Goal: Task Accomplishment & Management: Manage account settings

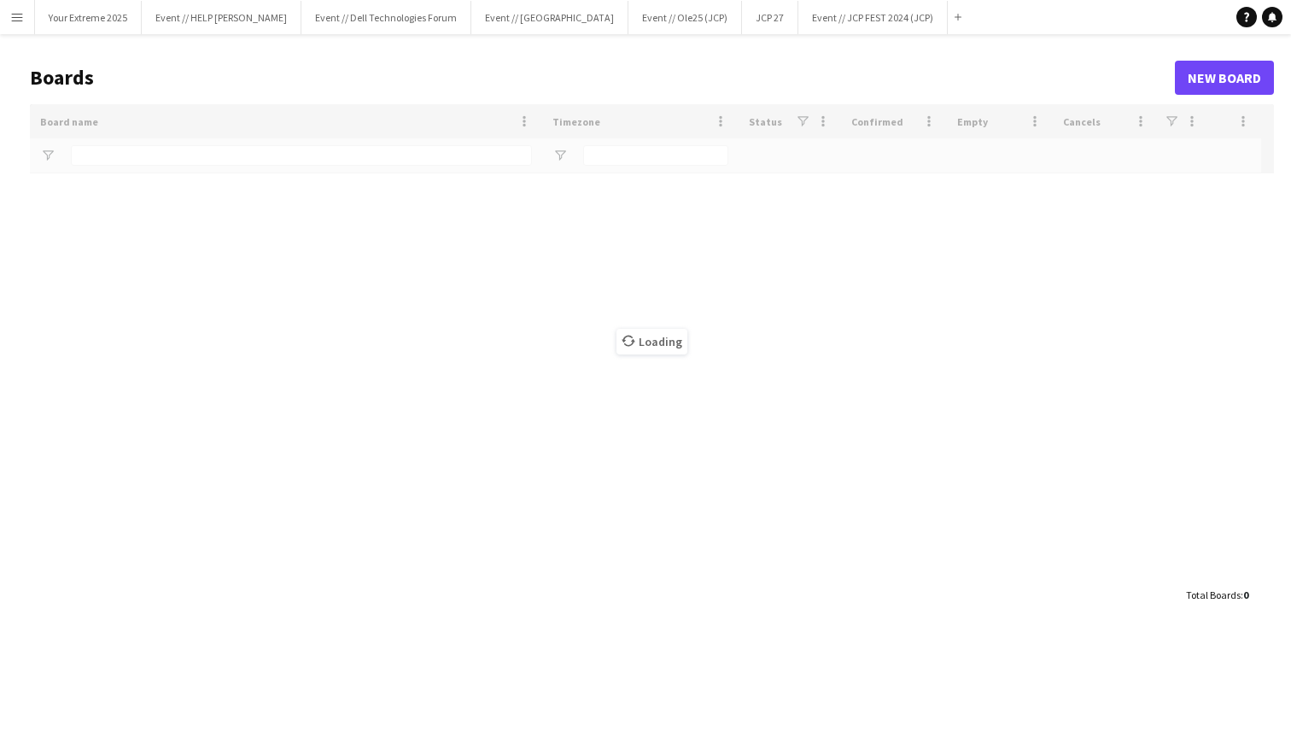
type input "***"
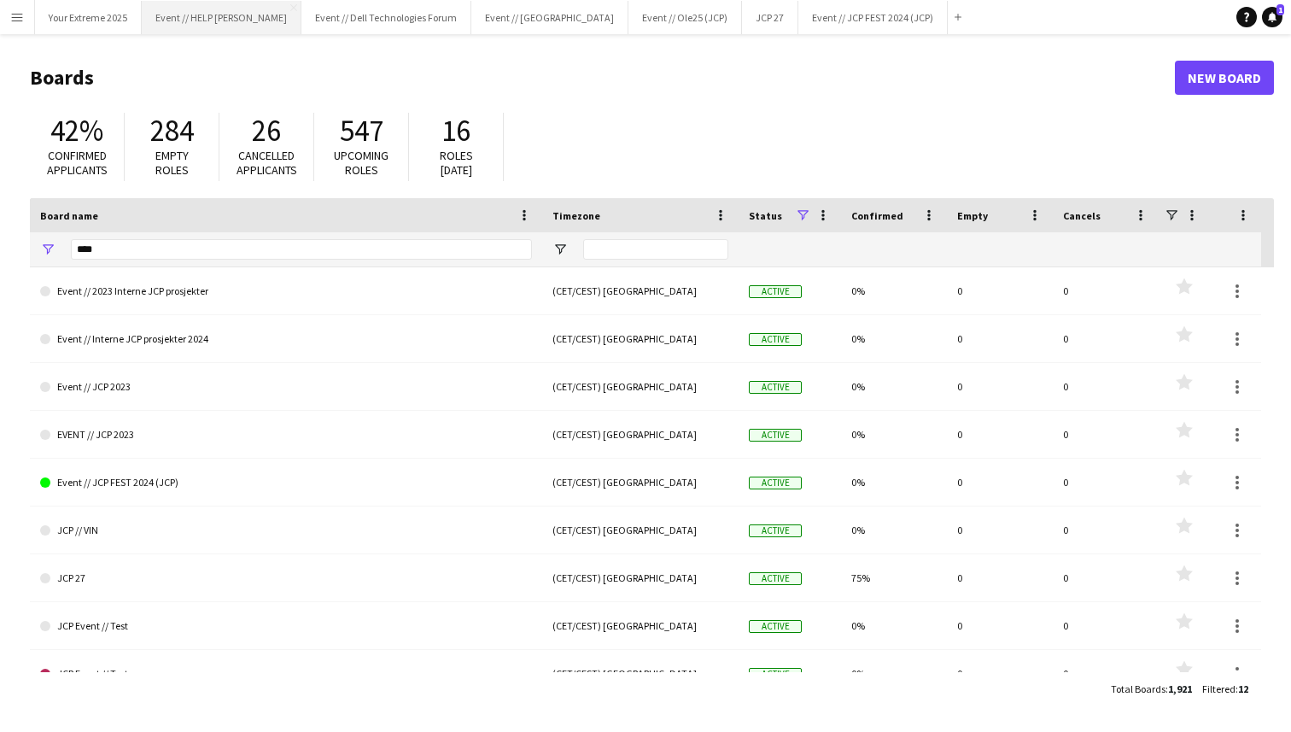
click at [200, 21] on button "Event // HELP Julebord Close" at bounding box center [222, 17] width 160 height 33
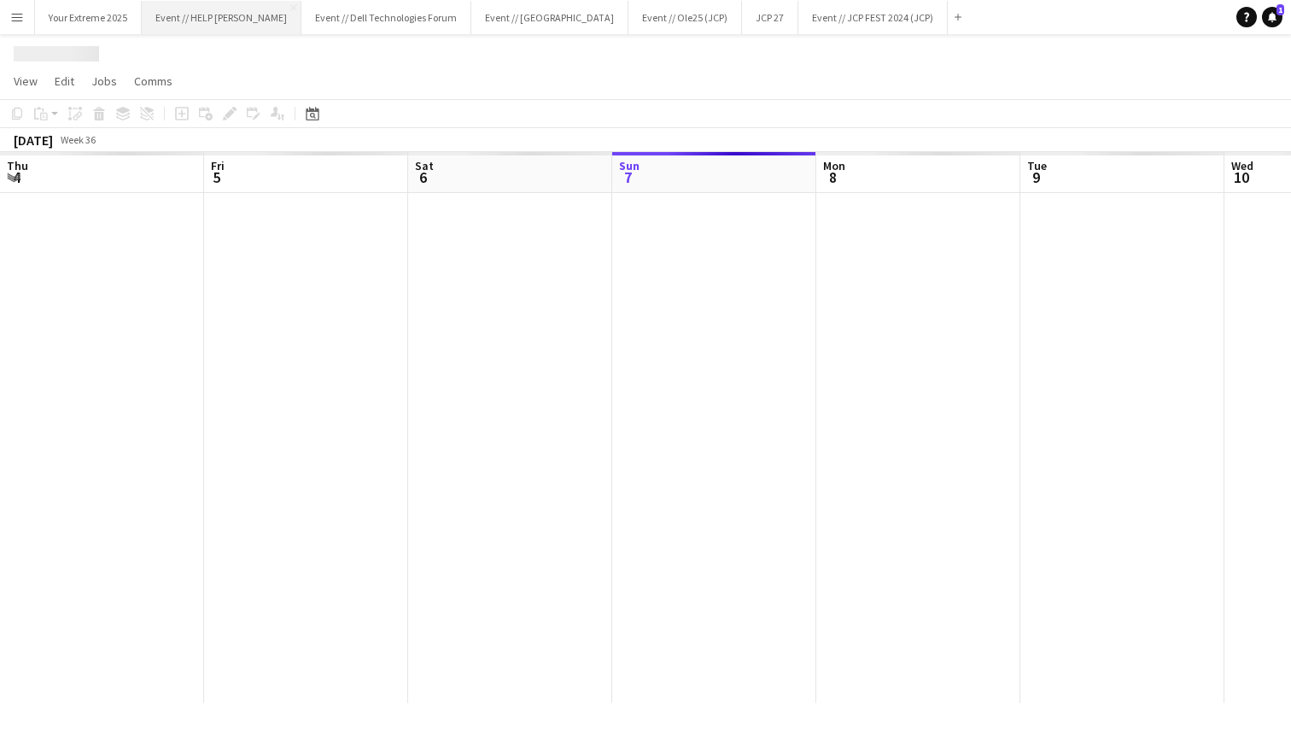
scroll to position [0, 408]
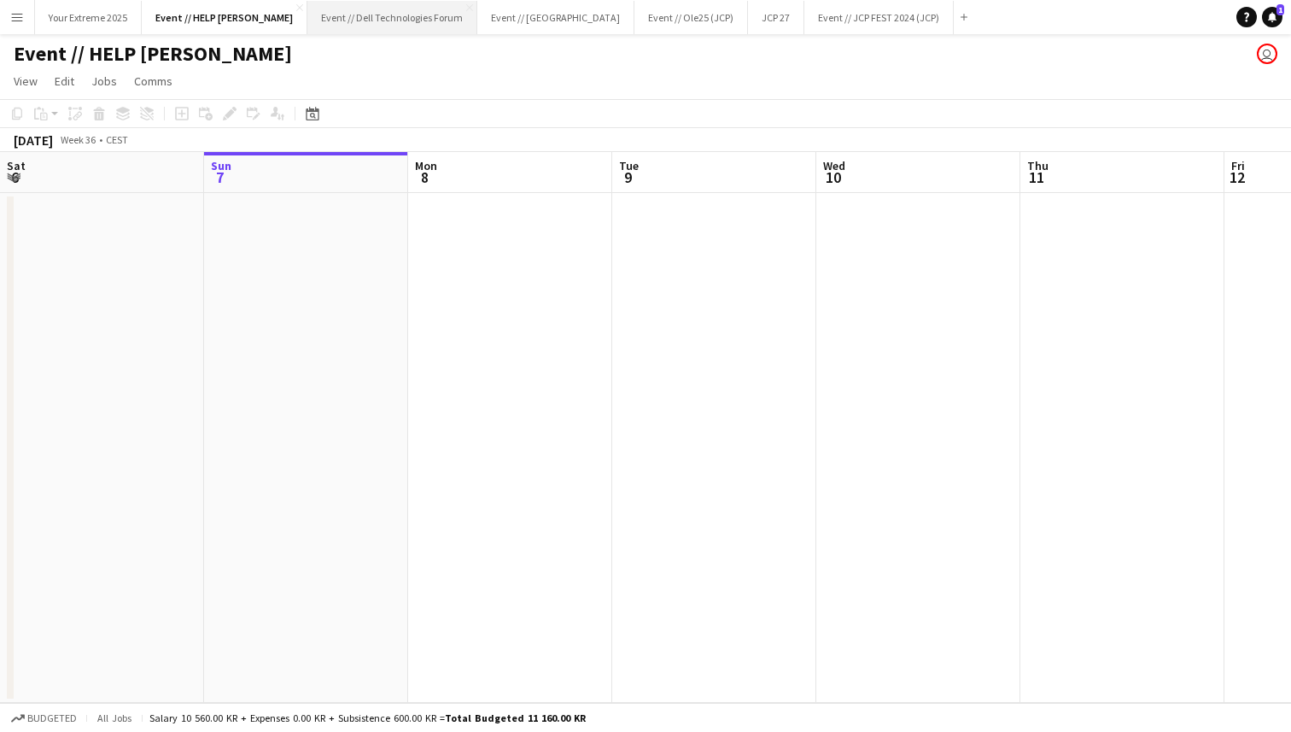
click at [358, 22] on button "Event // Dell Technologies Forum Close" at bounding box center [392, 17] width 170 height 33
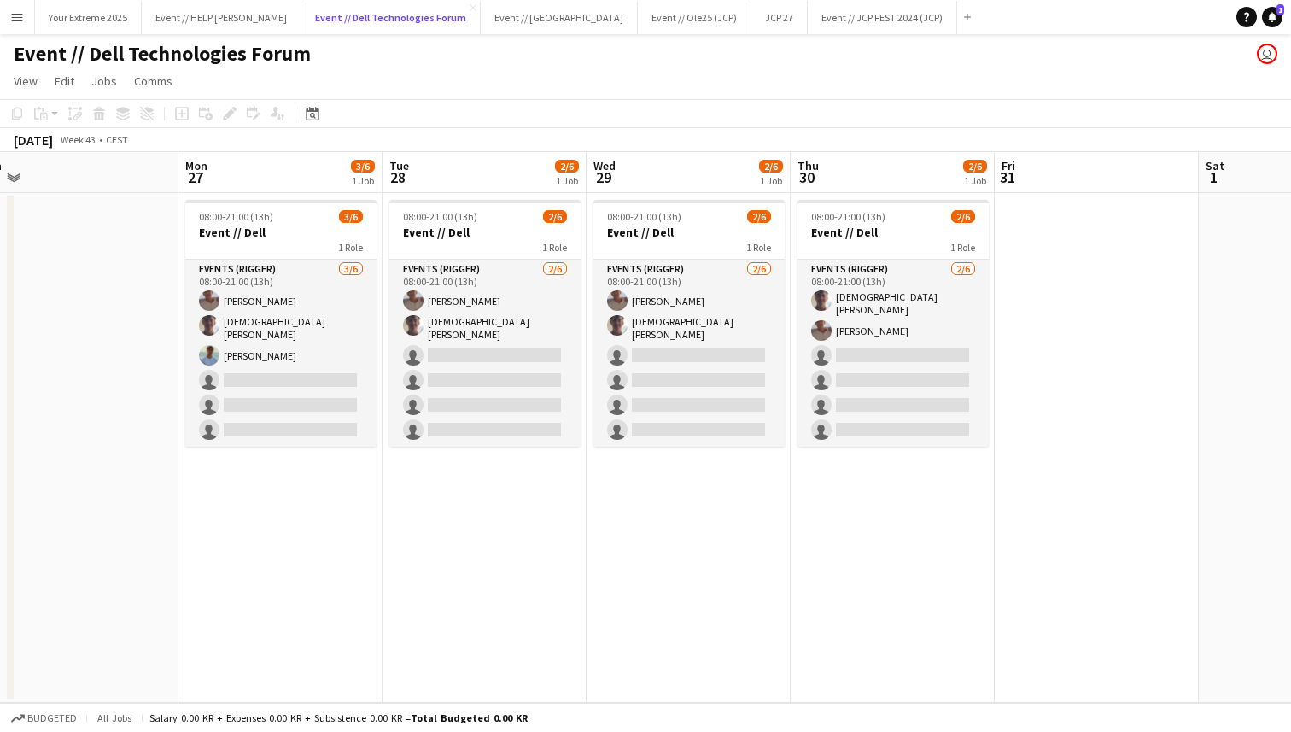
scroll to position [0, 440]
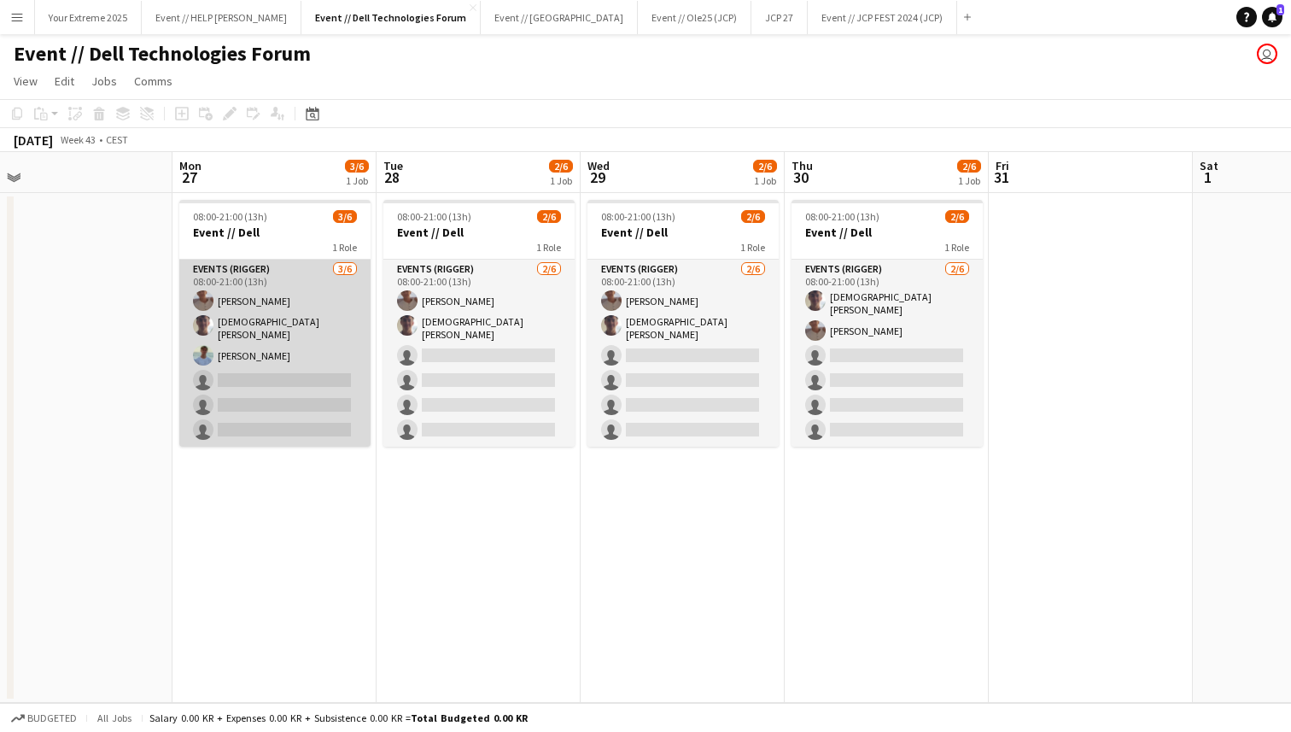
click at [266, 377] on app-card-role "Events (Rigger) 3/6 08:00-21:00 (13h) Charlie Thomassen Christian Tohje Fredrik…" at bounding box center [274, 353] width 191 height 187
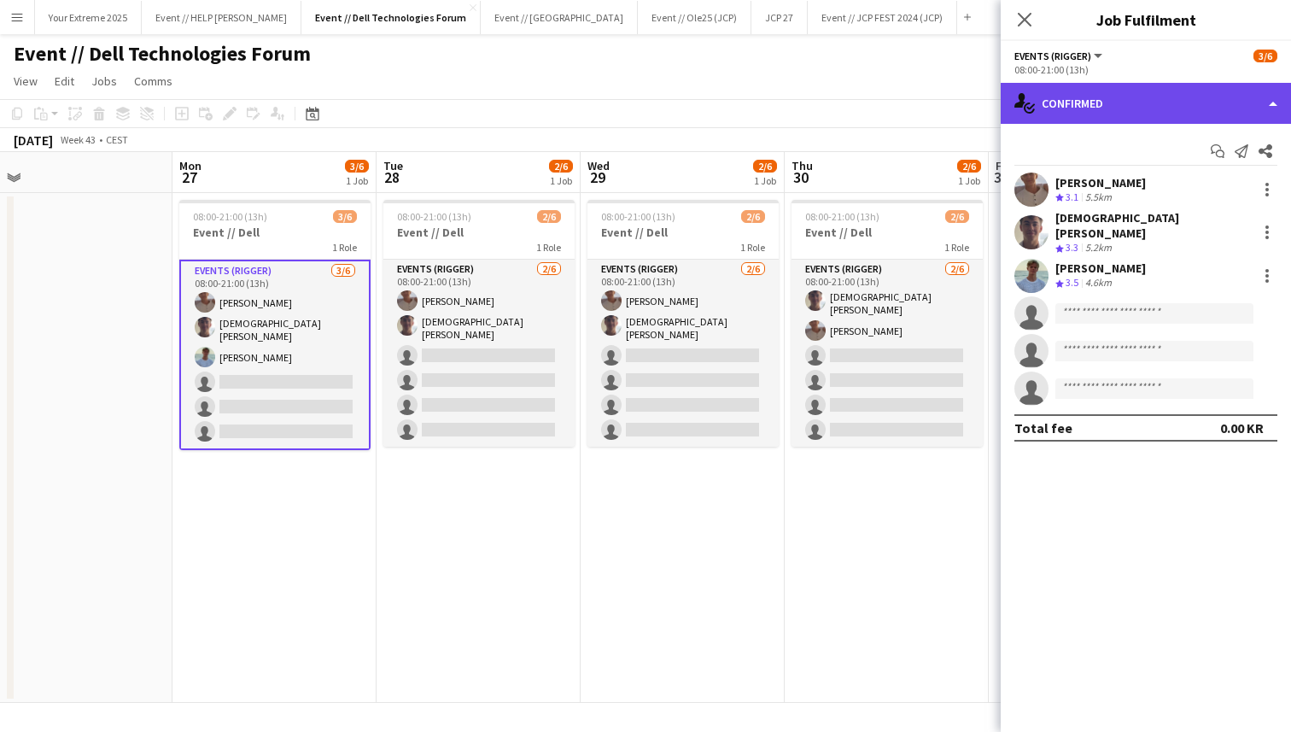
click at [1165, 104] on div "single-neutral-actions-check-2 Confirmed" at bounding box center [1146, 103] width 290 height 41
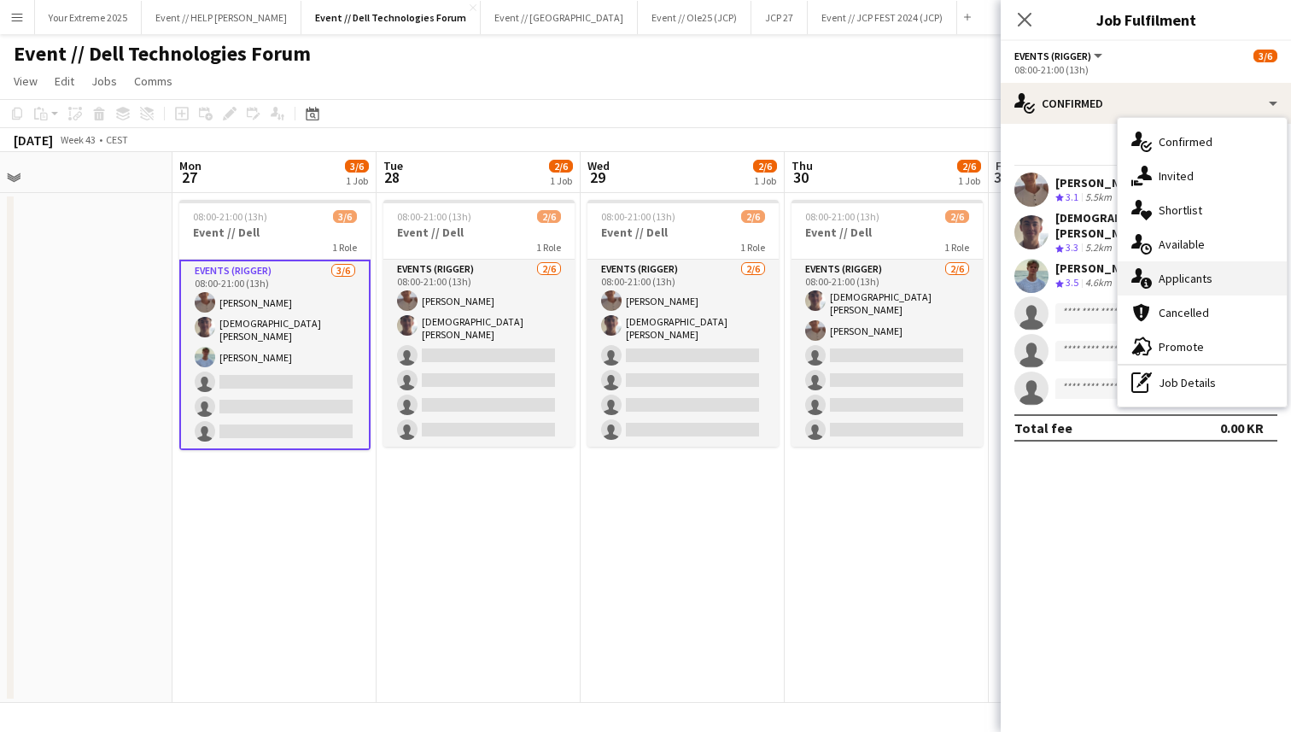
click at [1206, 282] on span "Applicants" at bounding box center [1186, 278] width 54 height 15
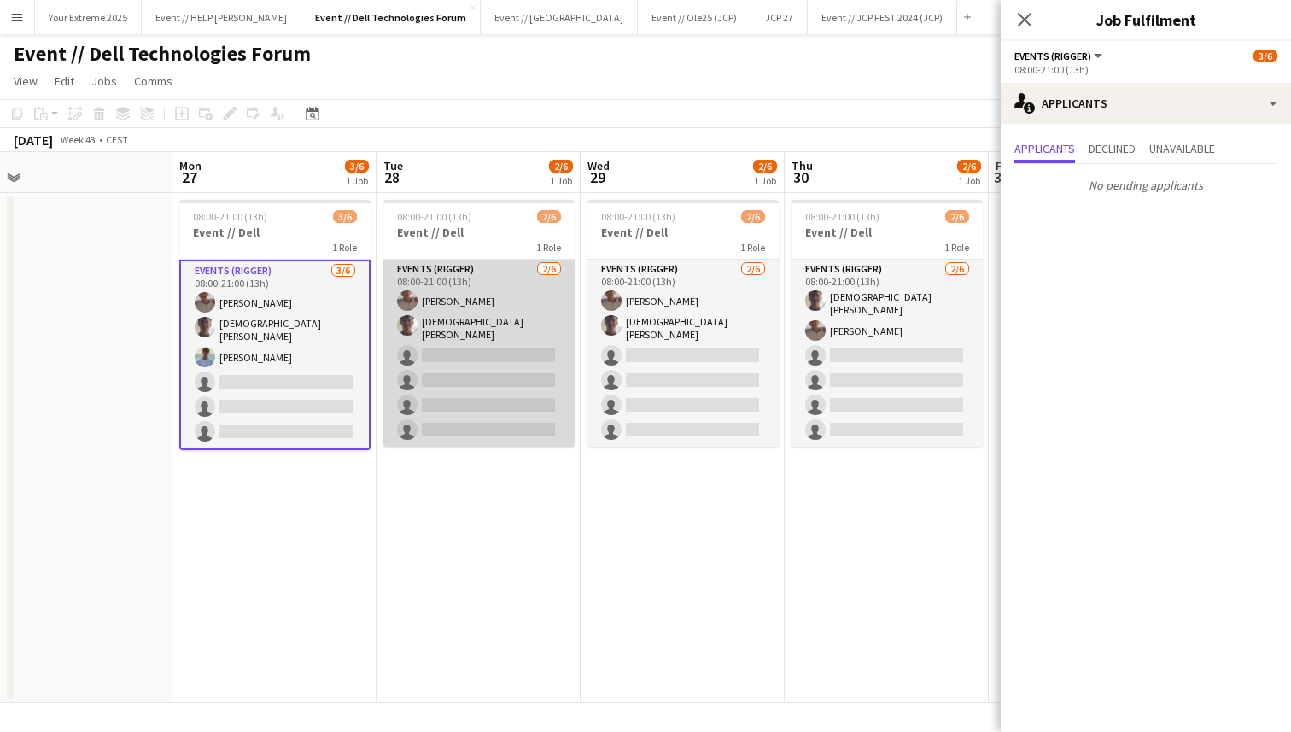
click at [526, 389] on app-card-role "Events (Rigger) 2/6 08:00-21:00 (13h) Charlie Thomassen Christian Tohje single-…" at bounding box center [478, 353] width 191 height 187
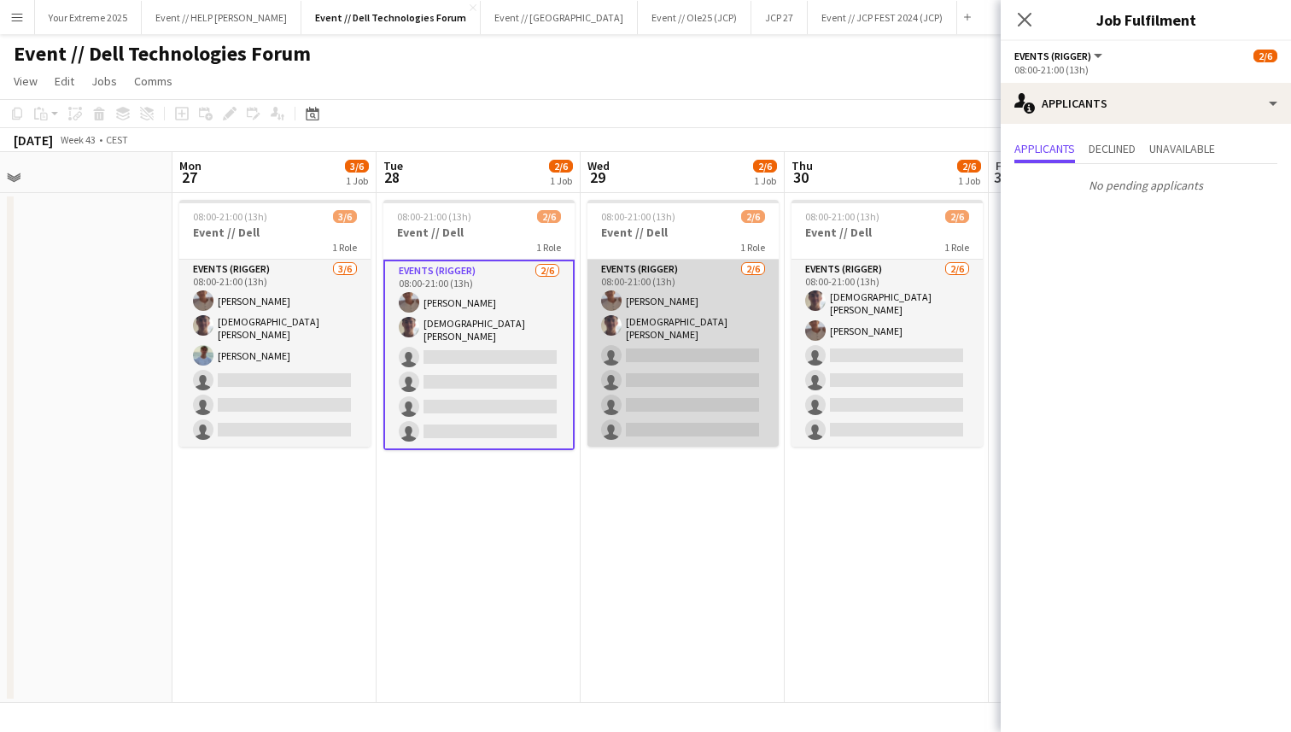
click at [686, 383] on app-card-role "Events (Rigger) 2/6 08:00-21:00 (13h) Charlie Thomassen Christian Tohje single-…" at bounding box center [682, 353] width 191 height 187
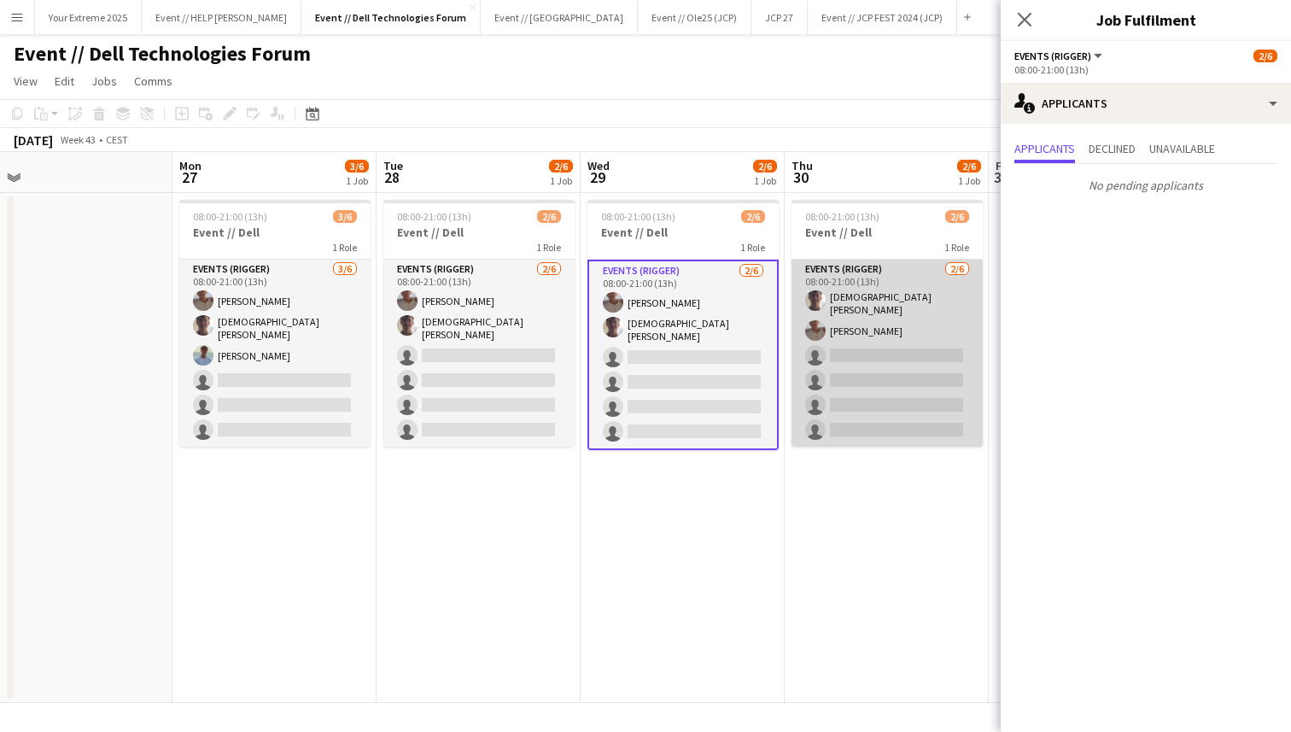
click at [827, 383] on app-card-role "Events (Rigger) 2/6 08:00-21:00 (13h) Christian Tohje Charlie Thomassen single-…" at bounding box center [886, 353] width 191 height 187
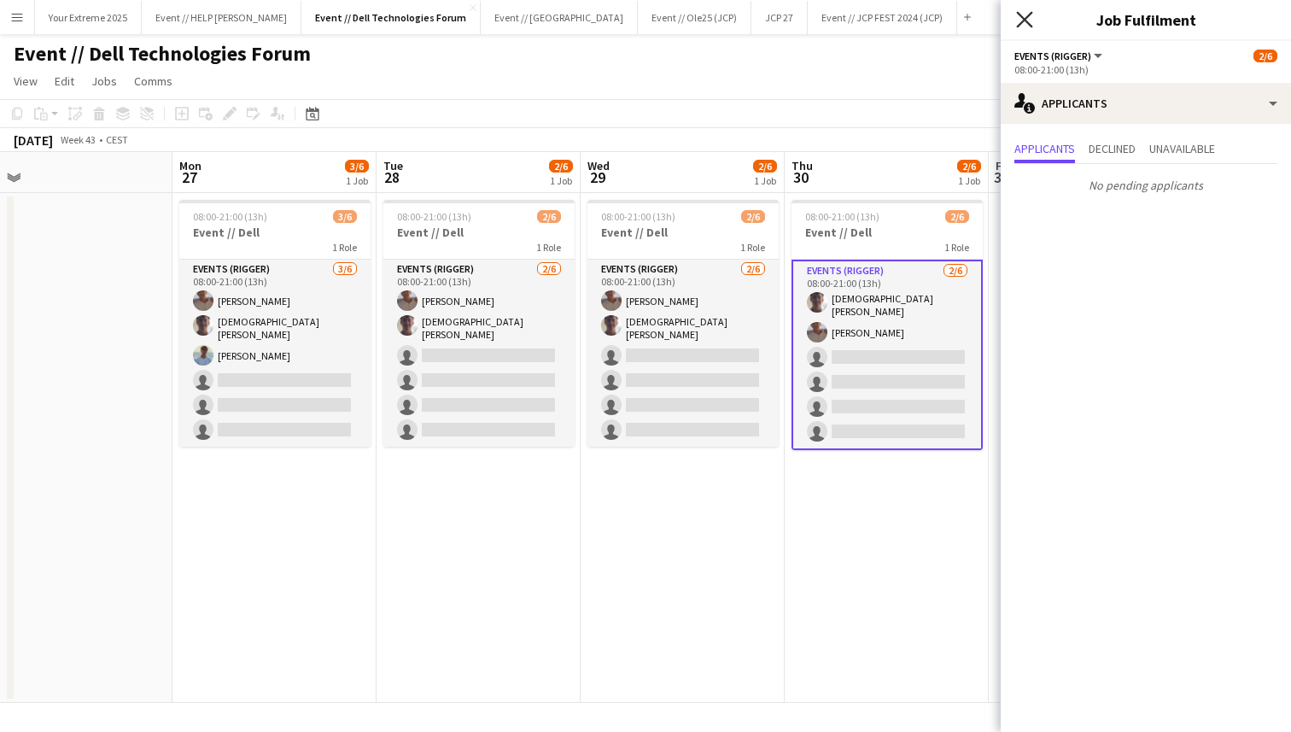
click at [1025, 16] on icon at bounding box center [1024, 19] width 16 height 16
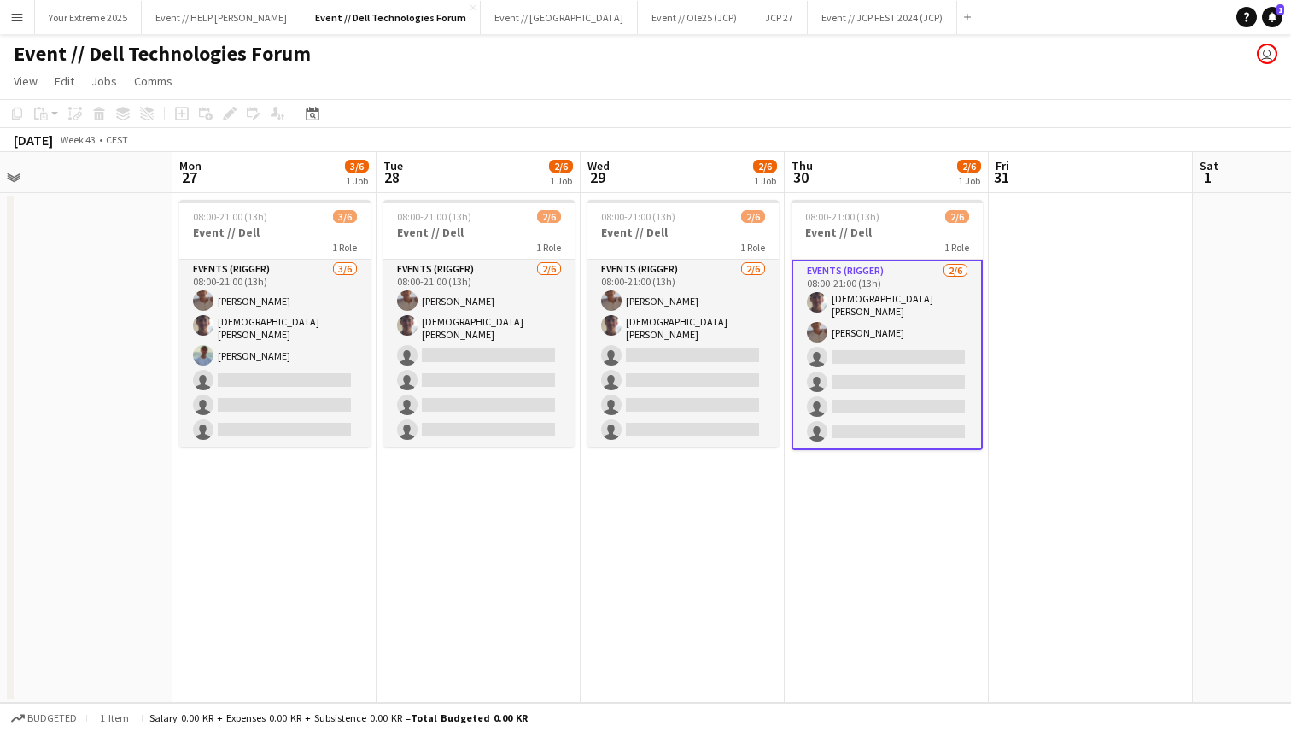
click at [1072, 283] on app-date-cell at bounding box center [1091, 448] width 204 height 510
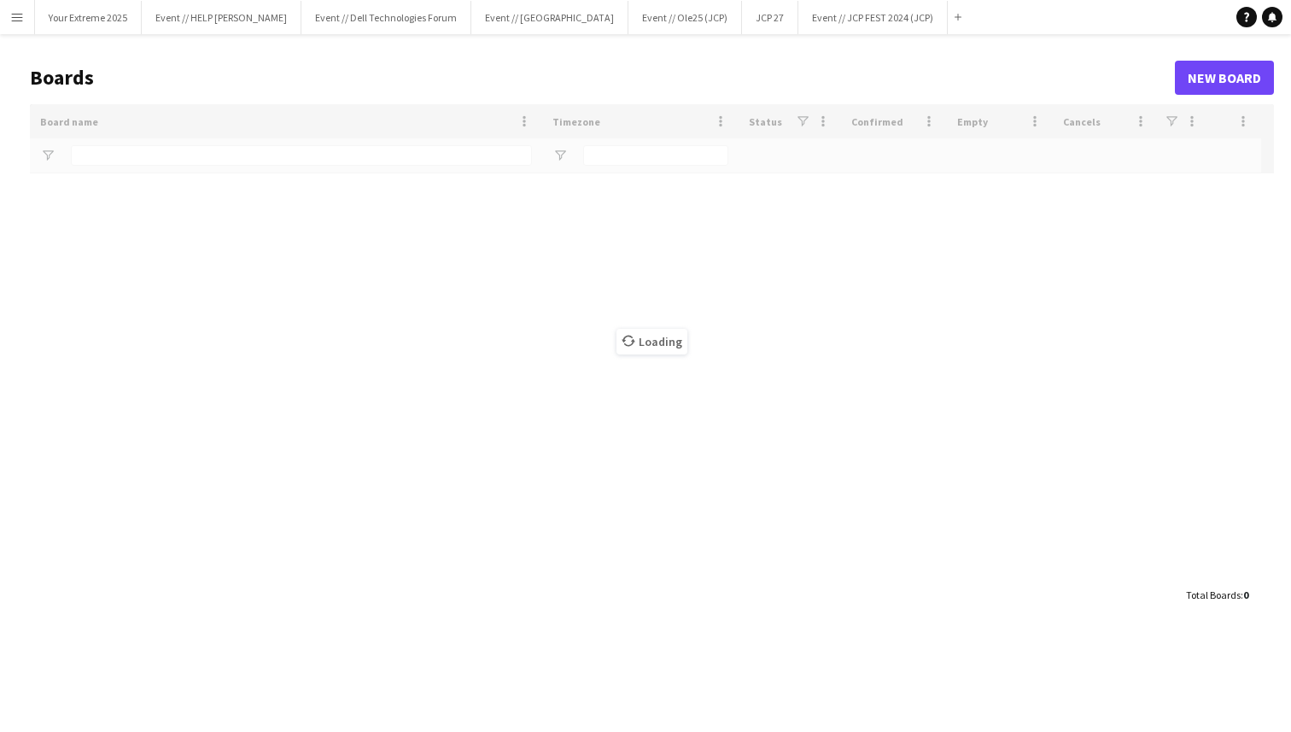
type input "***"
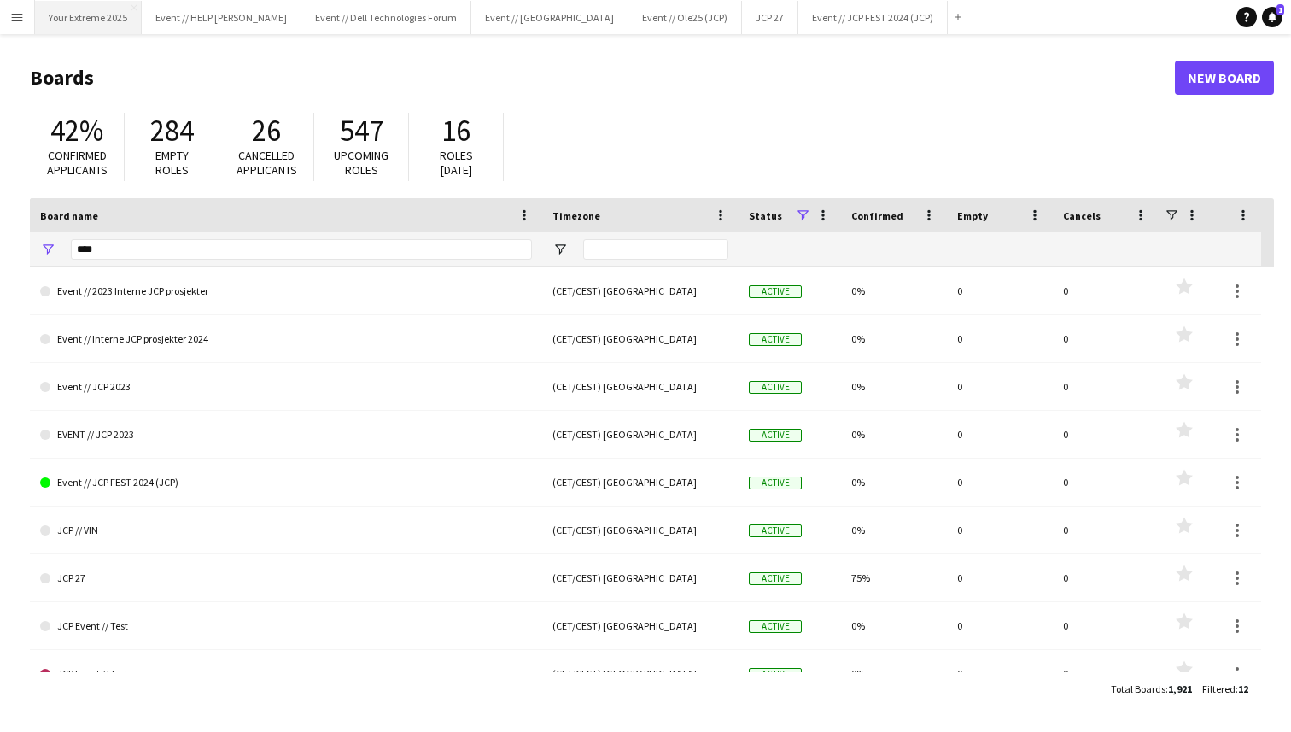
click at [79, 19] on button "Your Extreme 2025 Close" at bounding box center [88, 17] width 107 height 33
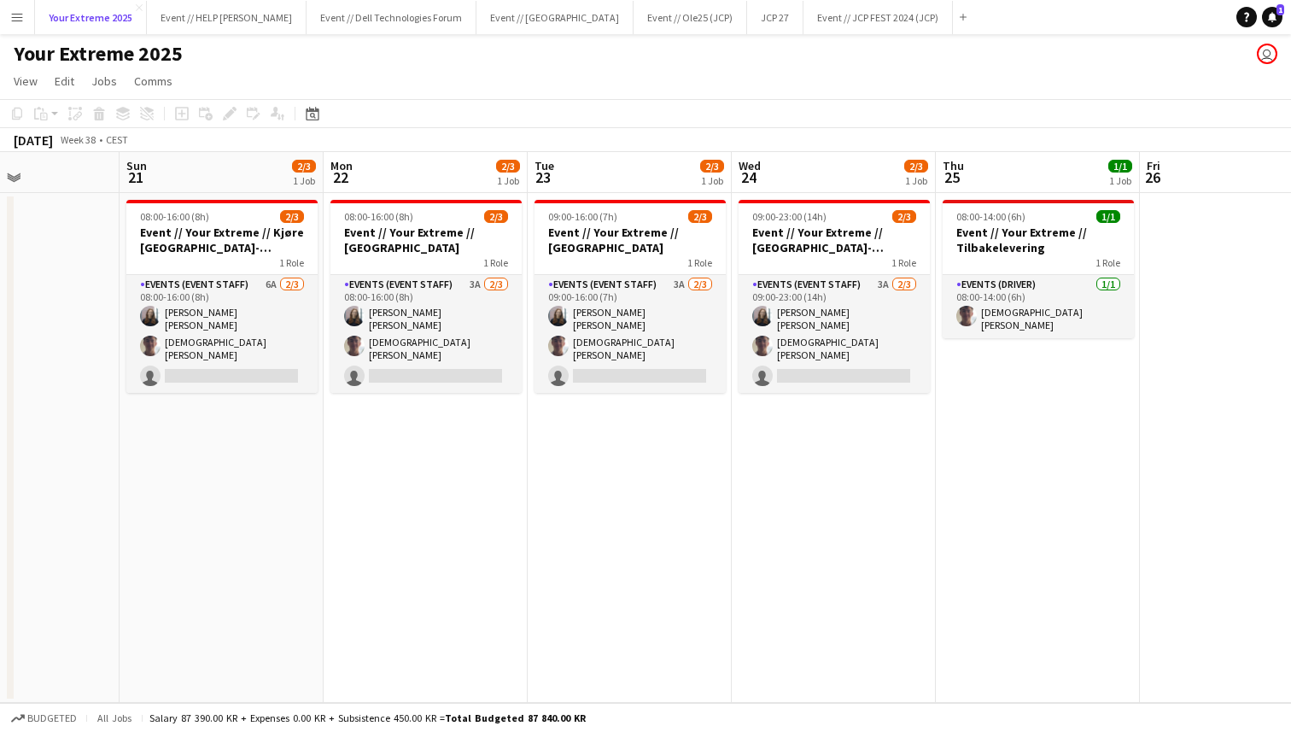
scroll to position [0, 698]
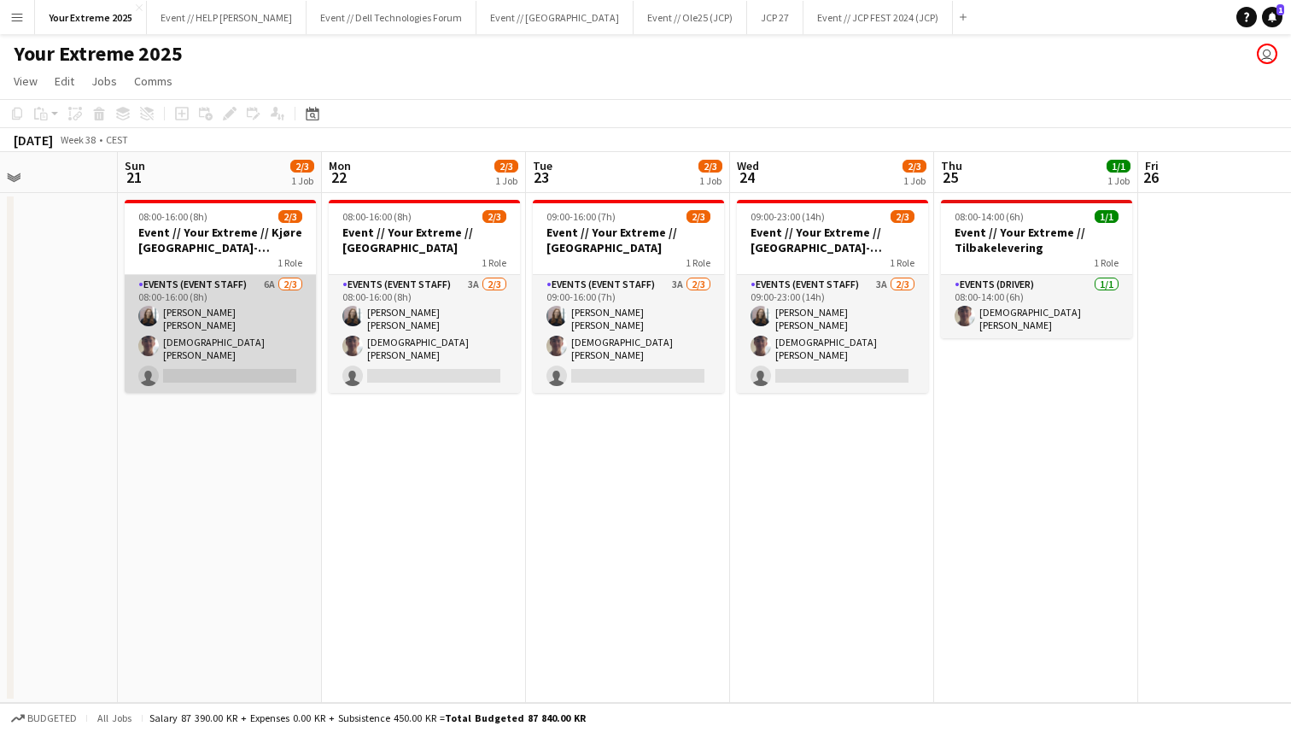
click at [231, 367] on app-card-role "Events (Event Staff) 6A [DATE] 08:00-16:00 (8h) [PERSON_NAME] [PERSON_NAME] sin…" at bounding box center [220, 334] width 191 height 118
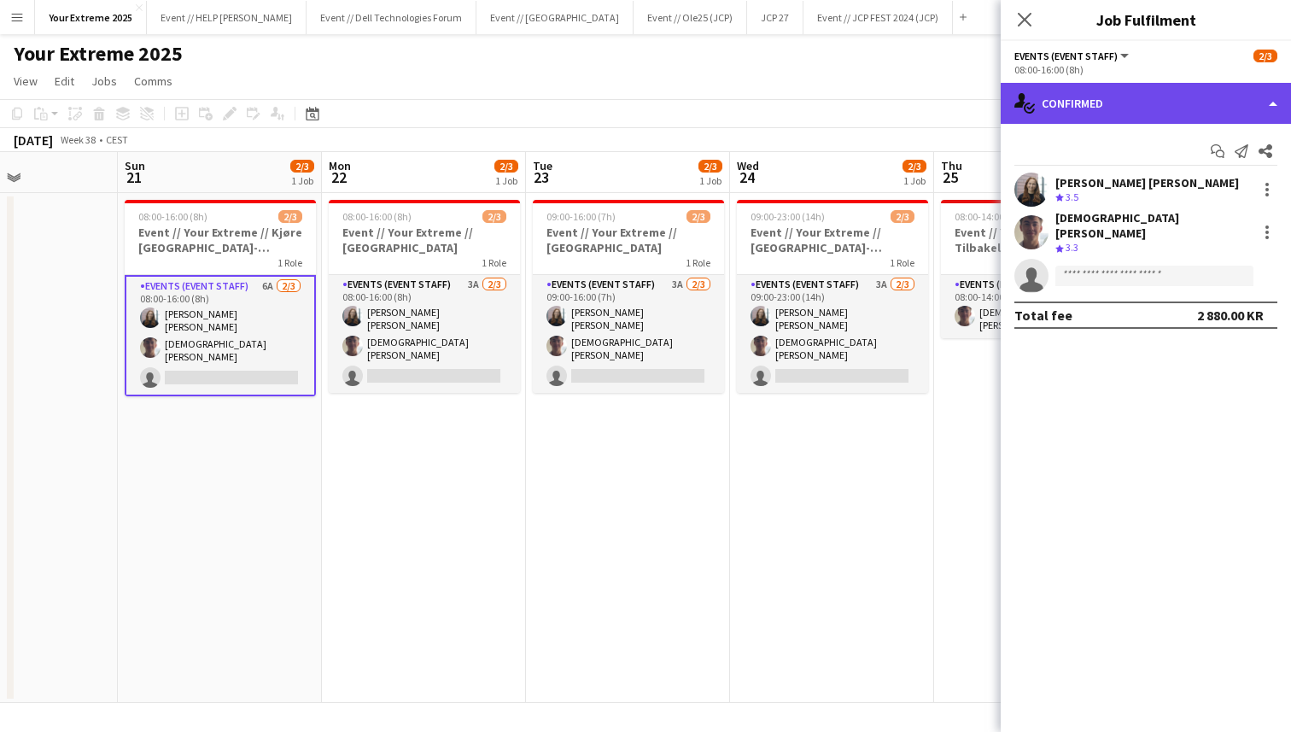
click at [1206, 101] on div "single-neutral-actions-check-2 Confirmed" at bounding box center [1146, 103] width 290 height 41
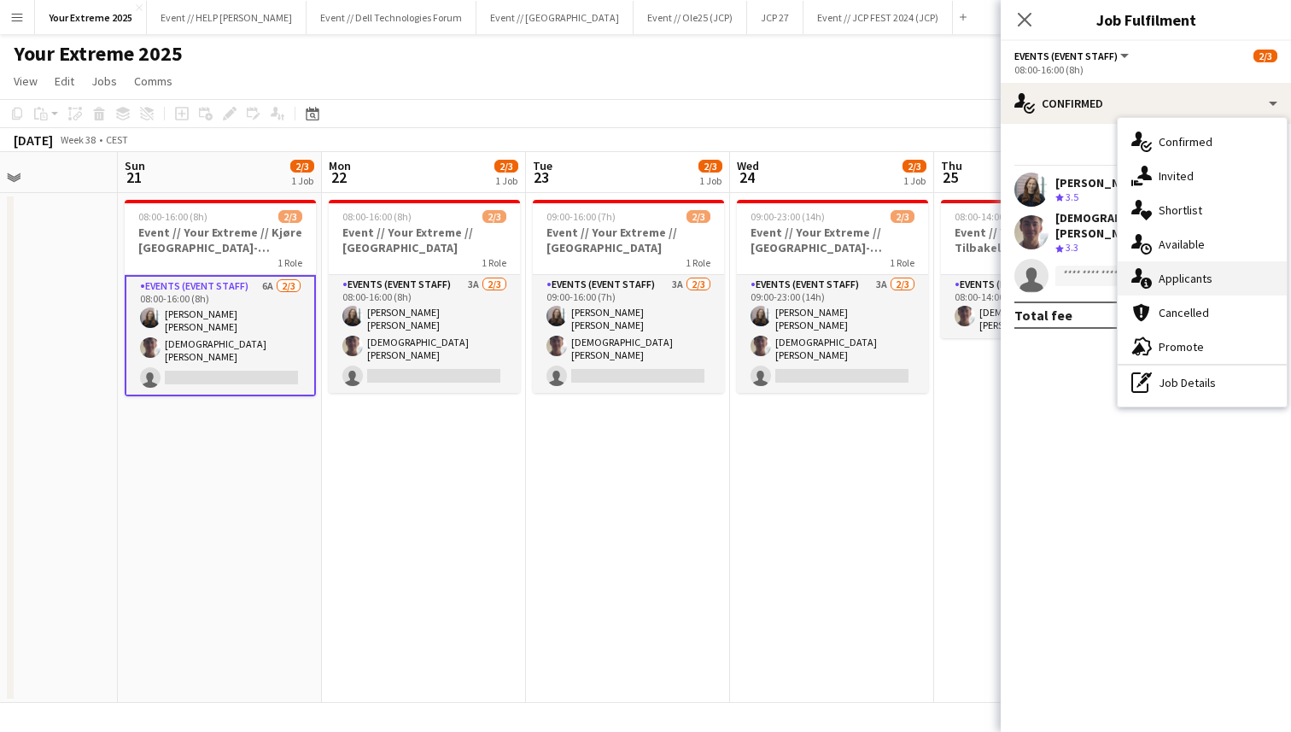
click at [1192, 272] on span "Applicants" at bounding box center [1186, 278] width 54 height 15
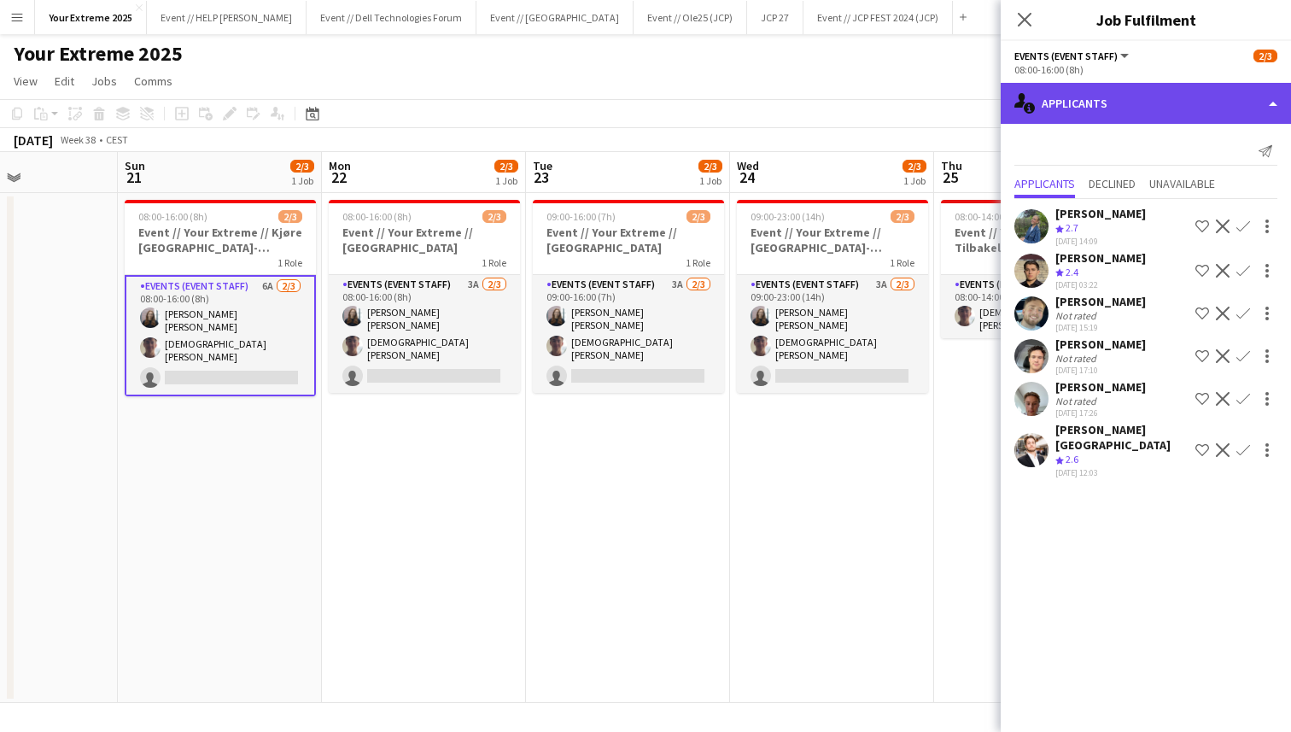
click at [1150, 106] on div "single-neutral-actions-information Applicants" at bounding box center [1146, 103] width 290 height 41
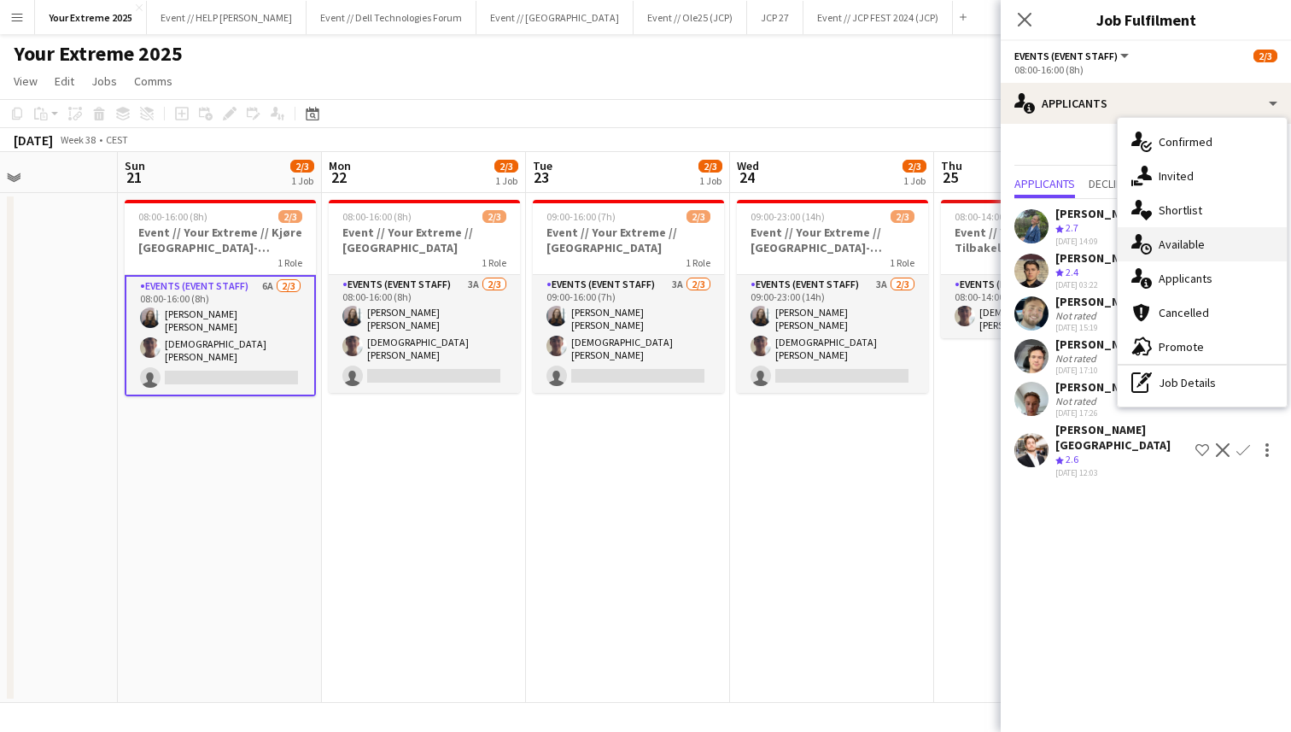
click at [1188, 242] on span "Available" at bounding box center [1182, 244] width 46 height 15
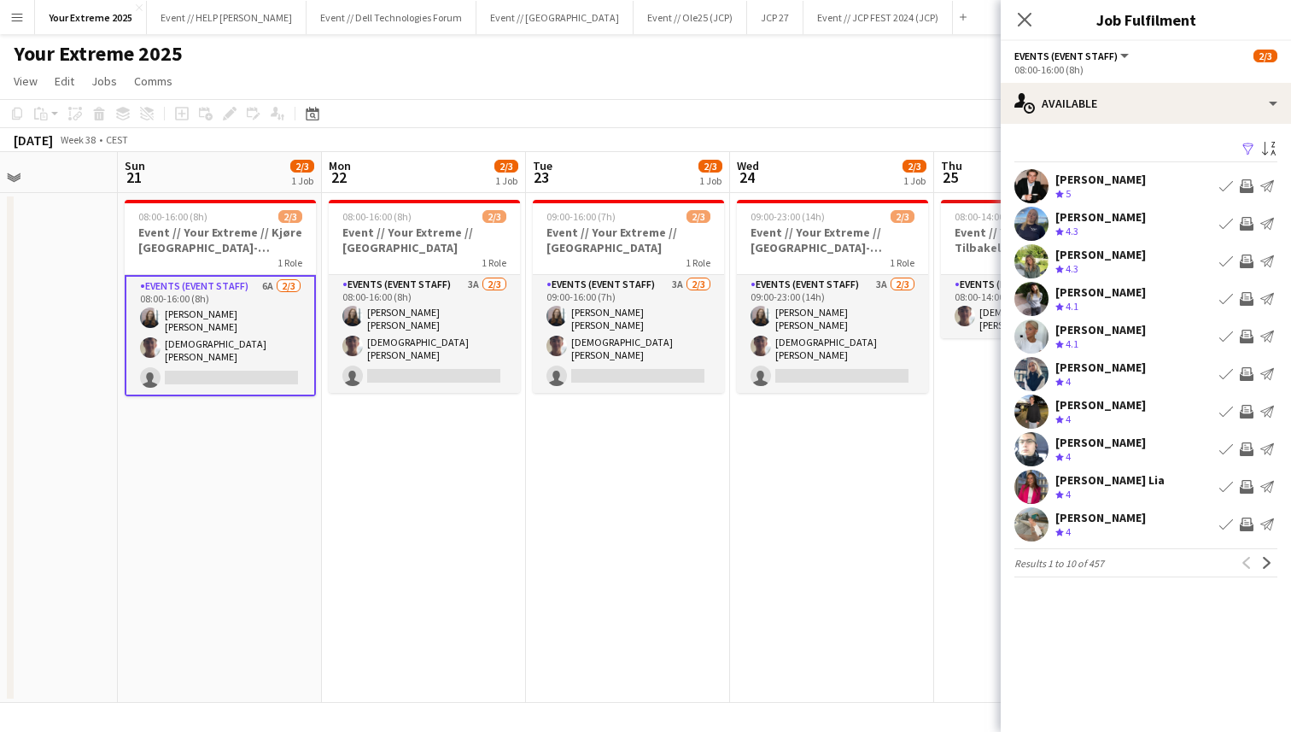
click at [1025, 179] on app-user-avatar at bounding box center [1031, 186] width 34 height 34
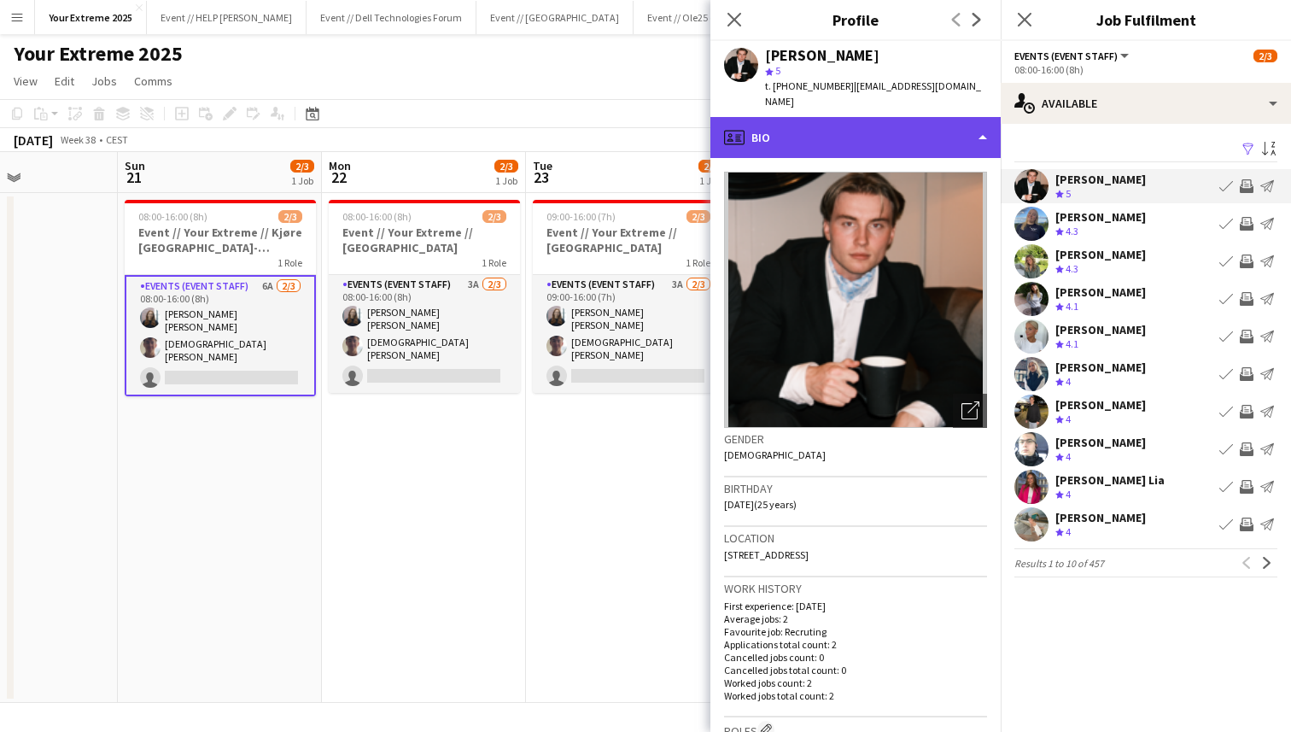
click at [956, 137] on div "profile Bio" at bounding box center [855, 137] width 290 height 41
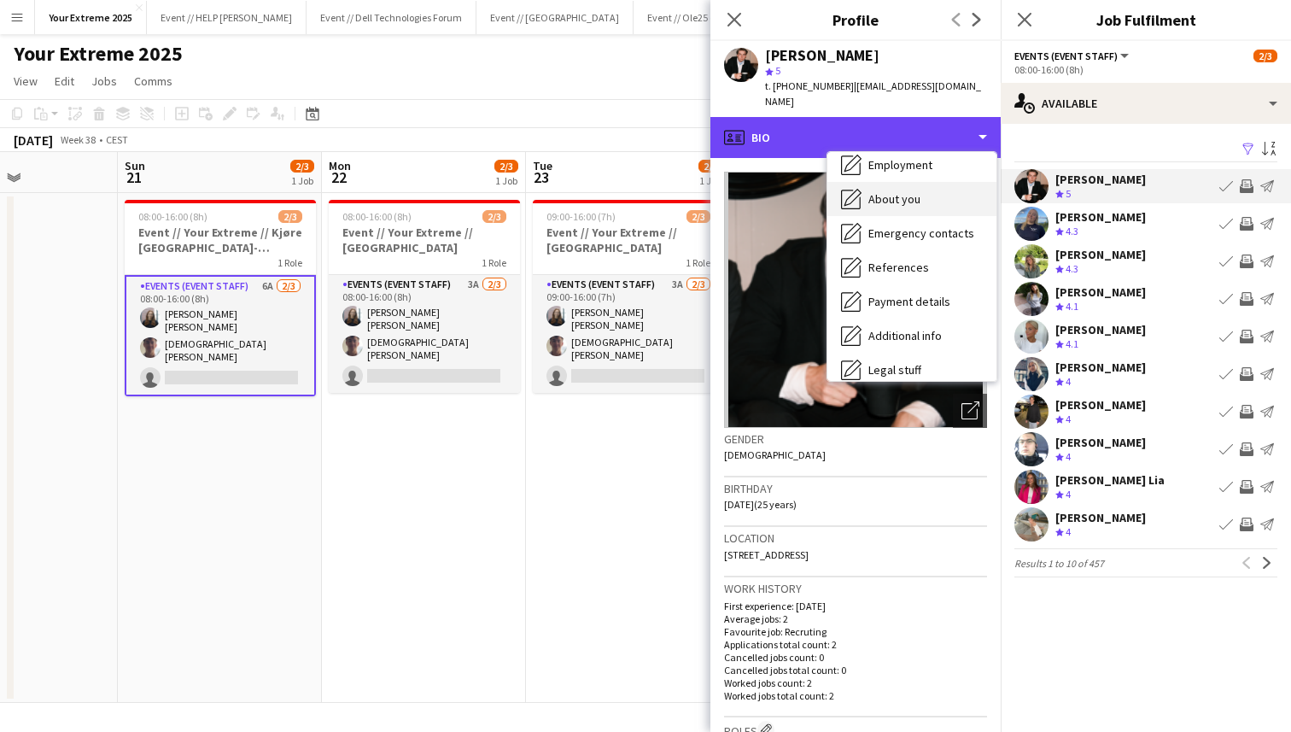
scroll to position [161, 0]
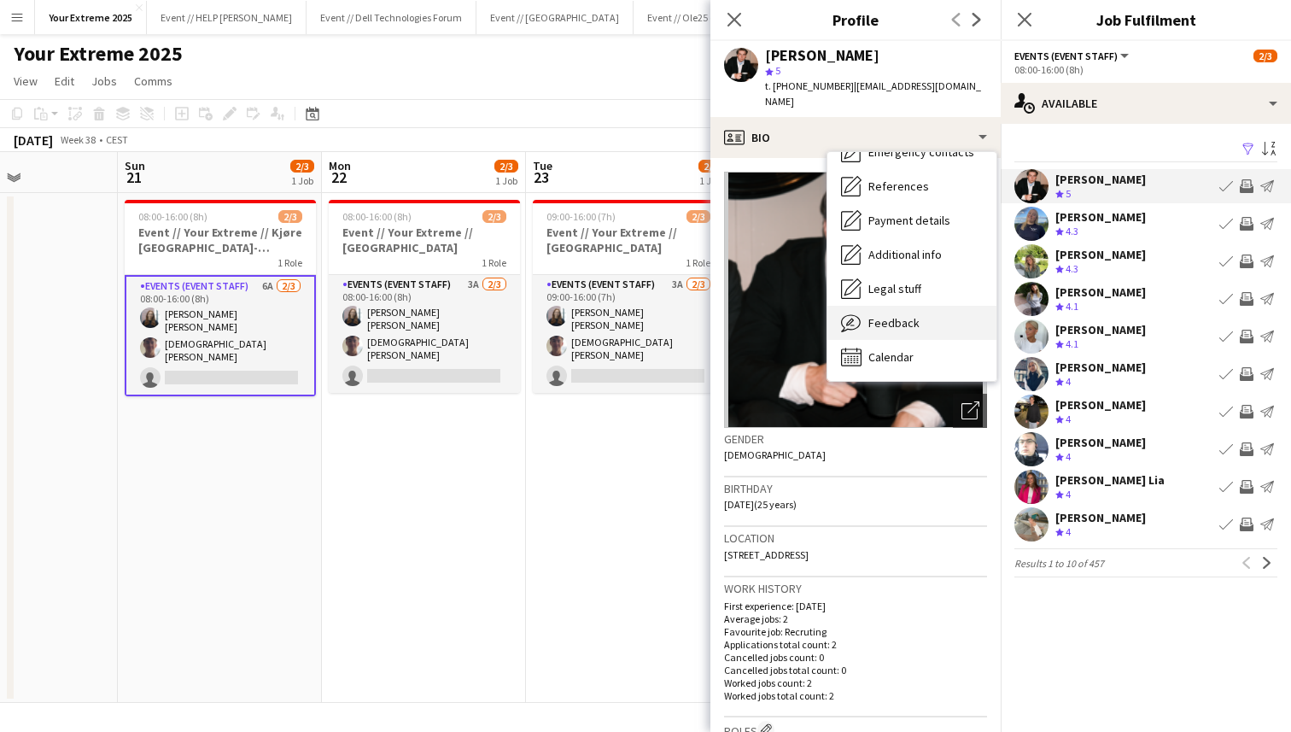
click at [920, 325] on div "Feedback Feedback" at bounding box center [911, 323] width 169 height 34
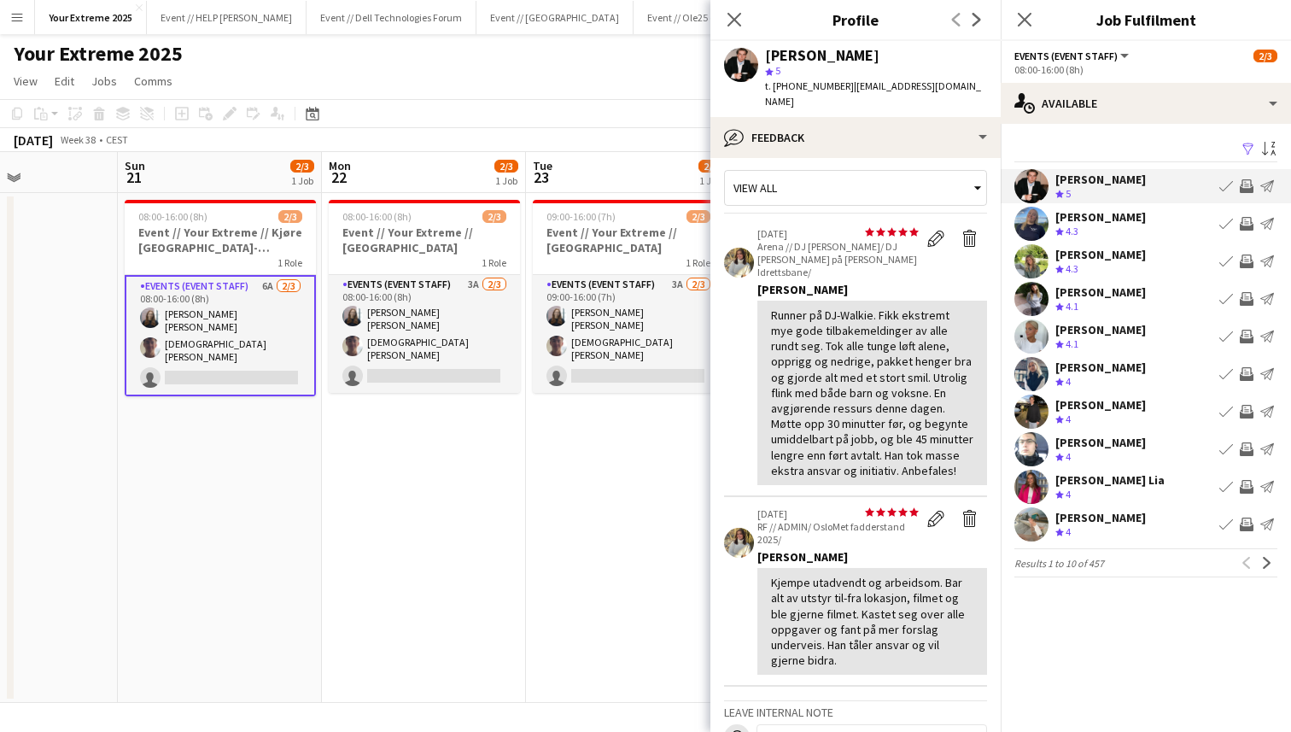
scroll to position [0, 0]
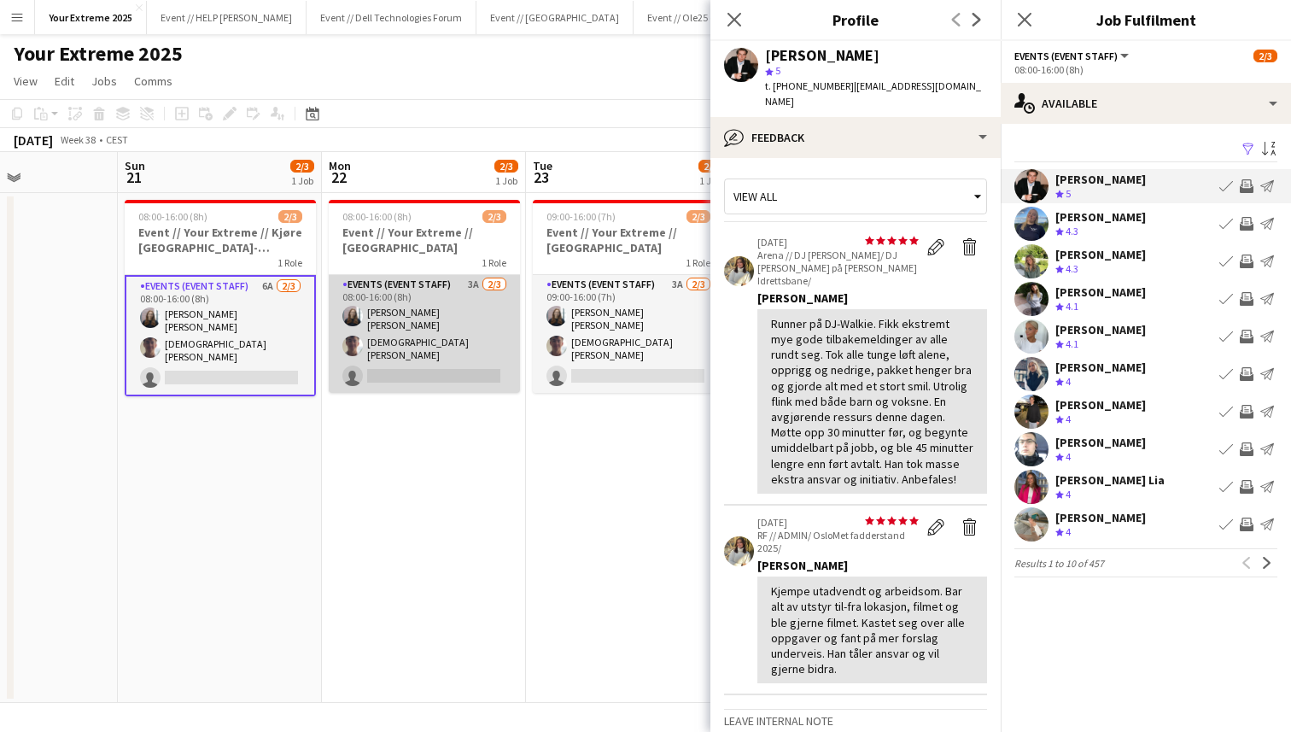
click at [399, 365] on app-card-role "Events (Event Staff) 3A [DATE] 08:00-16:00 (8h) [PERSON_NAME] [PERSON_NAME] sin…" at bounding box center [424, 334] width 191 height 118
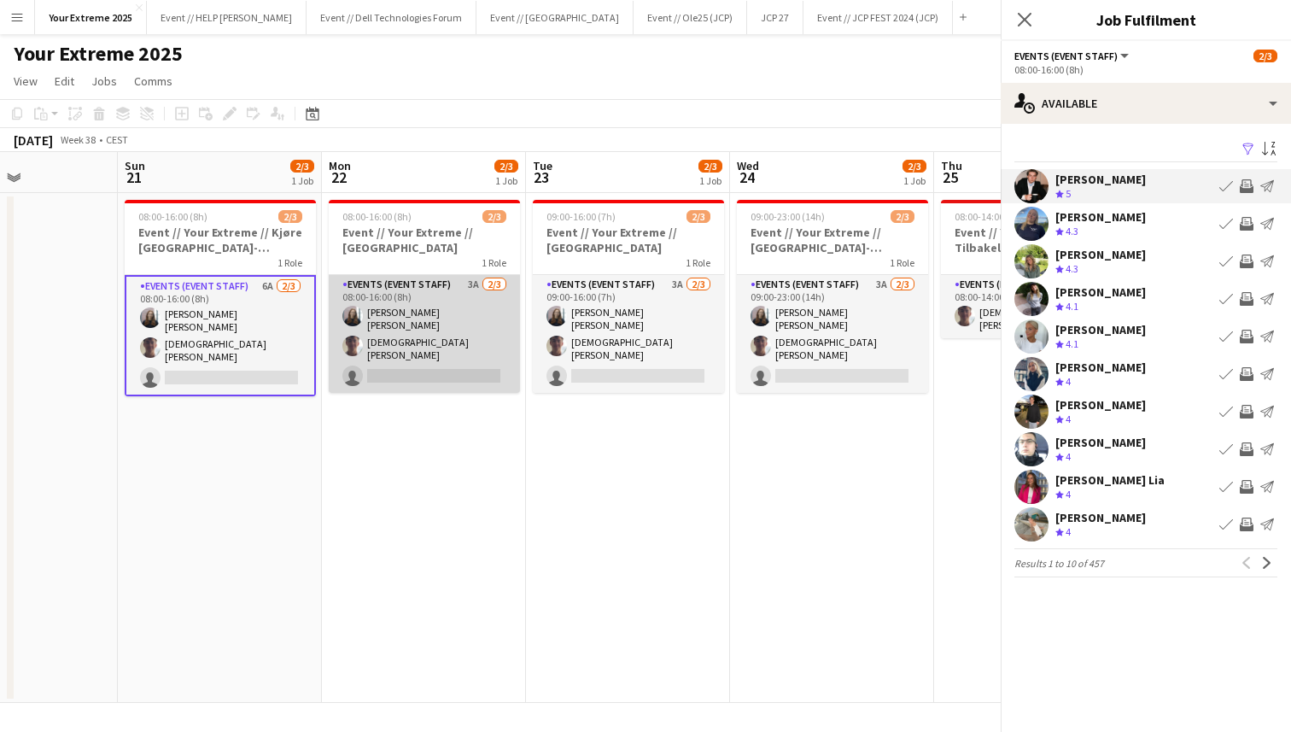
scroll to position [0, 699]
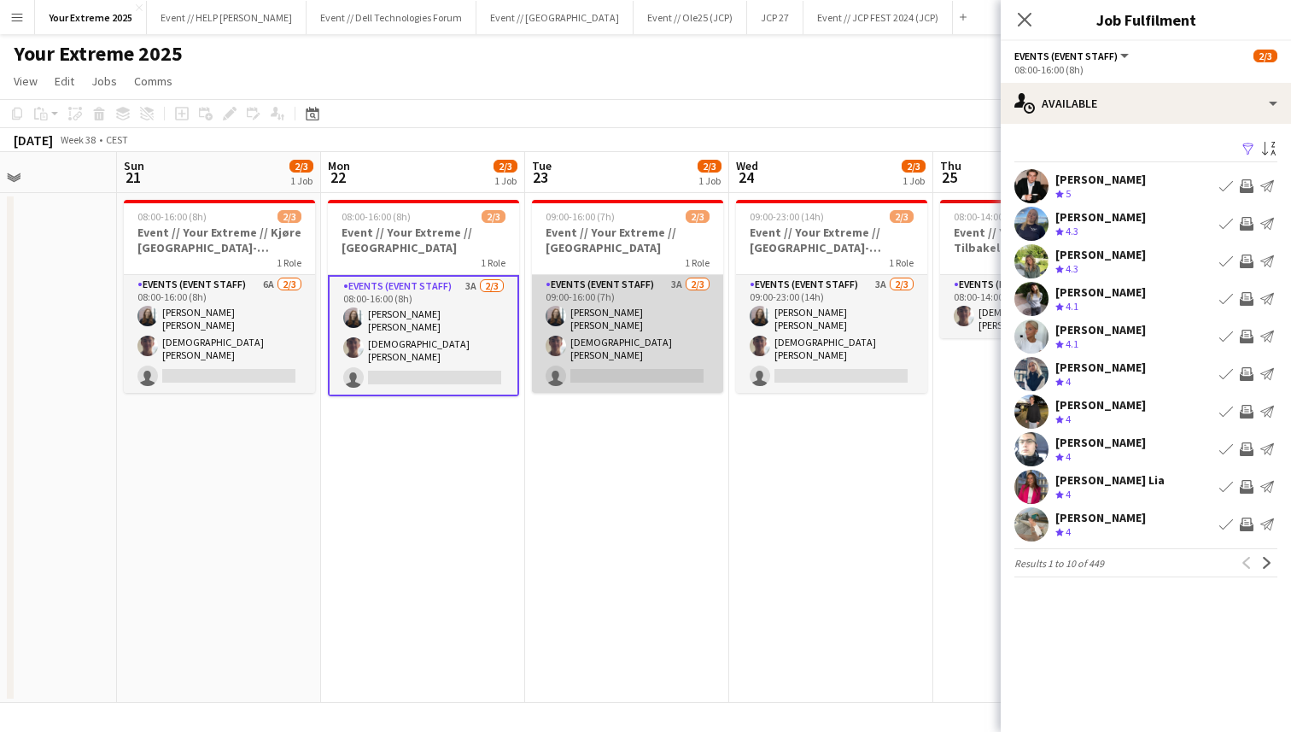
click at [651, 362] on app-card-role "Events (Event Staff) 3A [DATE] 09:00-16:00 (7h) [PERSON_NAME] [PERSON_NAME] sin…" at bounding box center [627, 334] width 191 height 118
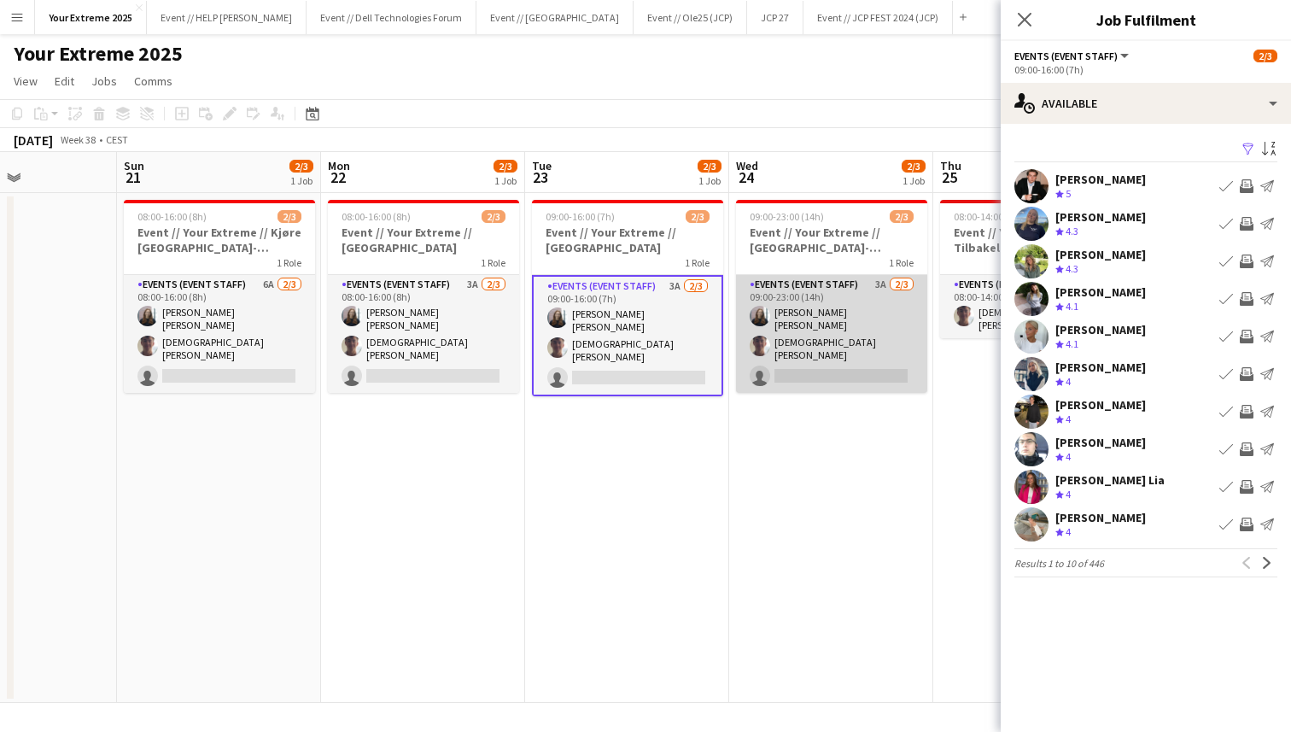
click at [823, 355] on app-card-role "Events (Event Staff) 3A [DATE] 09:00-23:00 (14h) [PERSON_NAME] [PERSON_NAME] si…" at bounding box center [831, 334] width 191 height 118
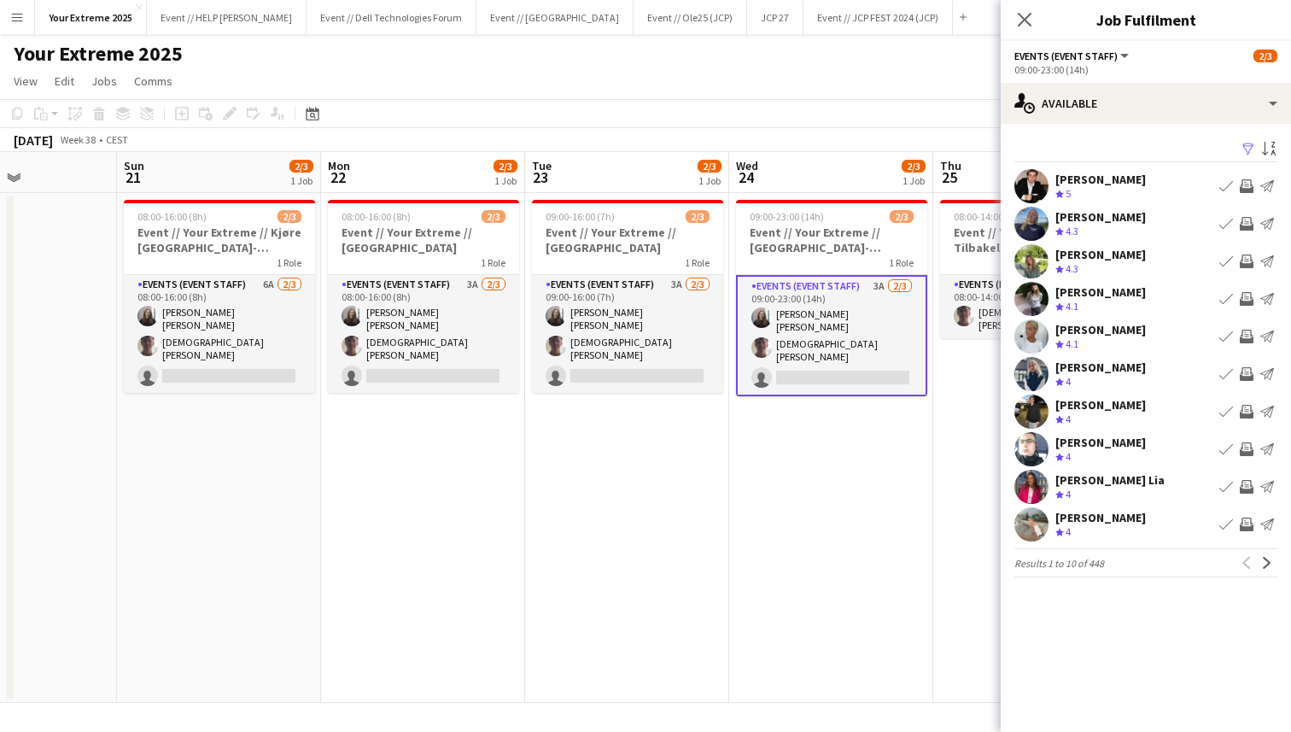
click at [1024, 184] on app-user-avatar at bounding box center [1031, 186] width 34 height 34
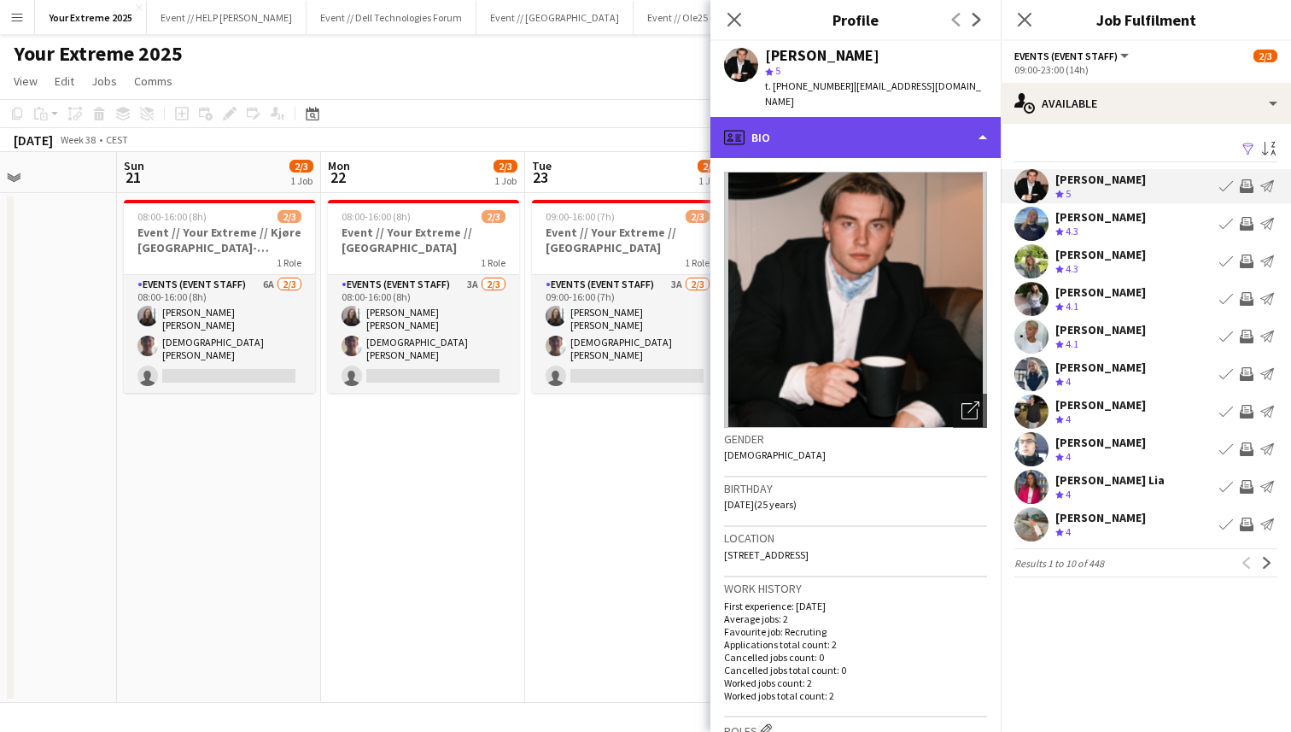
click at [955, 133] on div "profile Bio" at bounding box center [855, 137] width 290 height 41
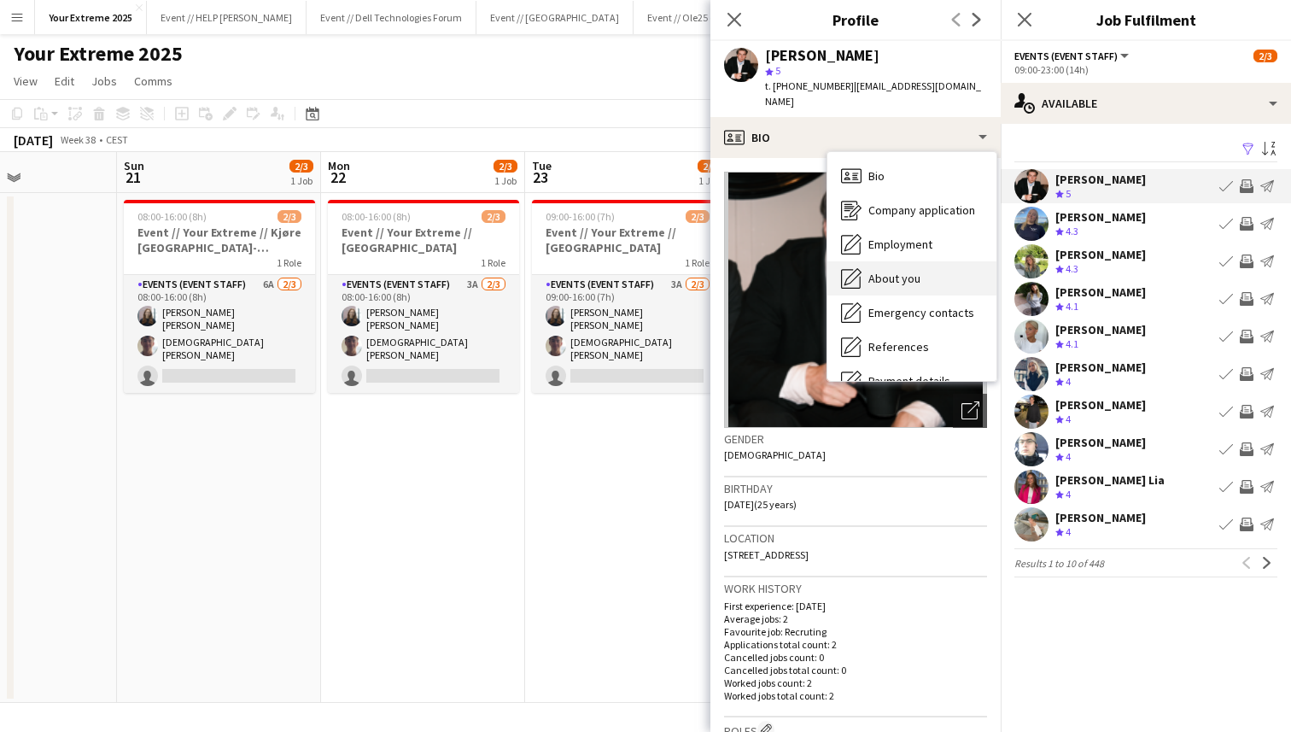
click at [930, 278] on div "About you About you" at bounding box center [911, 278] width 169 height 34
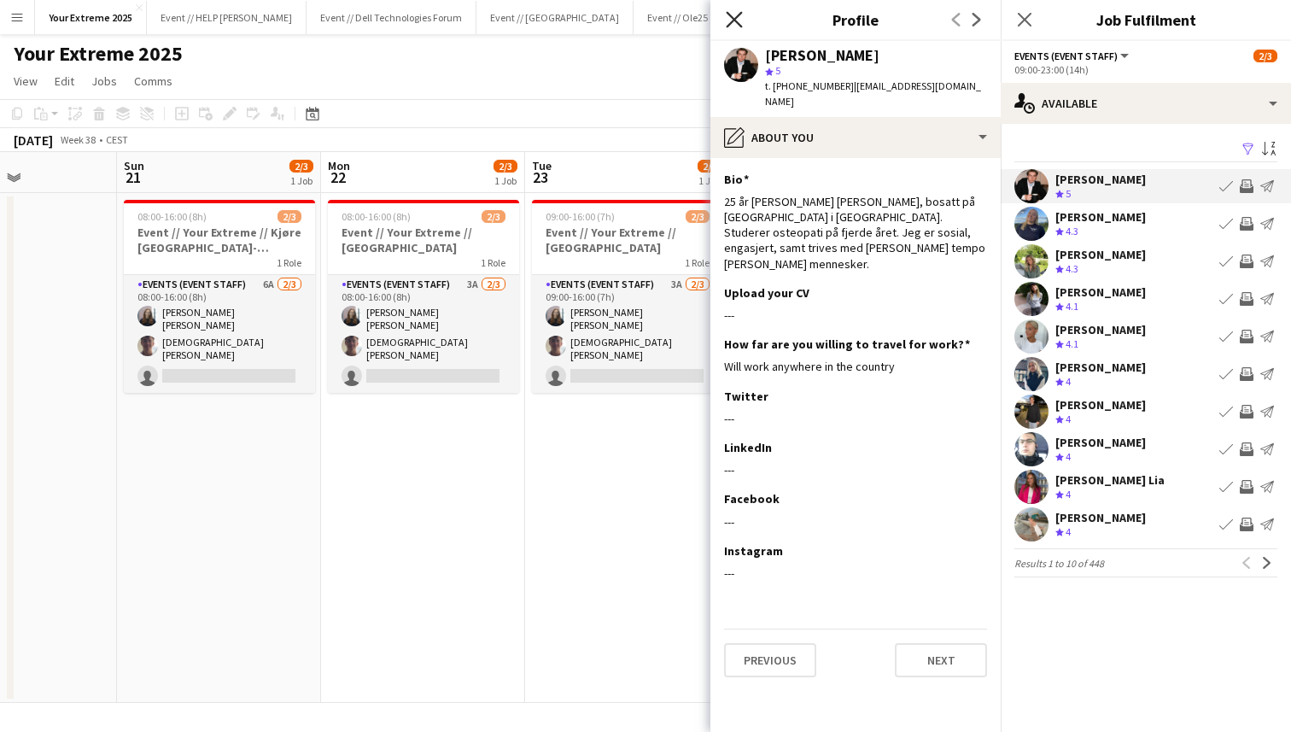
click at [733, 14] on icon "Close pop-in" at bounding box center [734, 19] width 16 height 16
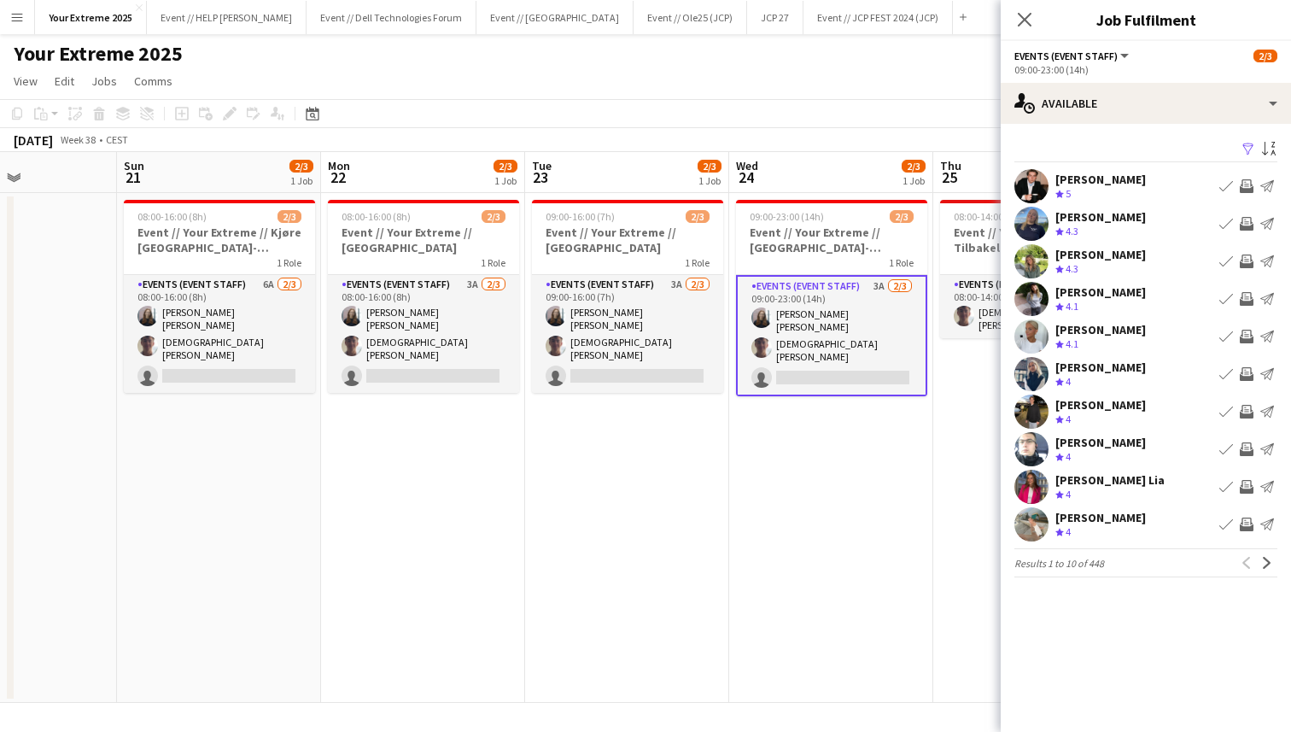
click at [1026, 266] on app-user-avatar at bounding box center [1031, 261] width 34 height 34
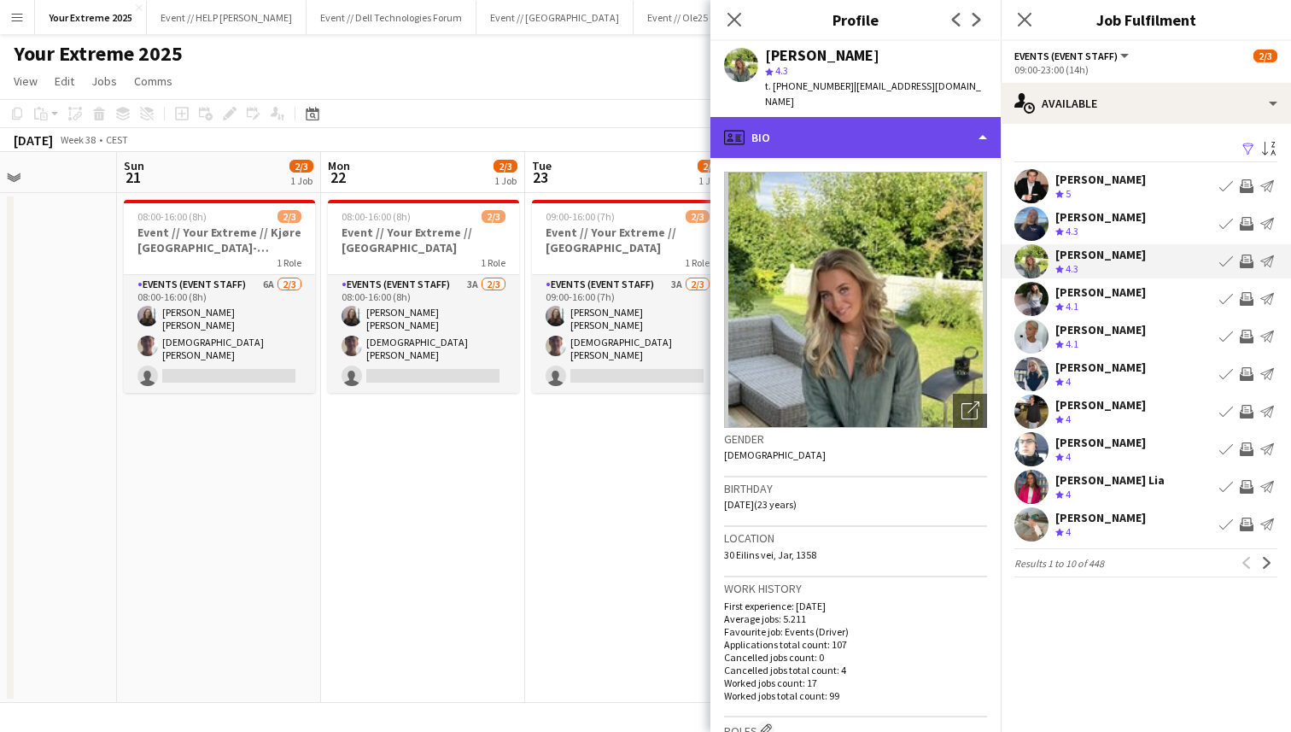
click at [944, 117] on div "profile Bio" at bounding box center [855, 137] width 290 height 41
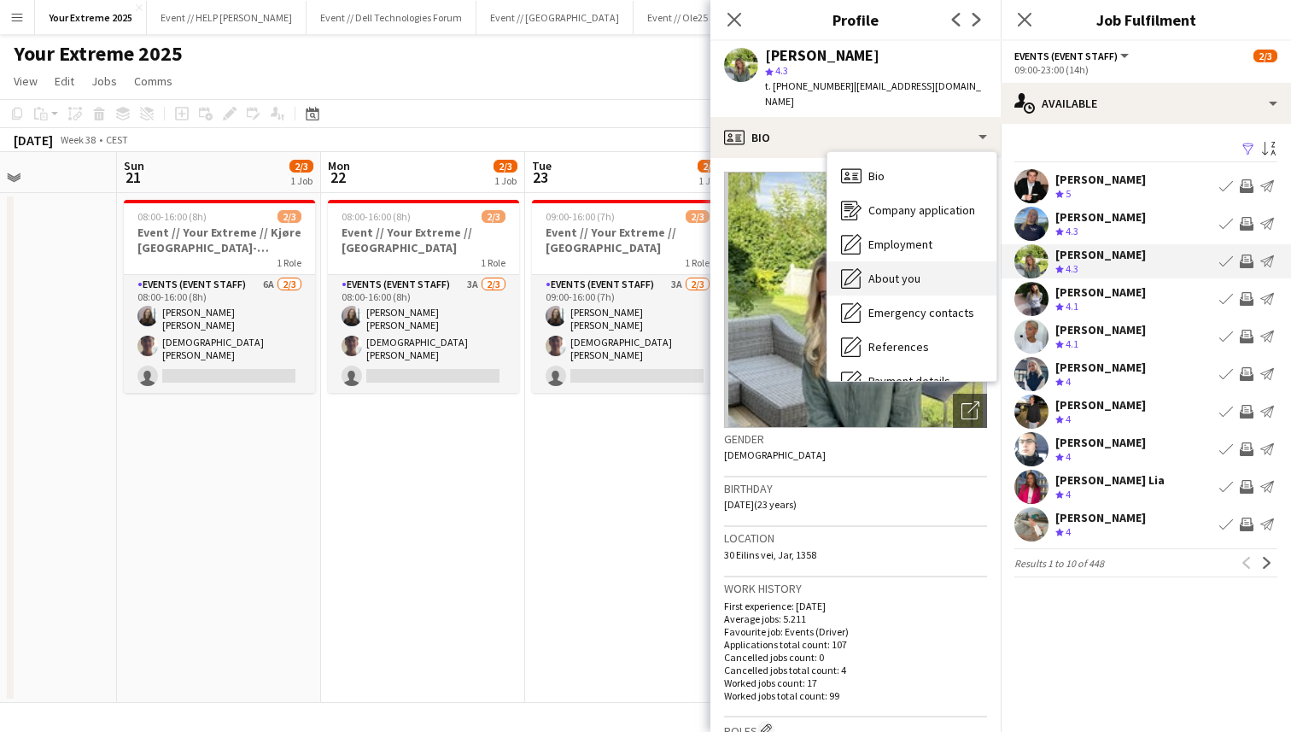
click at [920, 261] on div "About you About you" at bounding box center [911, 278] width 169 height 34
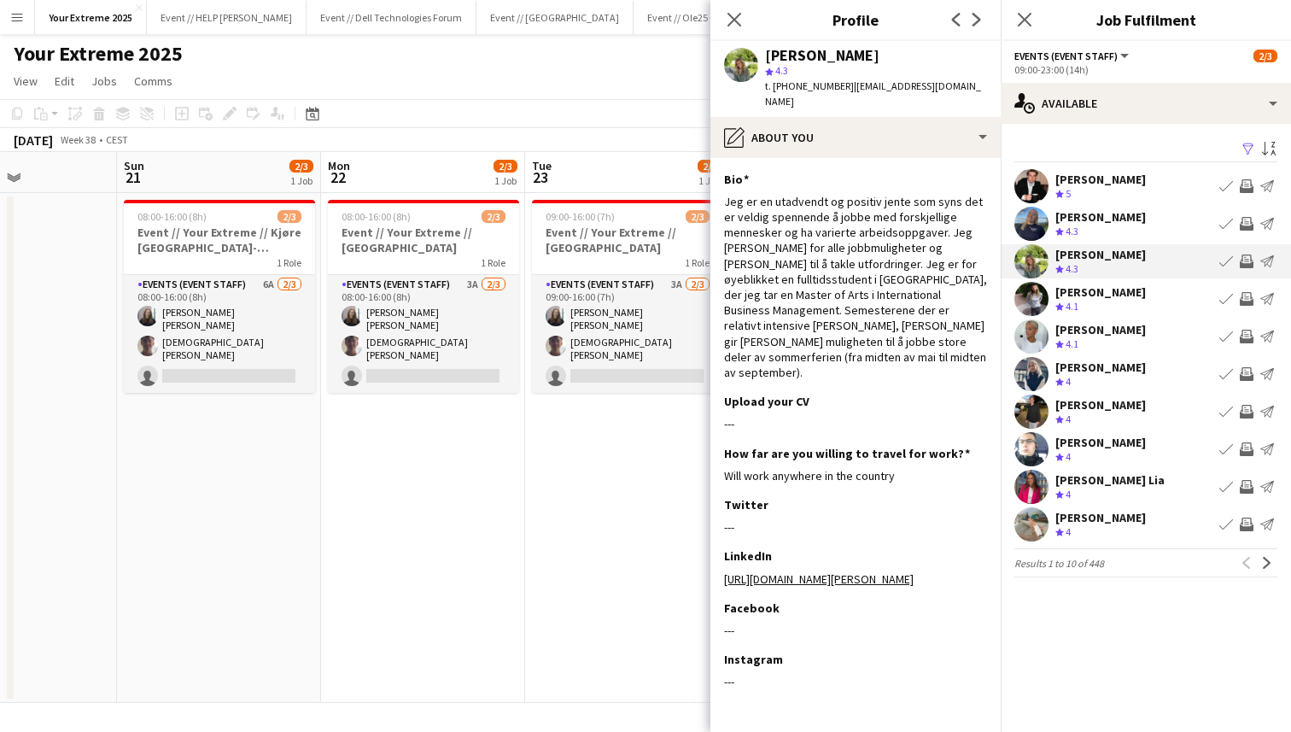
click at [1030, 514] on app-user-avatar at bounding box center [1031, 524] width 34 height 34
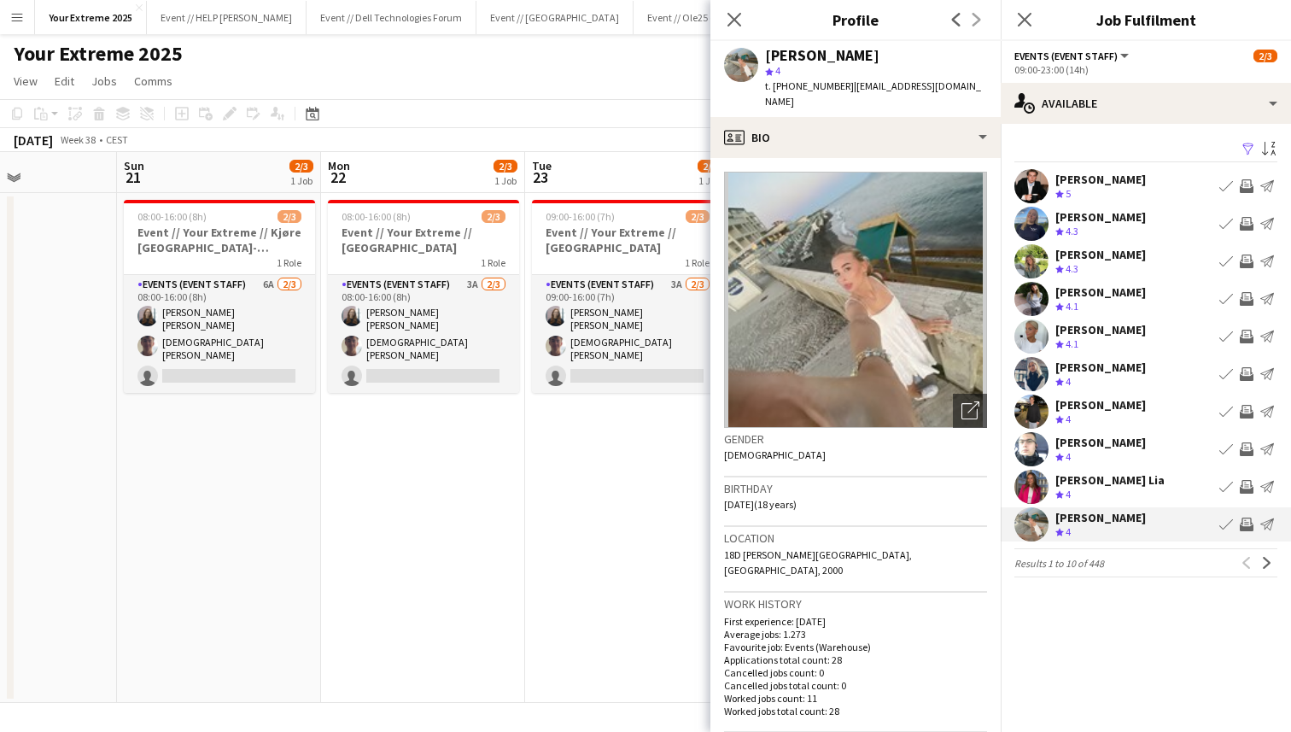
click at [1036, 482] on app-user-avatar at bounding box center [1031, 487] width 34 height 34
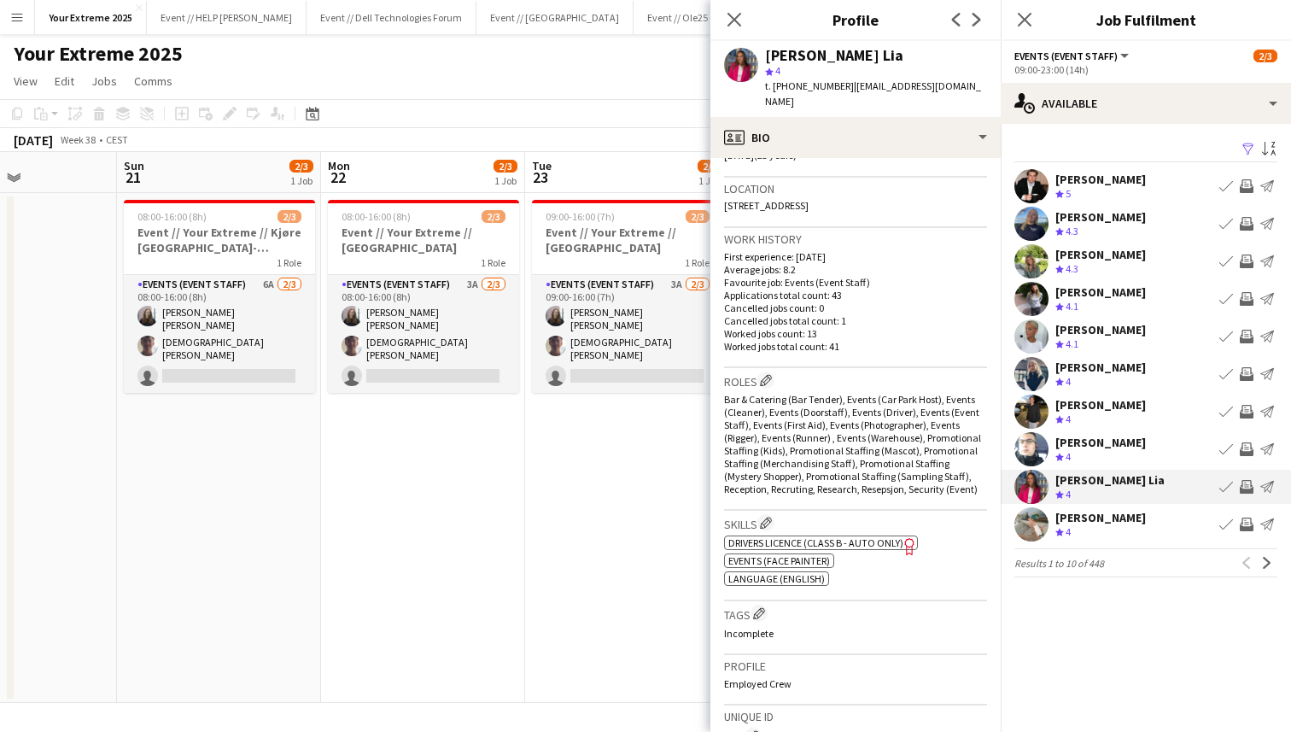
scroll to position [0, 0]
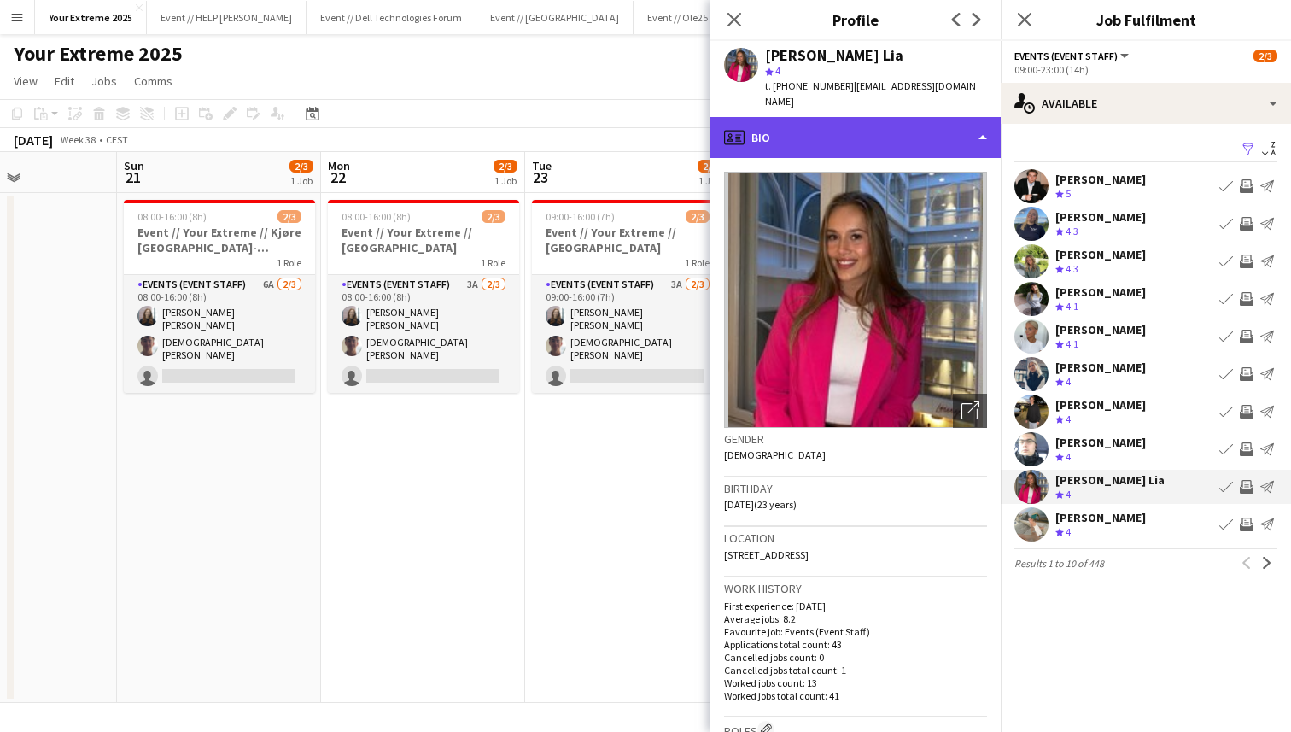
click at [945, 126] on div "profile Bio" at bounding box center [855, 137] width 290 height 41
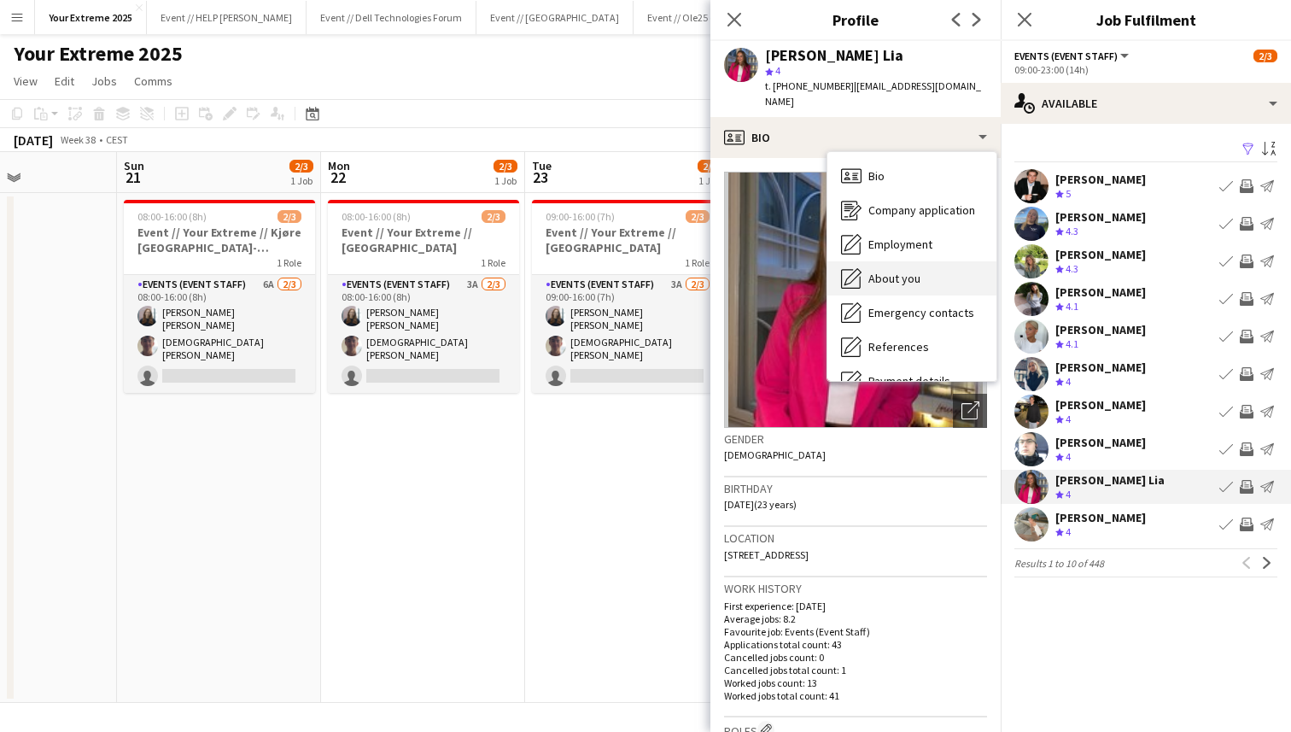
click at [908, 261] on div "About you About you" at bounding box center [911, 278] width 169 height 34
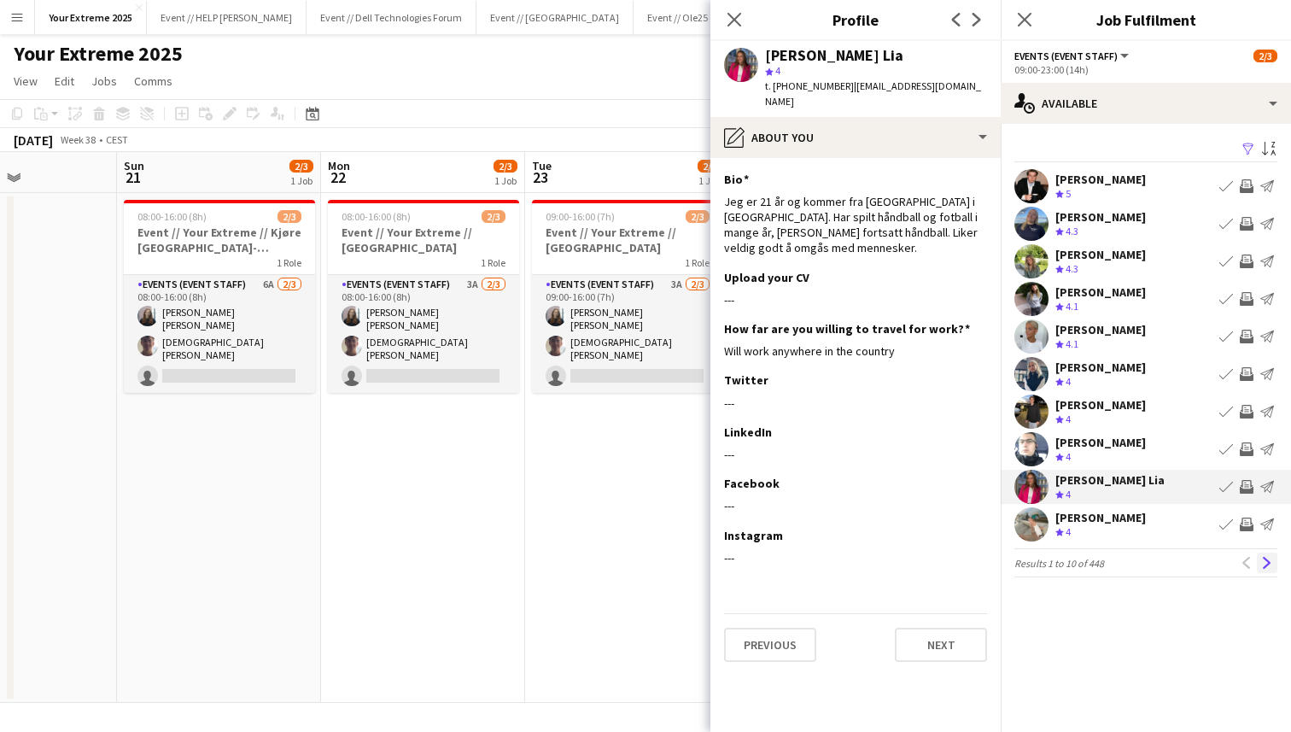
click at [1269, 570] on button "Next" at bounding box center [1267, 562] width 20 height 20
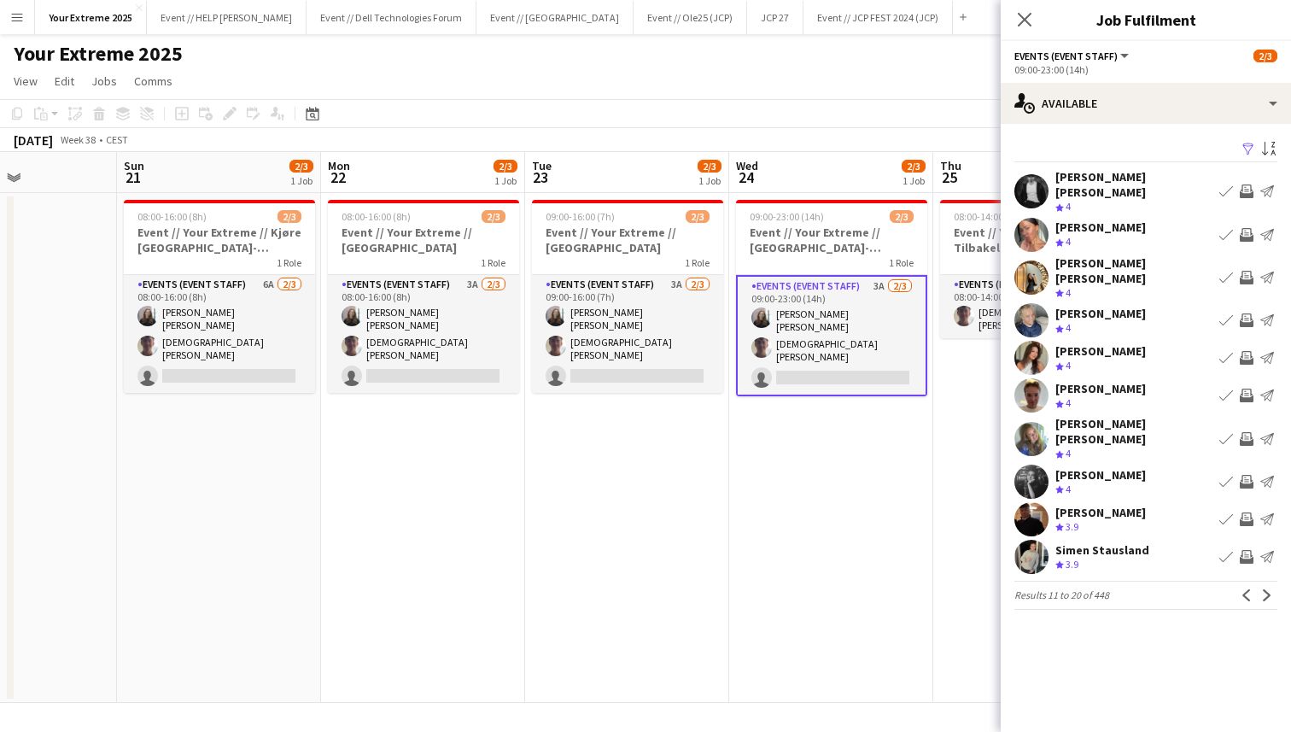
click at [1269, 585] on button "Next" at bounding box center [1267, 595] width 20 height 20
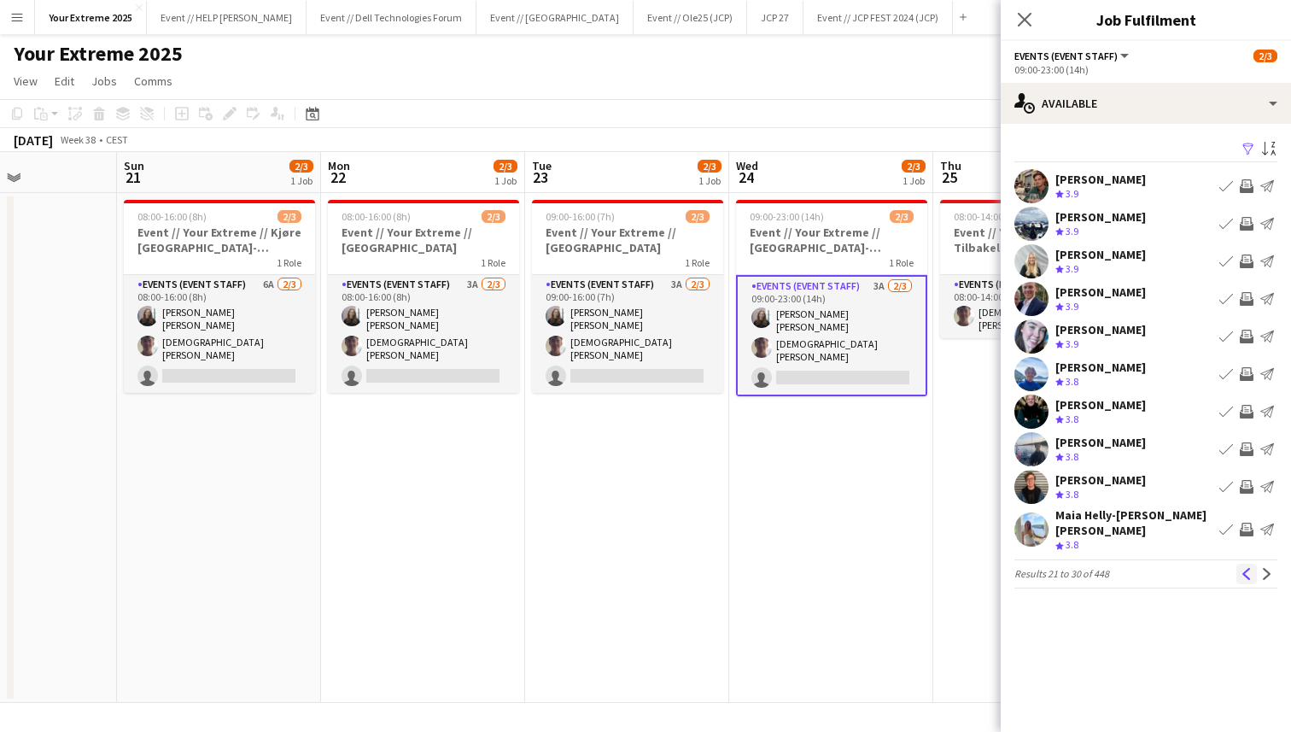
click at [1249, 569] on button "Previous" at bounding box center [1246, 574] width 20 height 20
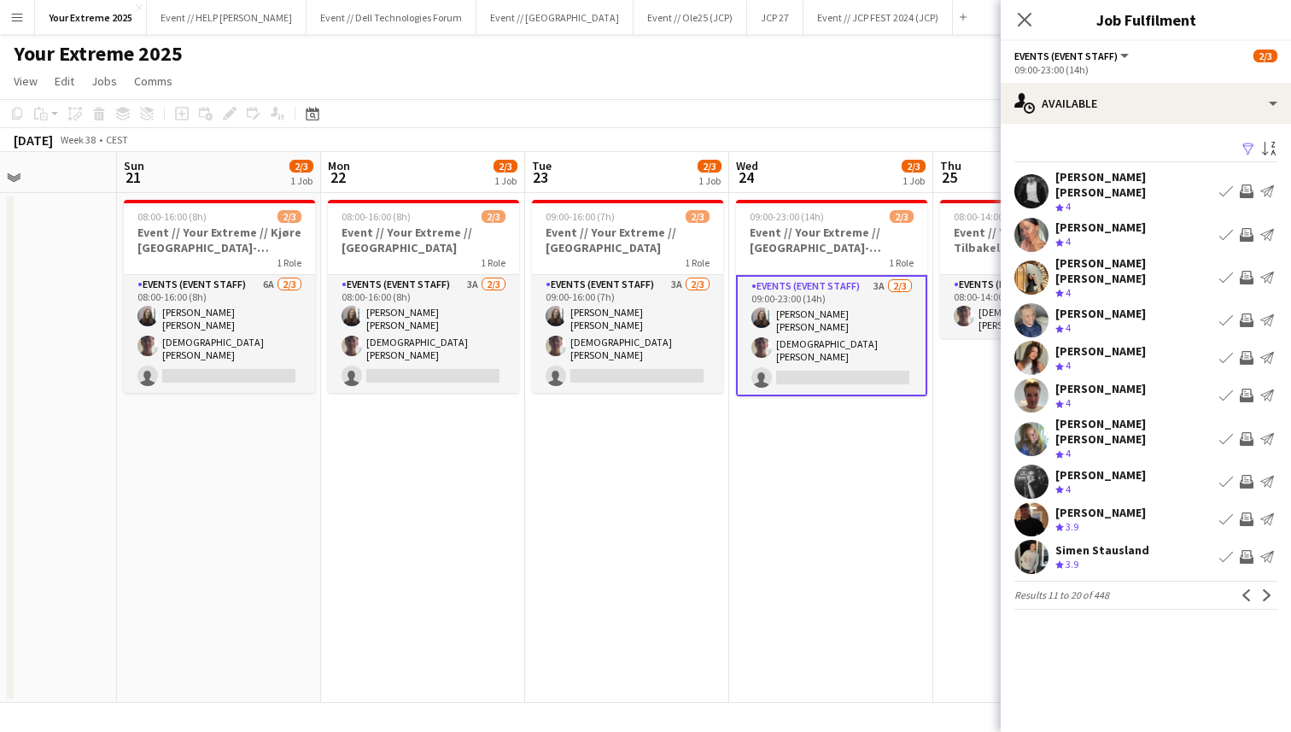
click at [1249, 585] on button "Previous" at bounding box center [1246, 595] width 20 height 20
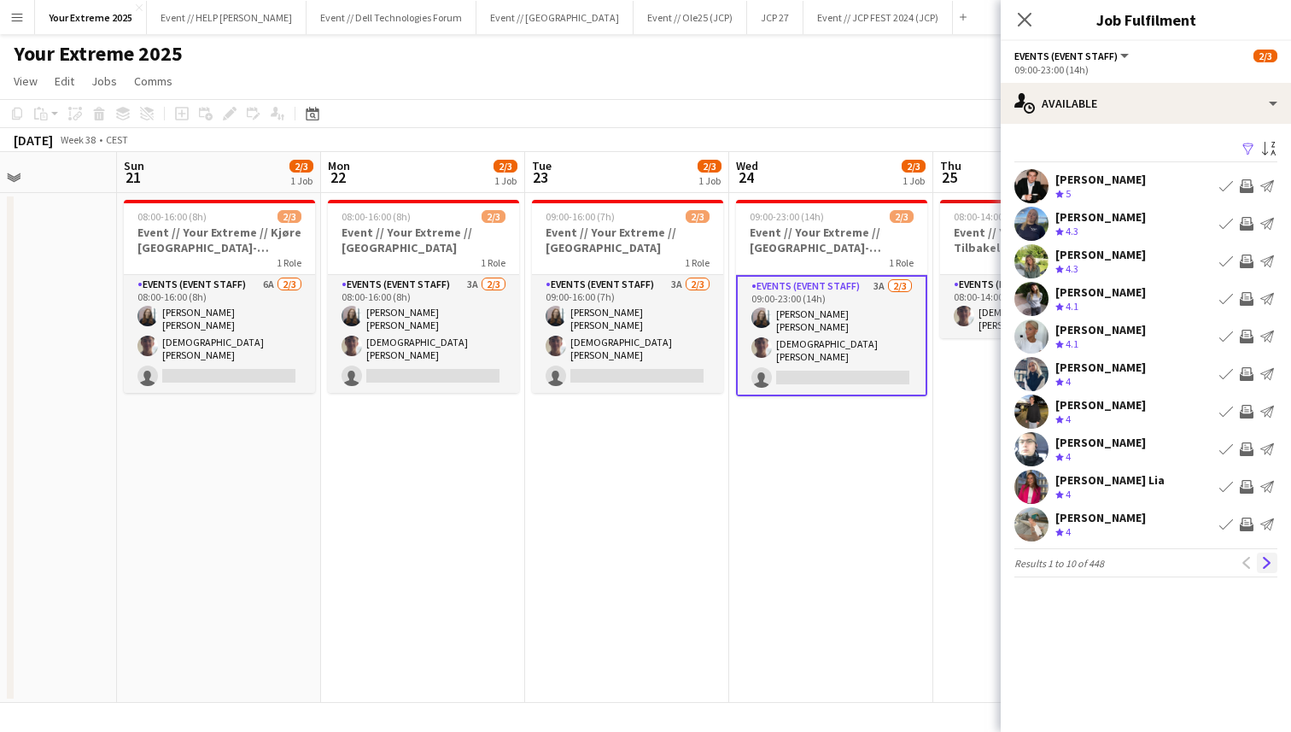
click at [1264, 569] on button "Next" at bounding box center [1267, 562] width 20 height 20
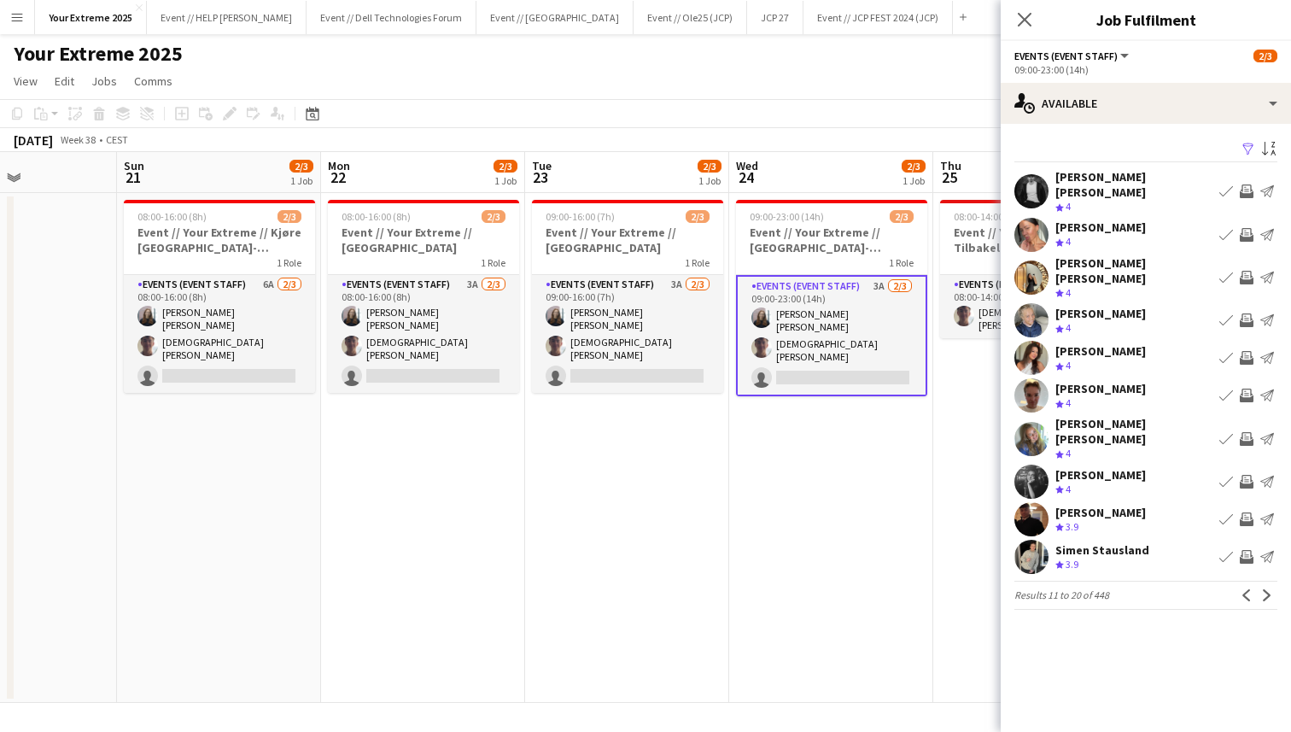
click at [1033, 234] on app-user-avatar at bounding box center [1031, 235] width 34 height 34
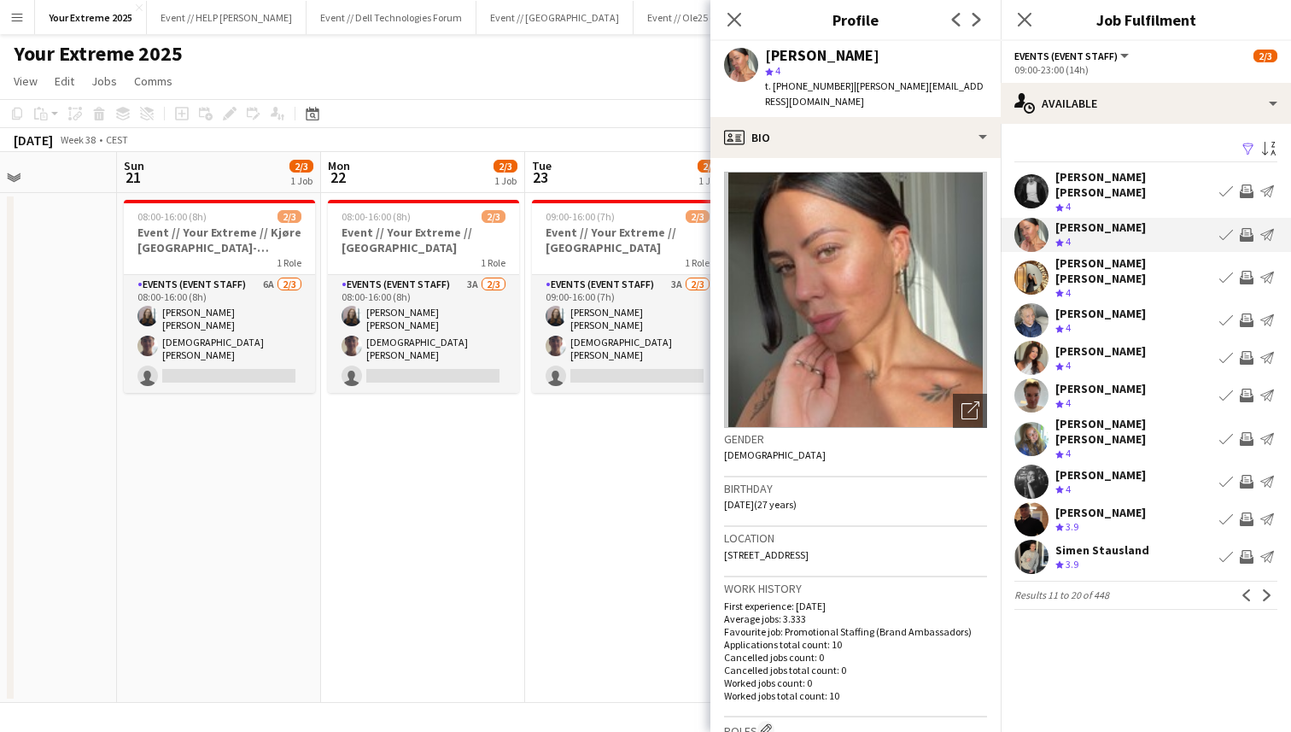
click at [1034, 464] on app-user-avatar at bounding box center [1031, 481] width 34 height 34
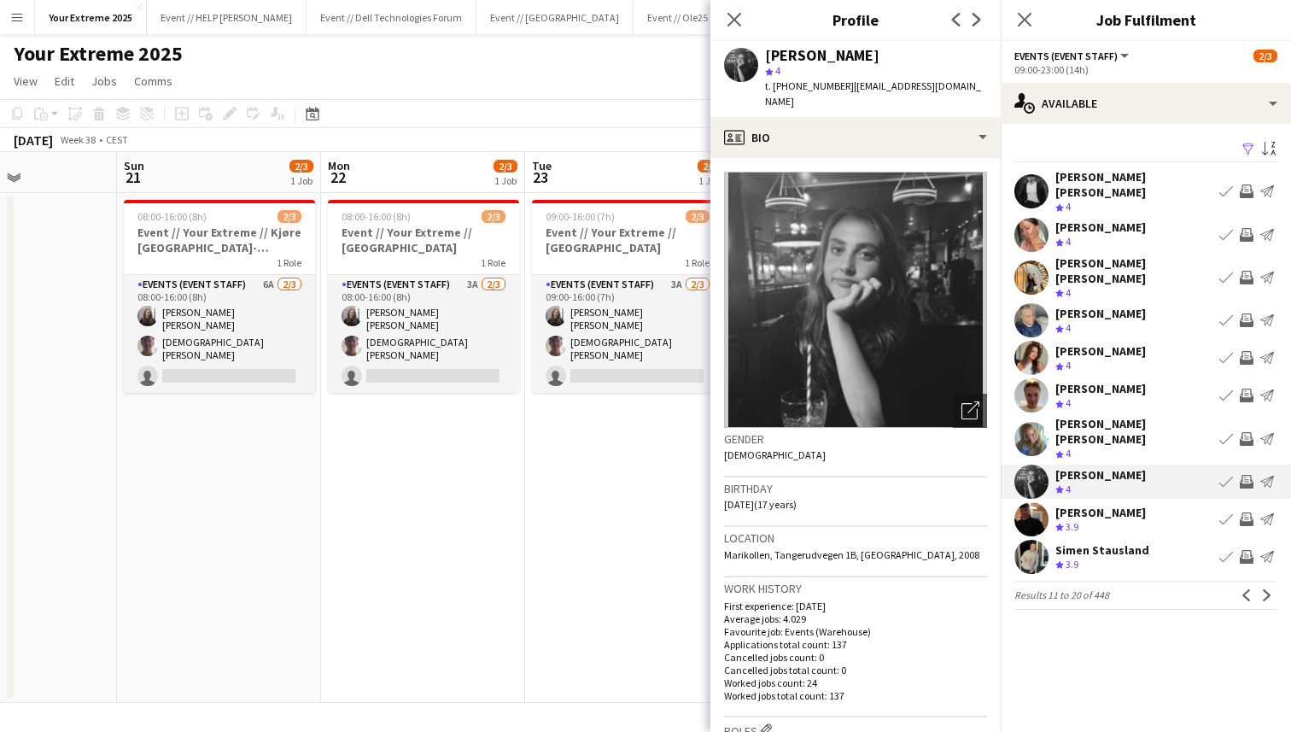
click at [1039, 422] on app-user-avatar at bounding box center [1031, 439] width 34 height 34
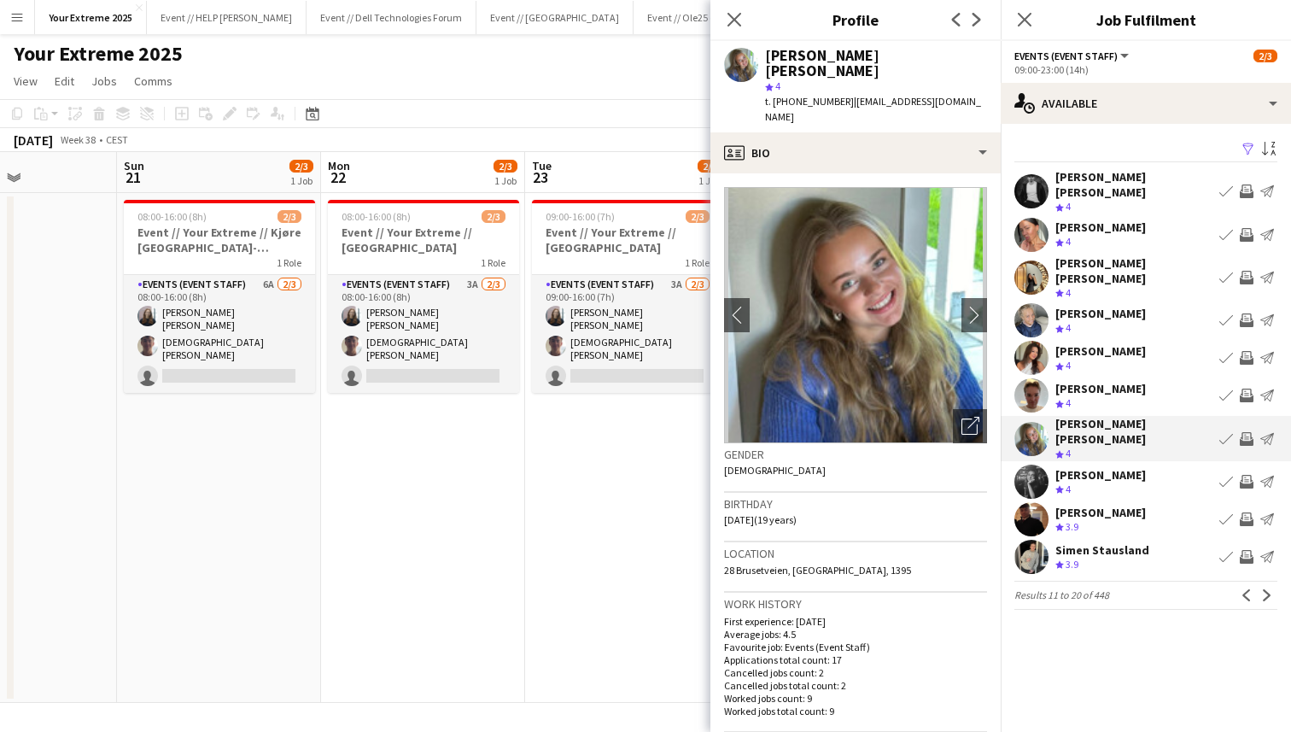
click at [1037, 378] on app-user-avatar at bounding box center [1031, 395] width 34 height 34
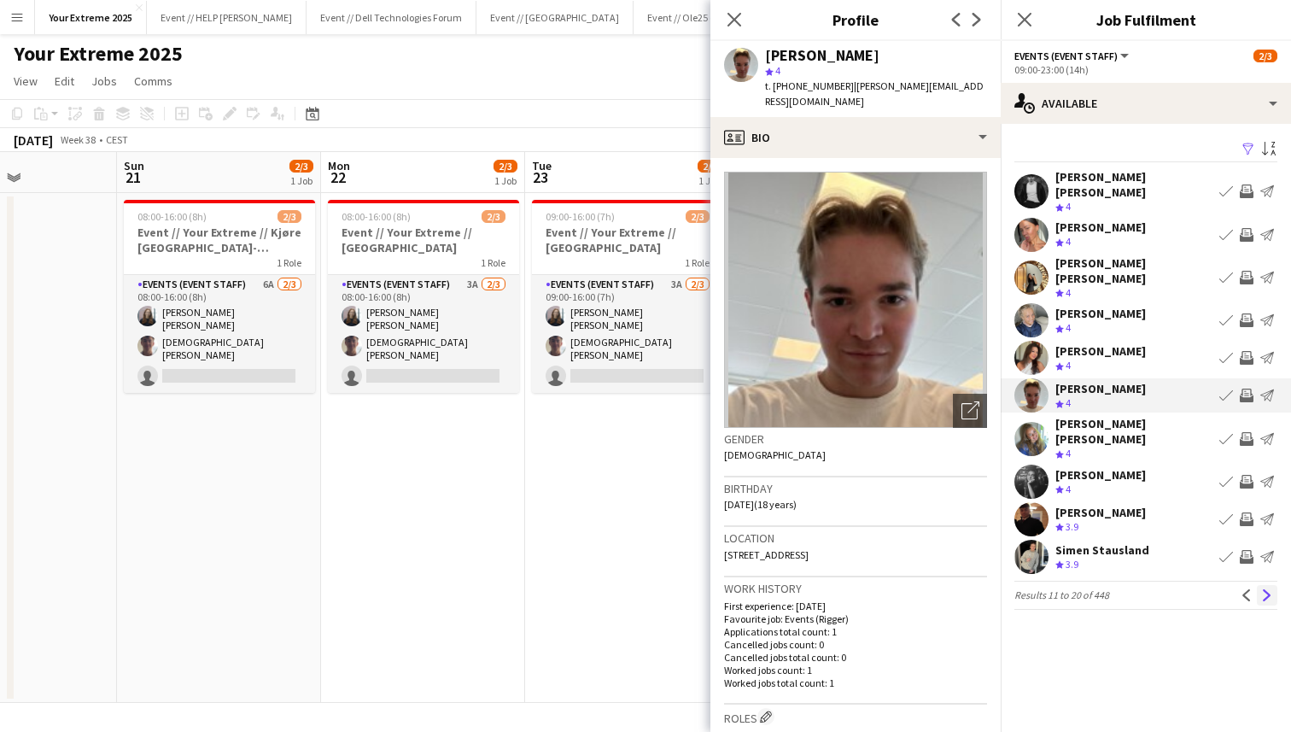
click at [1264, 589] on app-icon "Next" at bounding box center [1267, 595] width 12 height 12
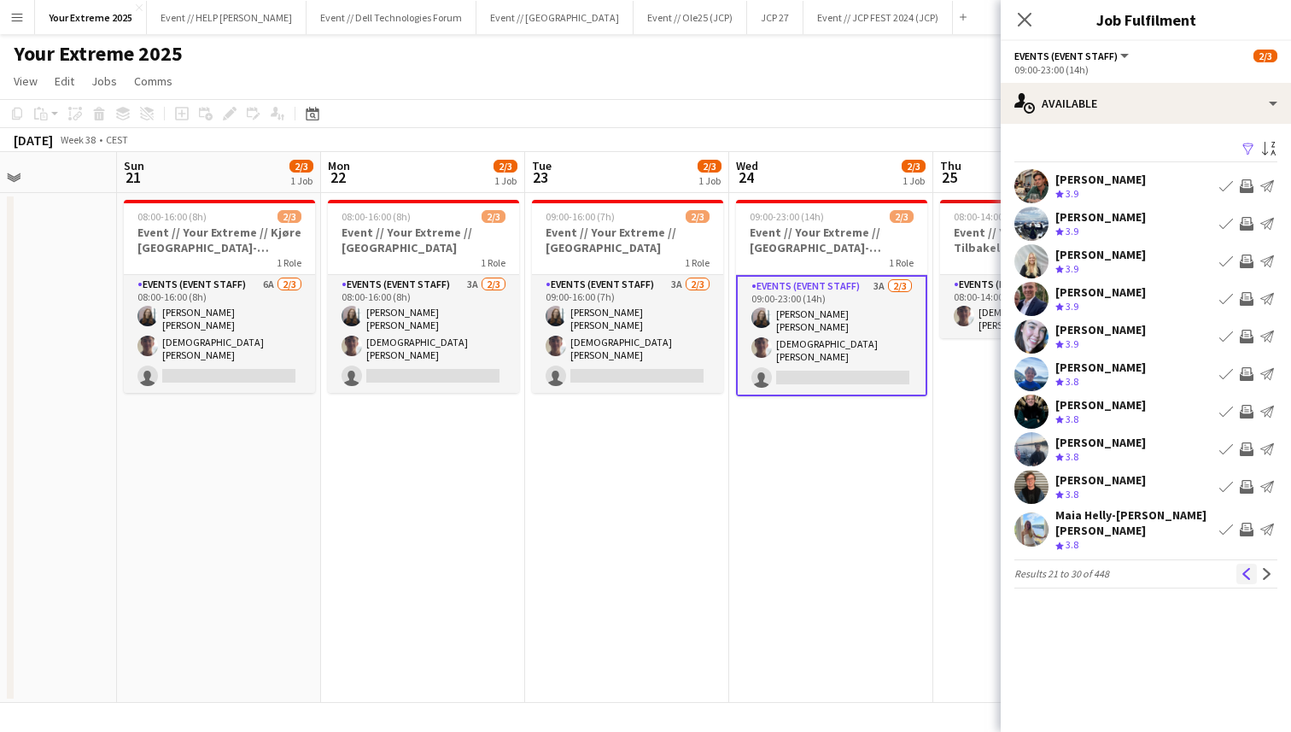
click at [1241, 568] on app-icon "Previous" at bounding box center [1247, 574] width 12 height 12
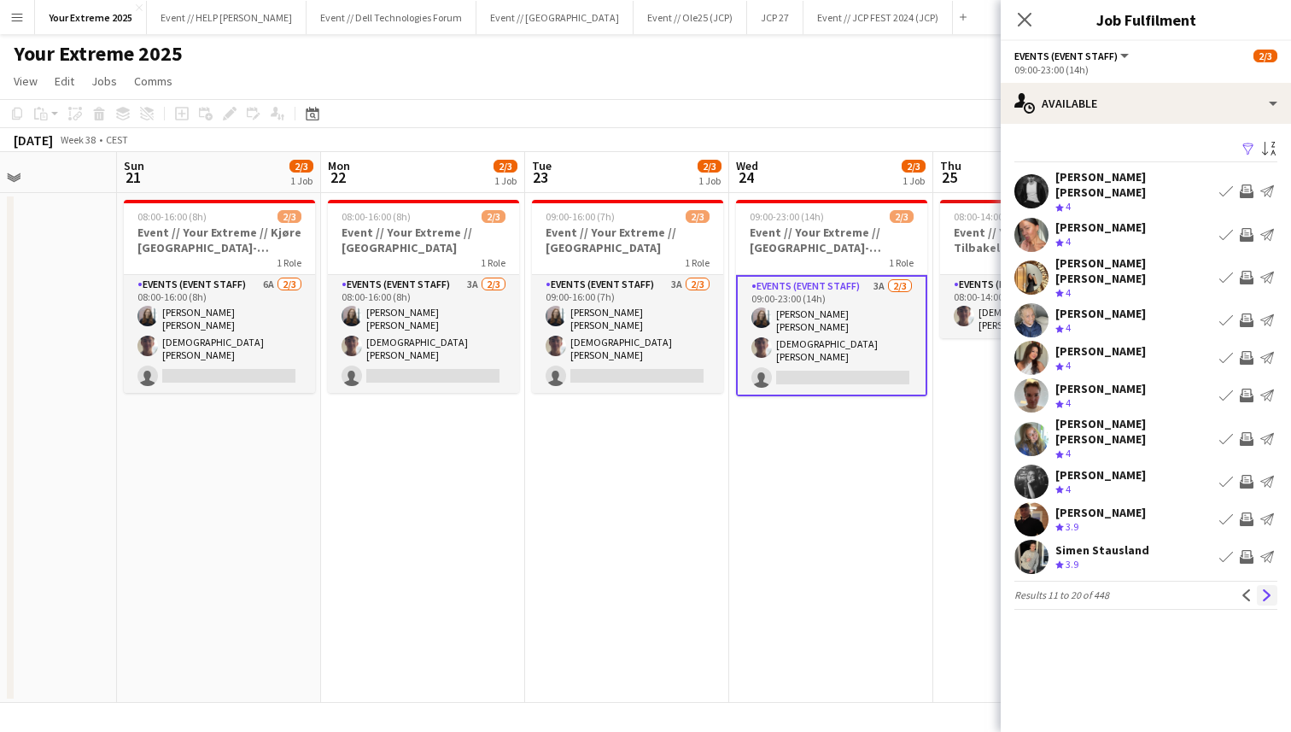
click at [1267, 589] on app-icon "Next" at bounding box center [1267, 595] width 12 height 12
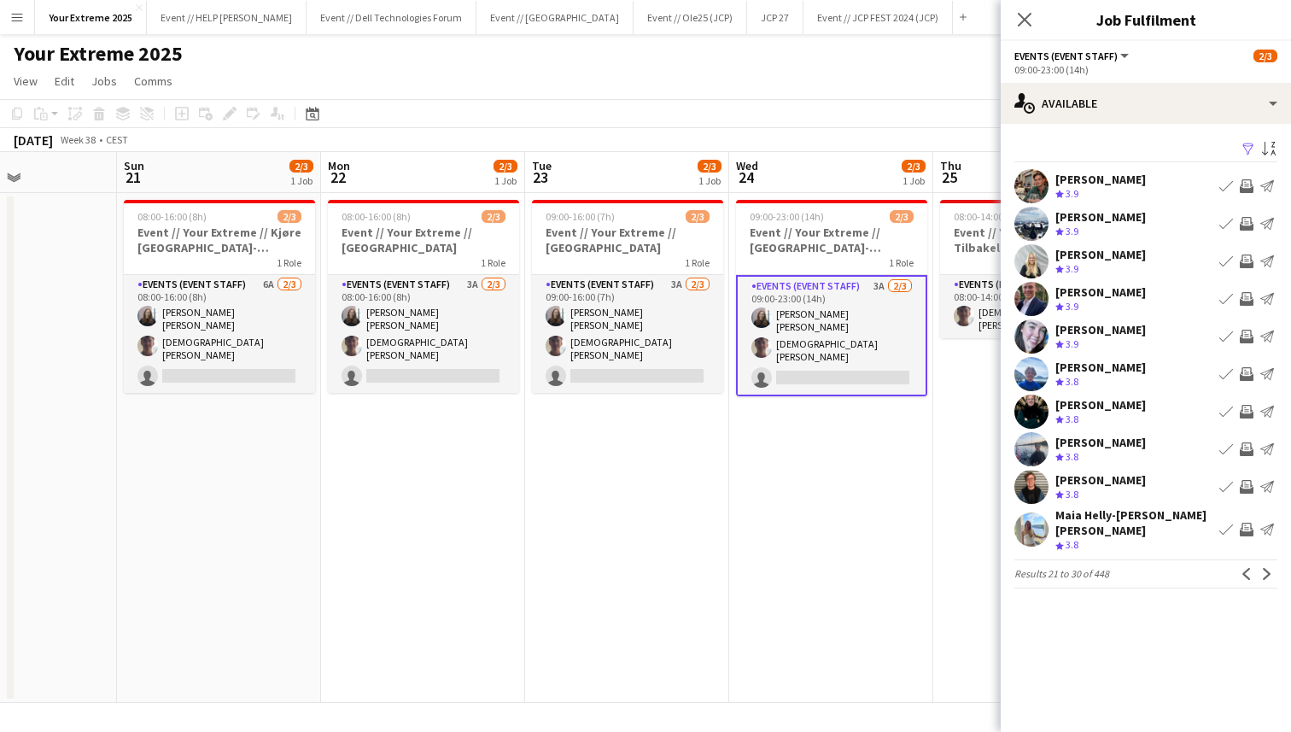
click at [1267, 568] on app-icon "Next" at bounding box center [1267, 574] width 12 height 12
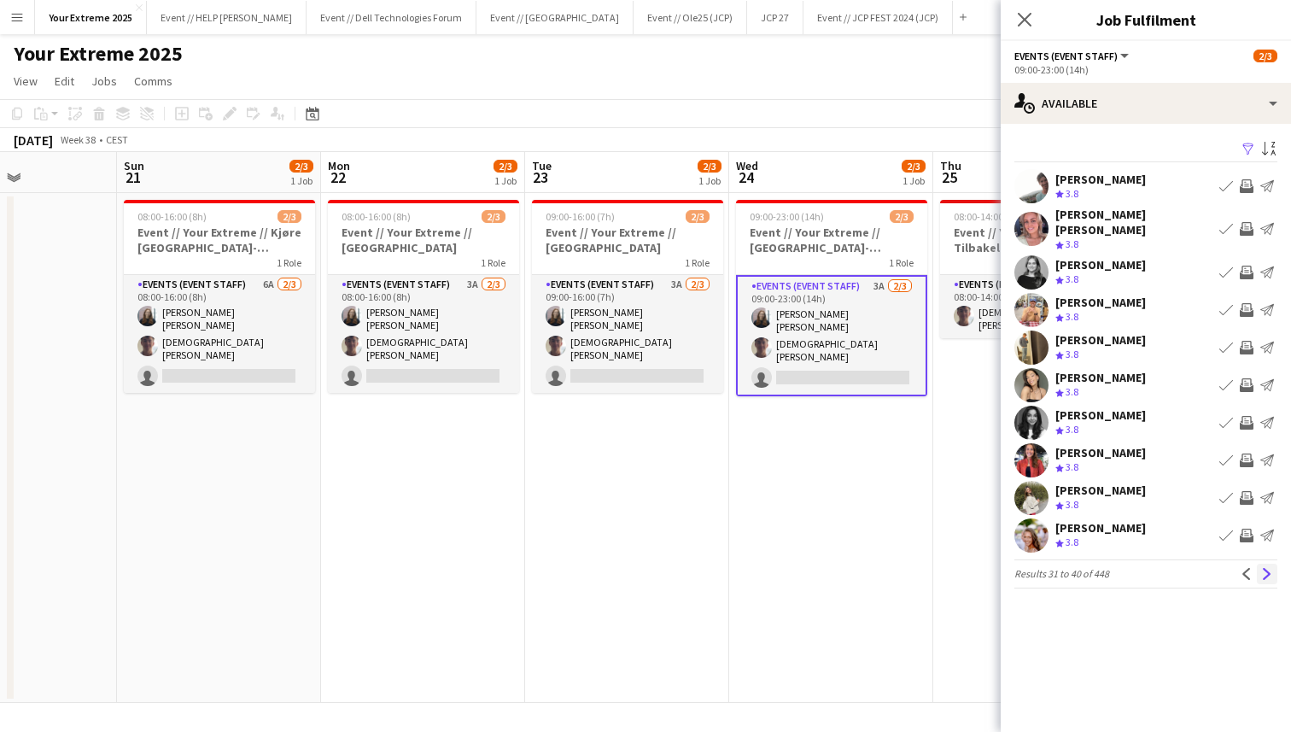
click at [1267, 568] on app-icon "Next" at bounding box center [1267, 574] width 12 height 12
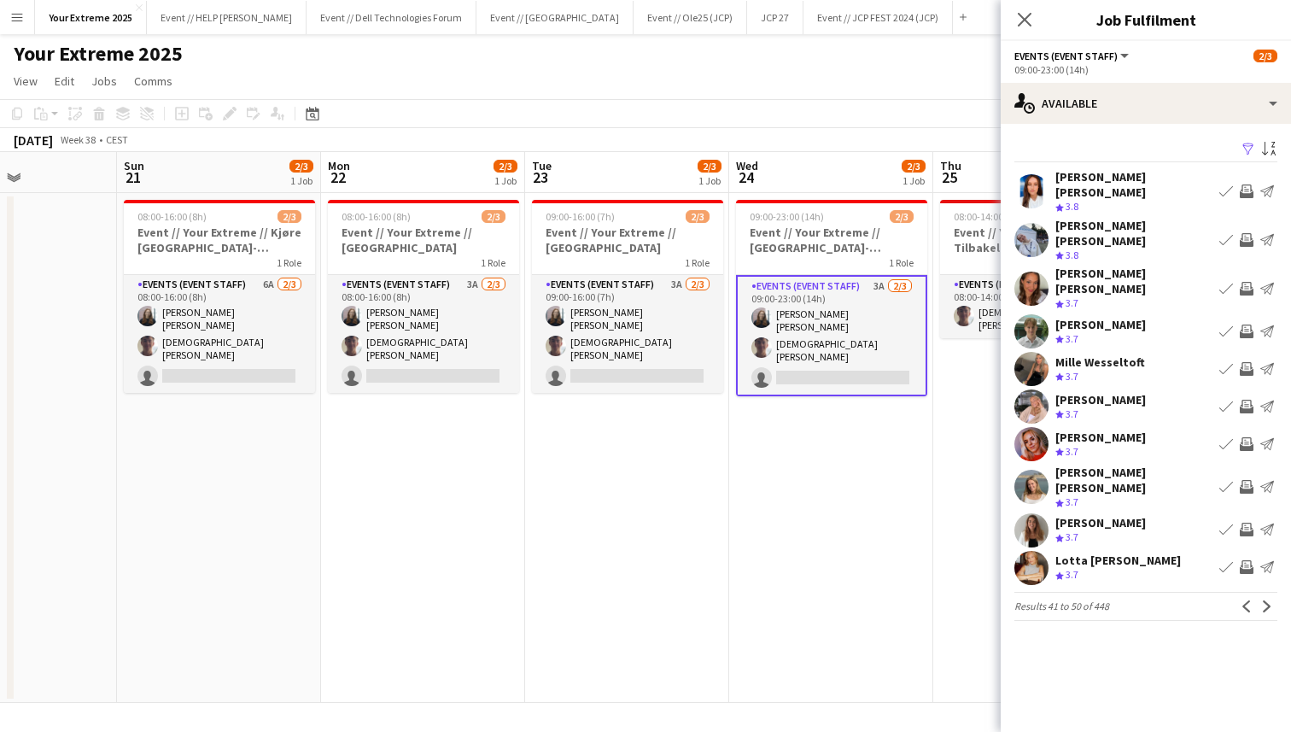
click at [1030, 551] on app-user-avatar at bounding box center [1031, 568] width 34 height 34
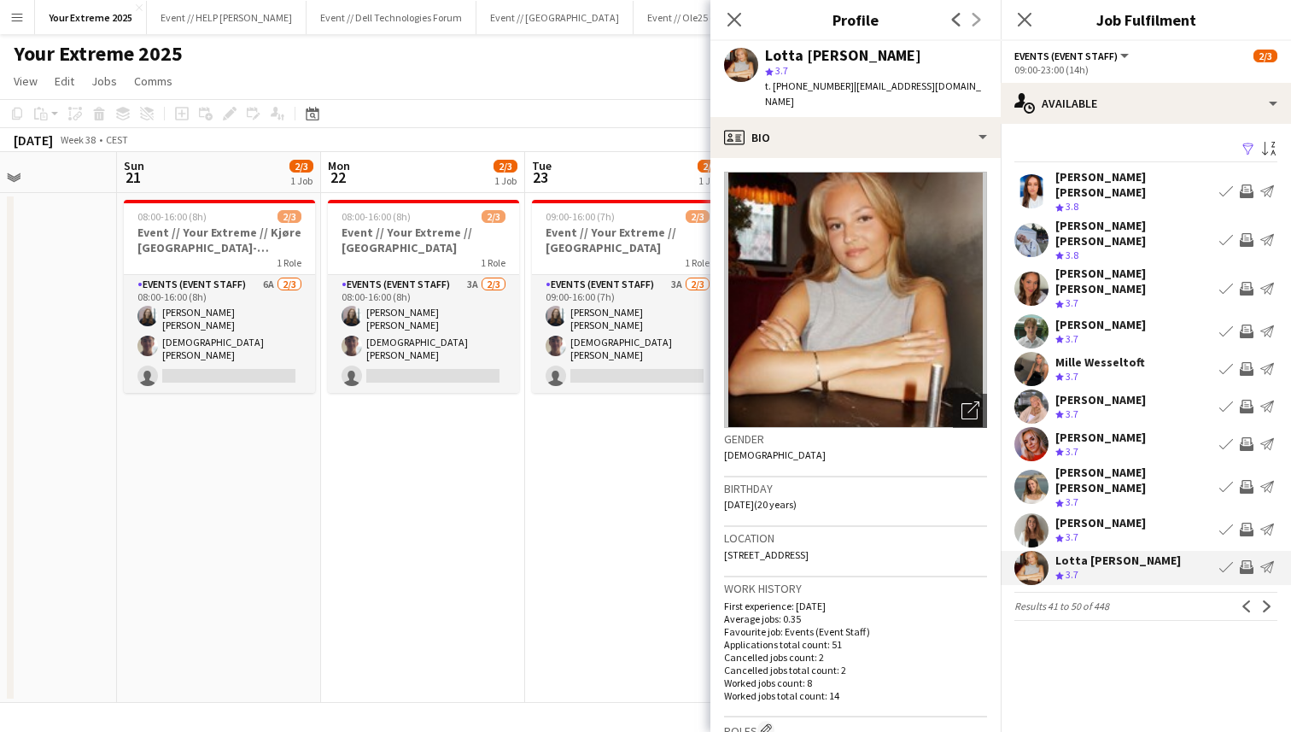
click at [1033, 389] on app-user-avatar at bounding box center [1031, 406] width 34 height 34
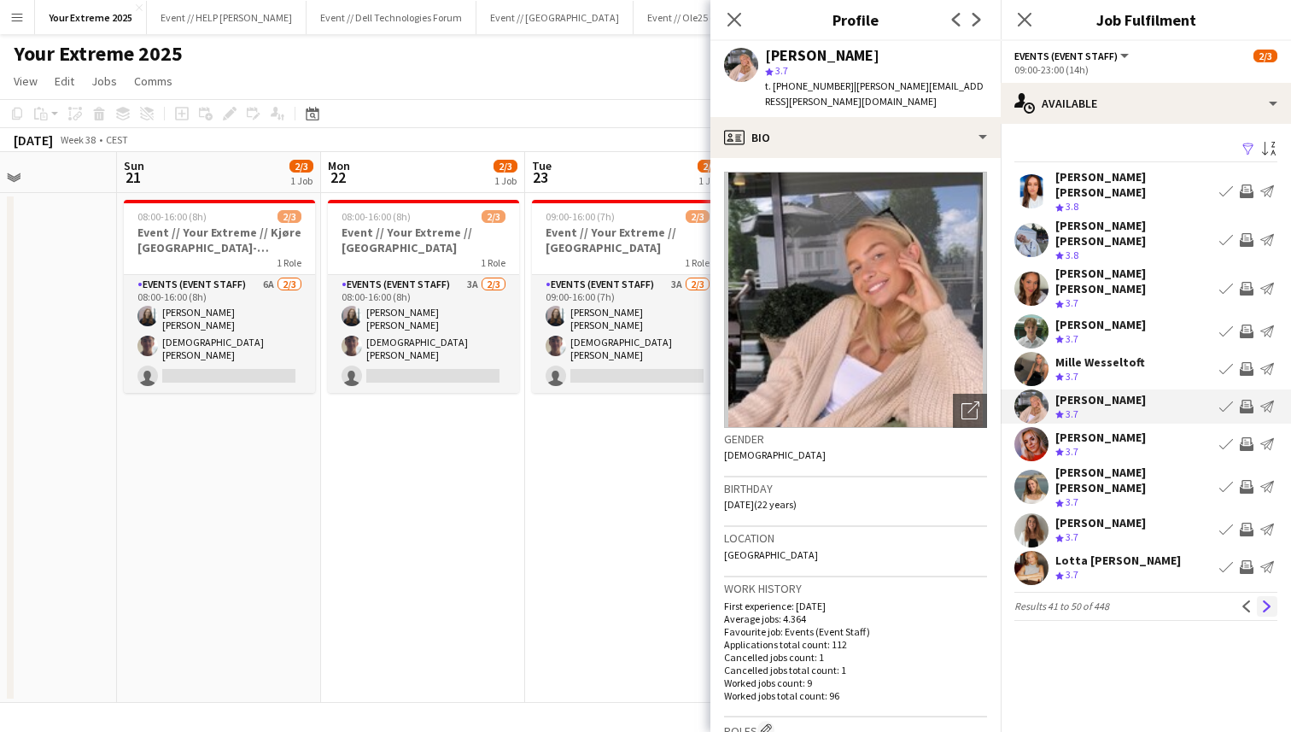
click at [1268, 600] on app-icon "Next" at bounding box center [1267, 606] width 12 height 12
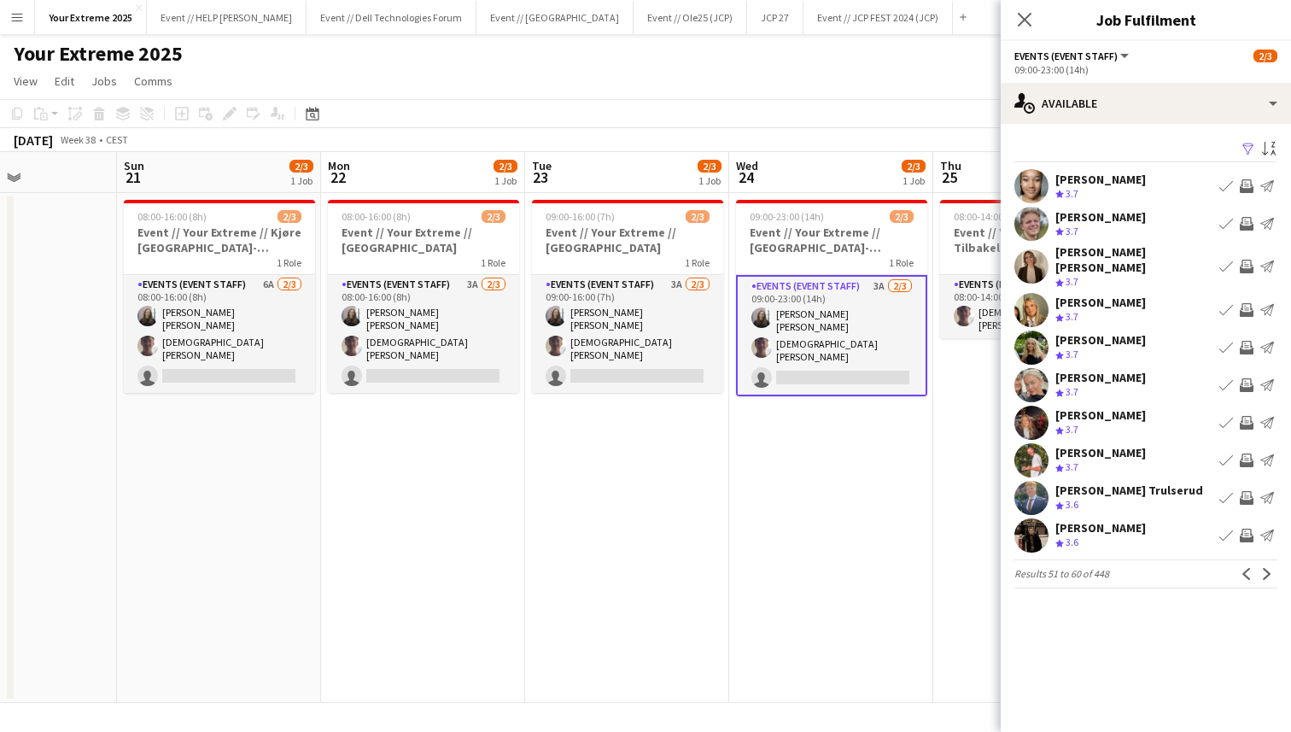
click at [1034, 293] on app-user-avatar at bounding box center [1031, 310] width 34 height 34
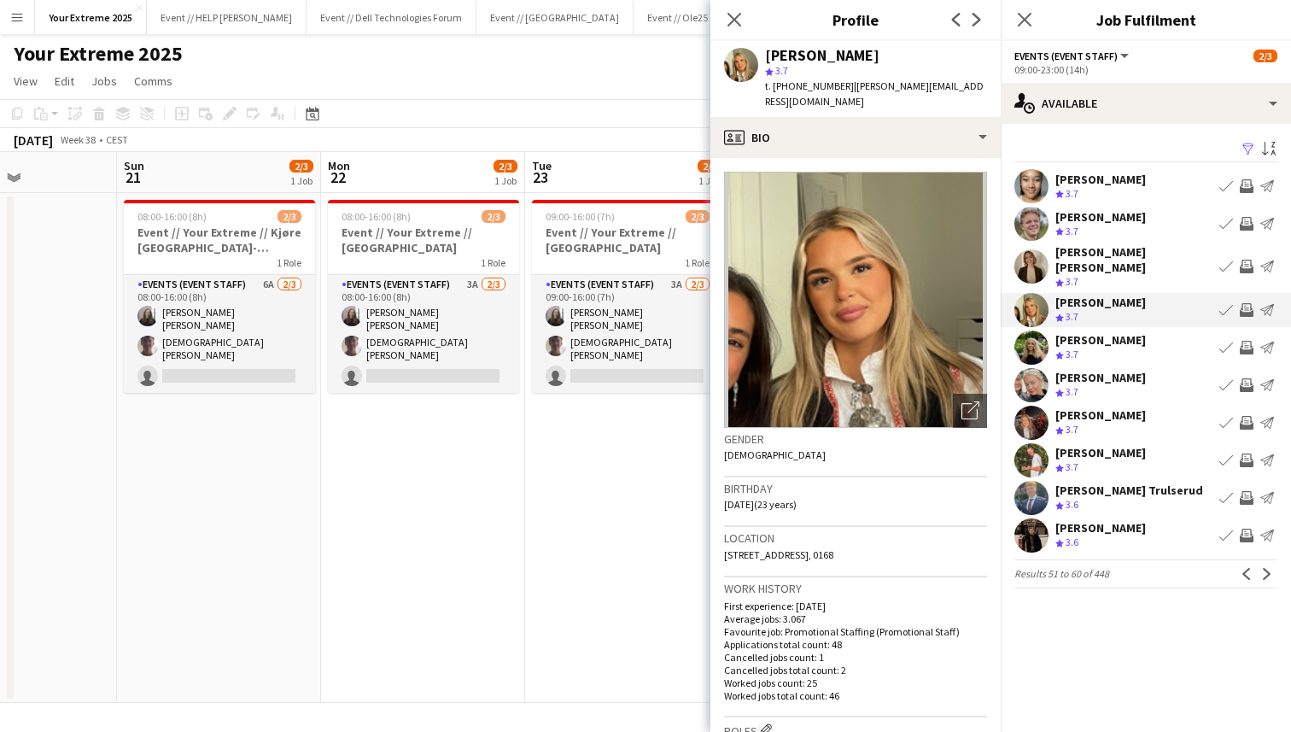
click at [1029, 417] on app-user-avatar at bounding box center [1031, 423] width 34 height 34
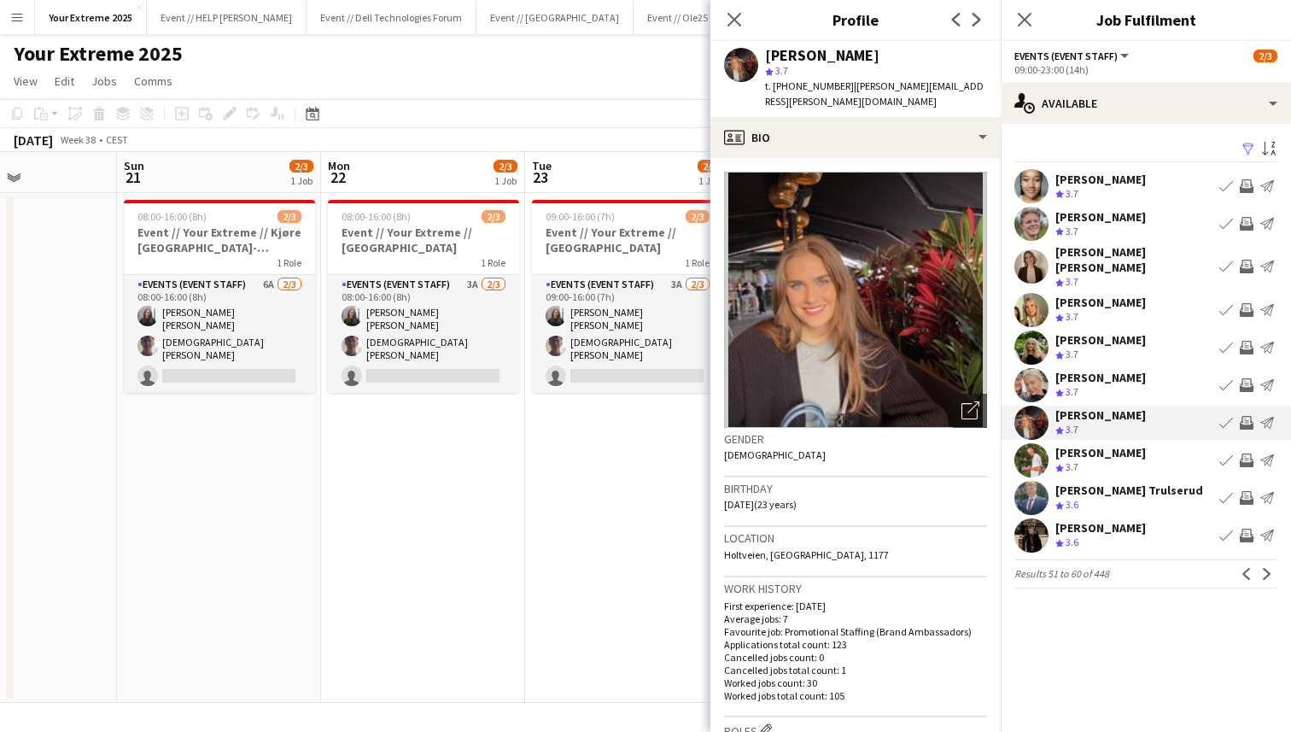
click at [1024, 483] on app-user-avatar at bounding box center [1031, 498] width 34 height 34
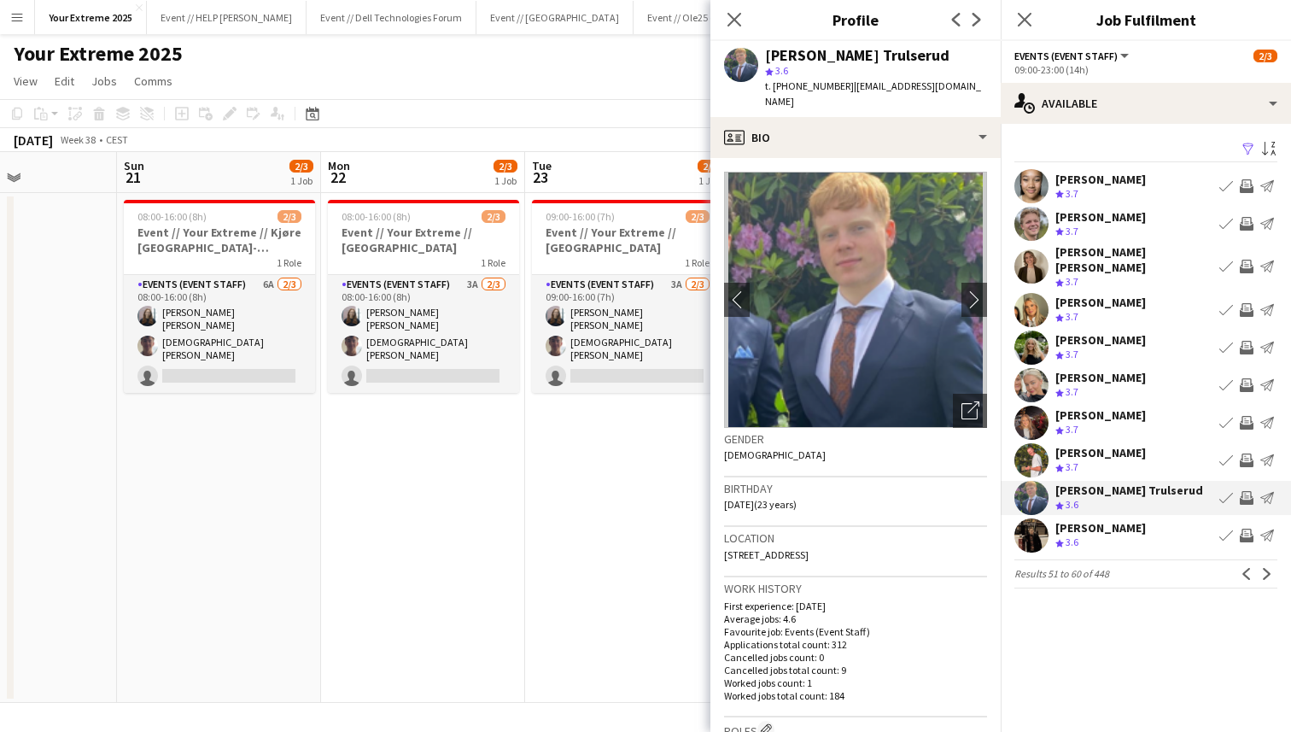
click at [1031, 518] on app-user-avatar at bounding box center [1031, 535] width 34 height 34
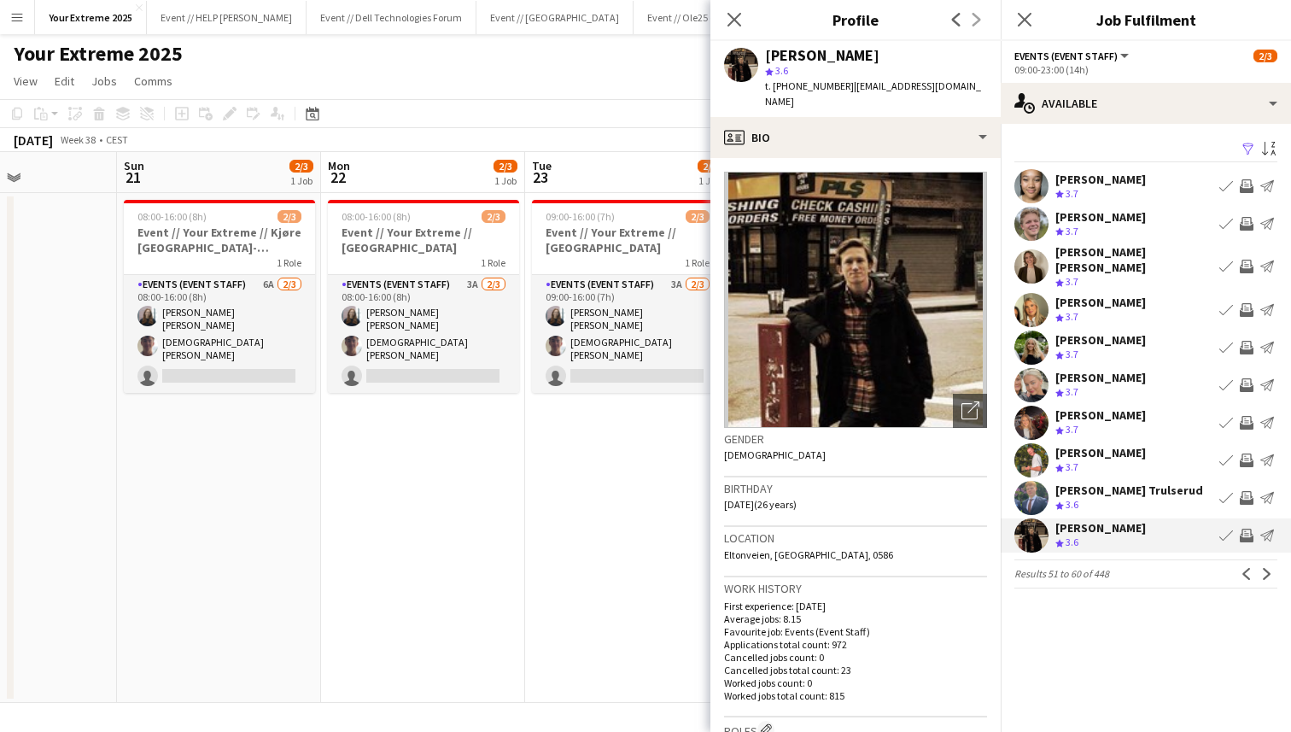
click at [1042, 333] on app-user-avatar at bounding box center [1031, 347] width 34 height 34
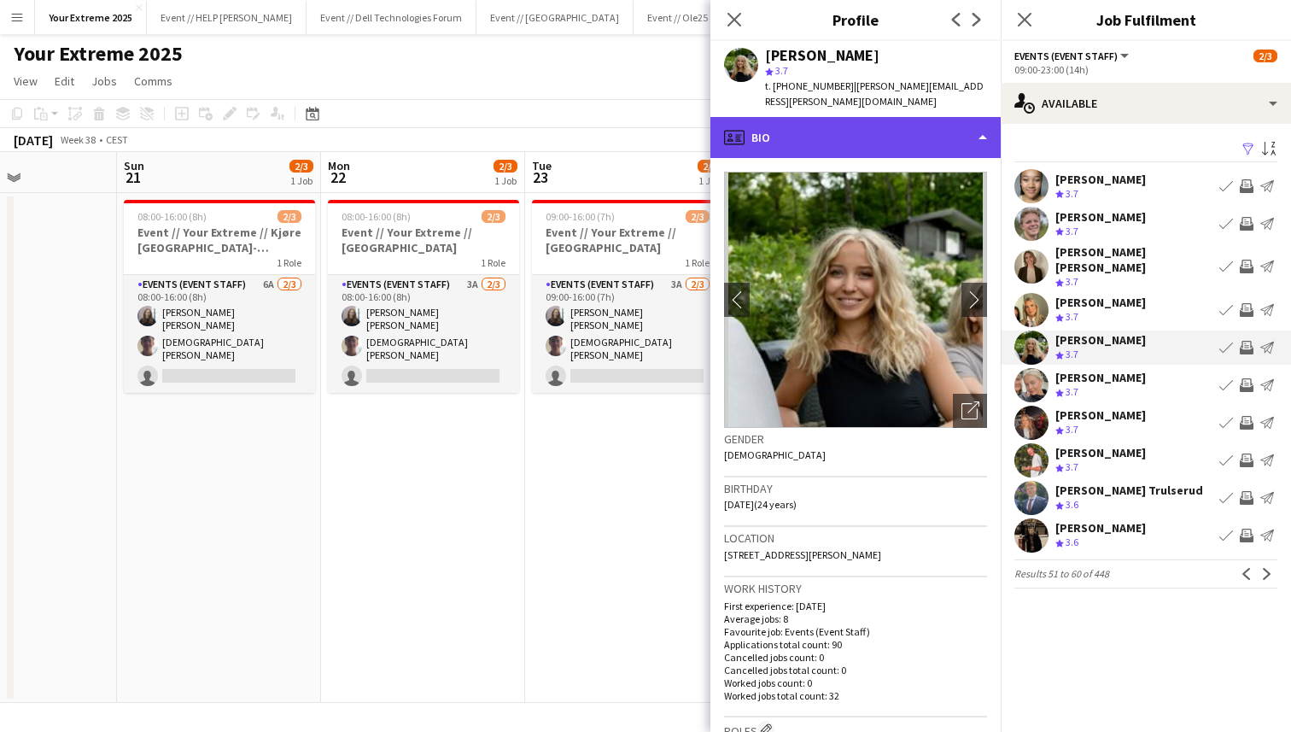
click at [935, 148] on div "profile Bio" at bounding box center [855, 137] width 290 height 41
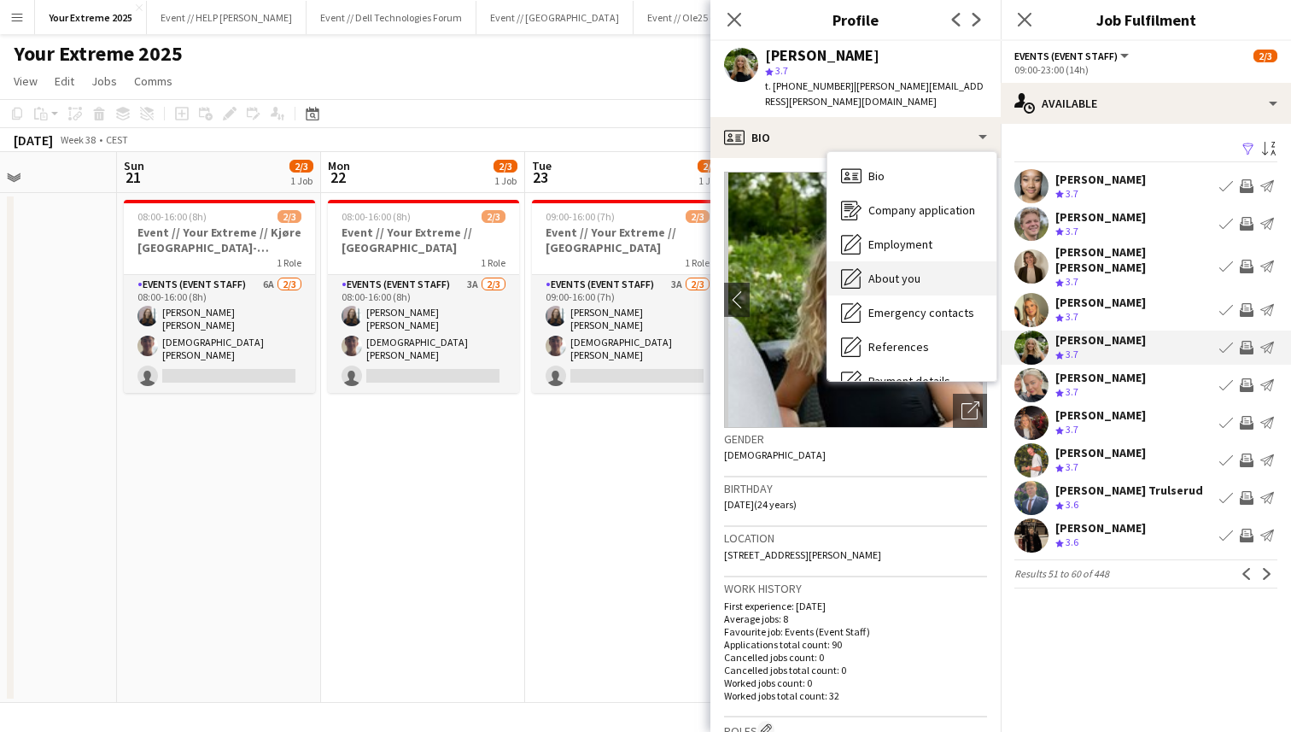
click at [915, 261] on div "About you About you" at bounding box center [911, 278] width 169 height 34
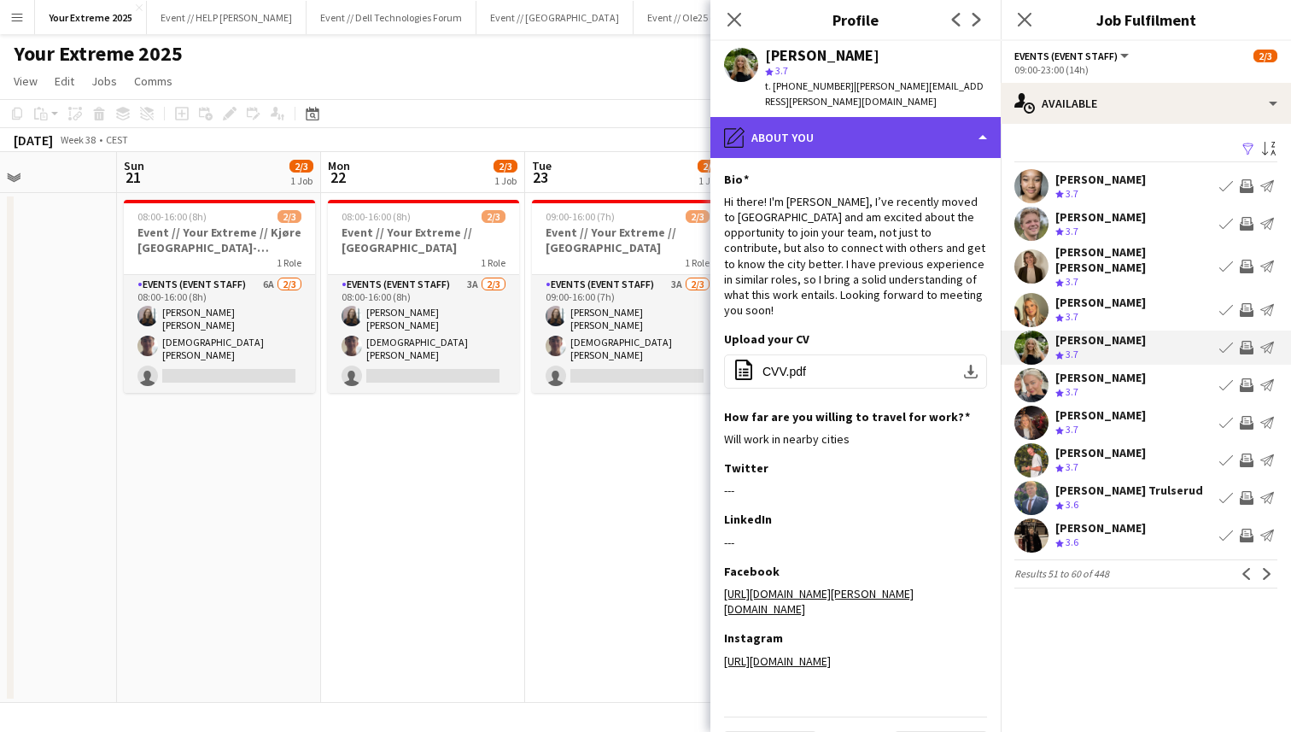
click at [949, 133] on div "pencil4 About you" at bounding box center [855, 137] width 290 height 41
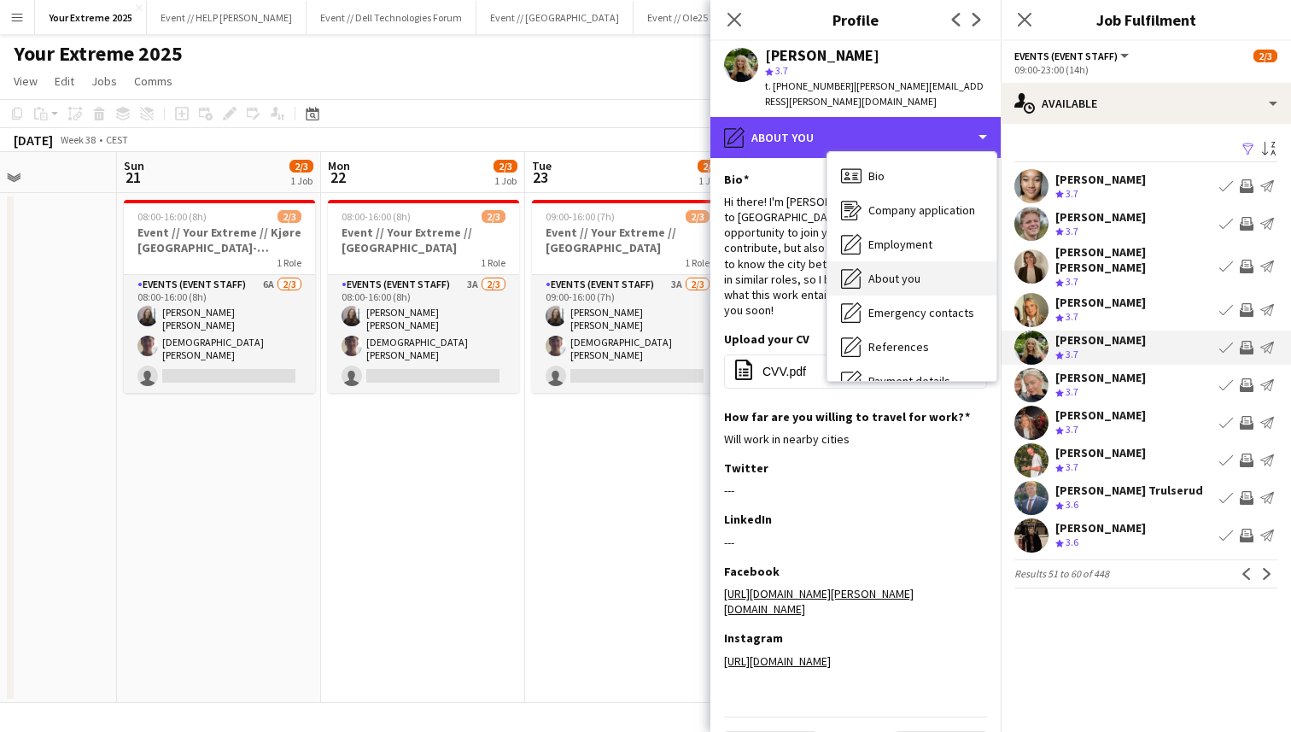
scroll to position [161, 0]
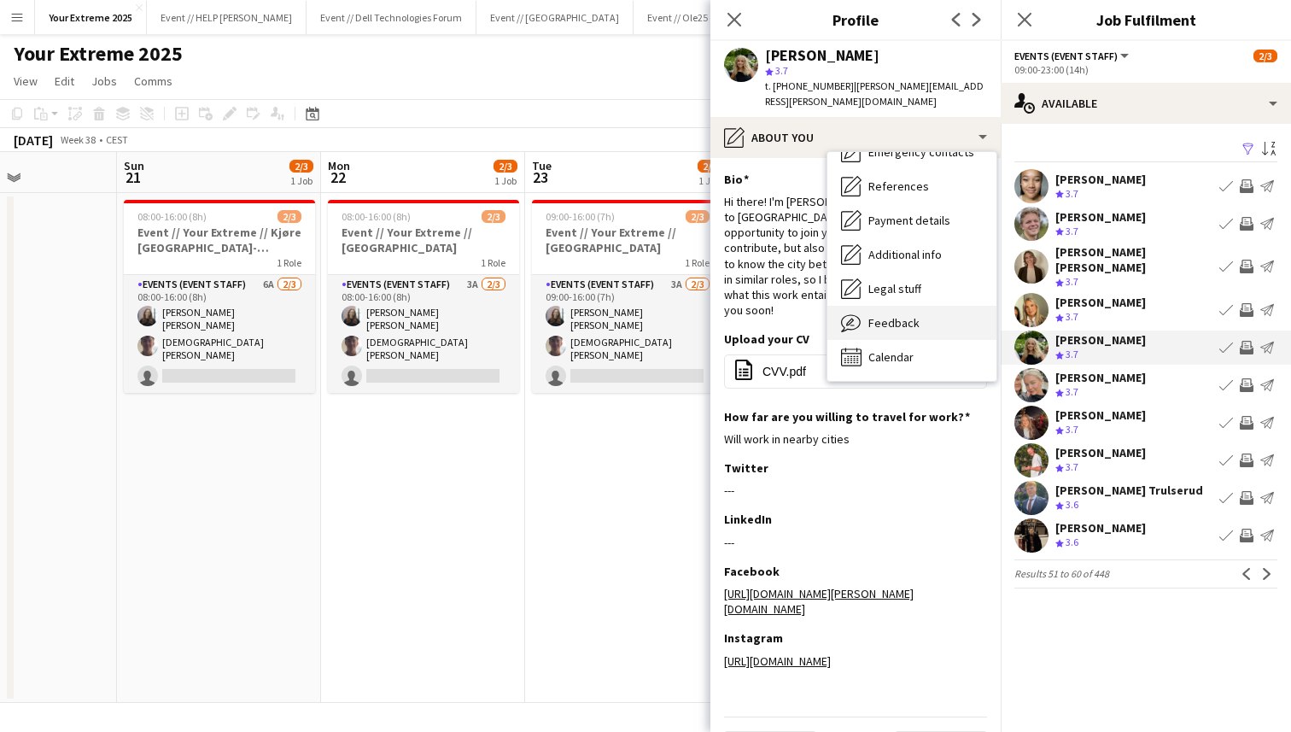
click at [913, 318] on span "Feedback" at bounding box center [893, 322] width 51 height 15
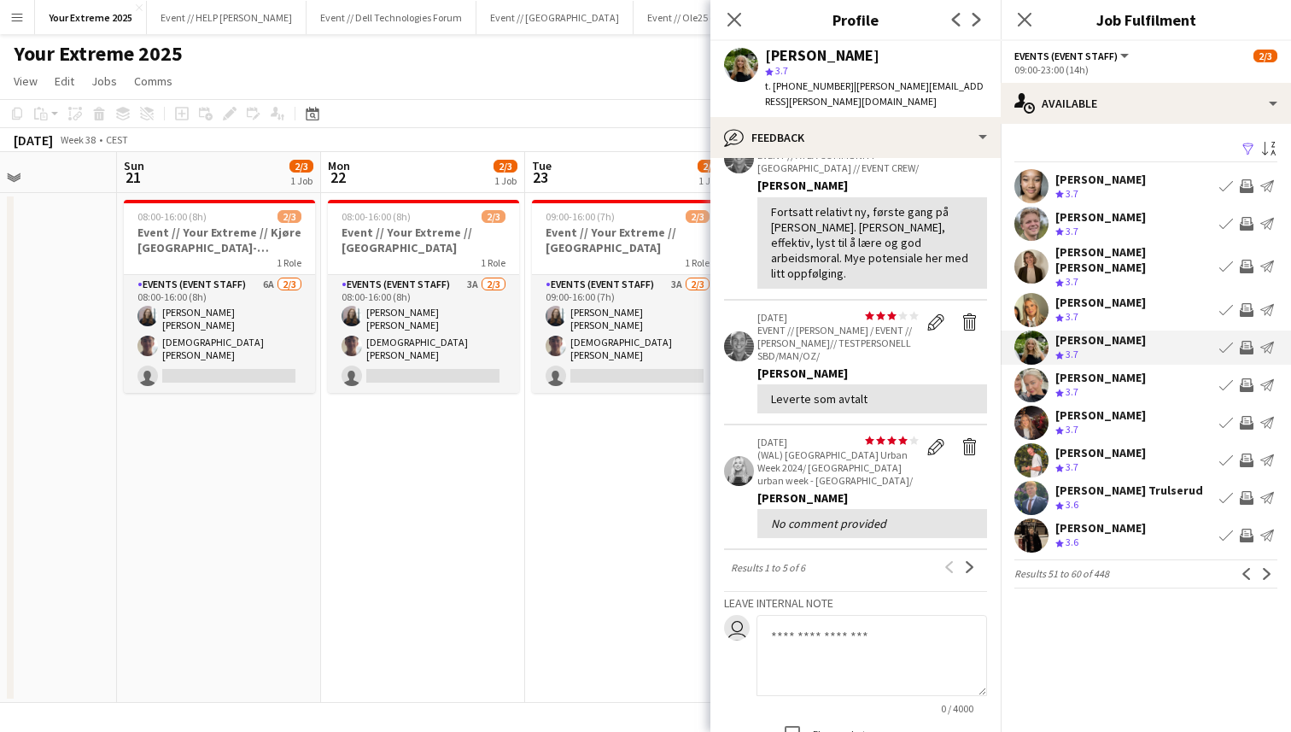
scroll to position [315, 0]
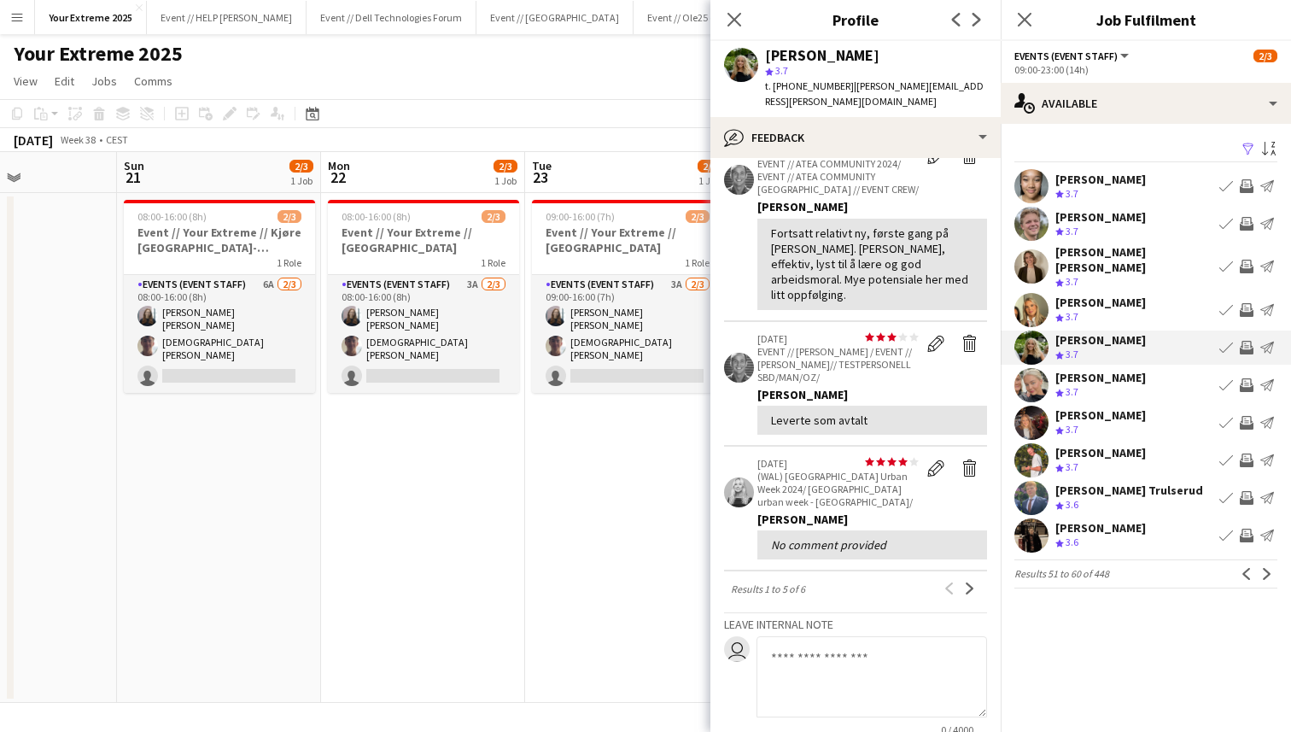
click at [1026, 293] on app-user-avatar at bounding box center [1031, 310] width 34 height 34
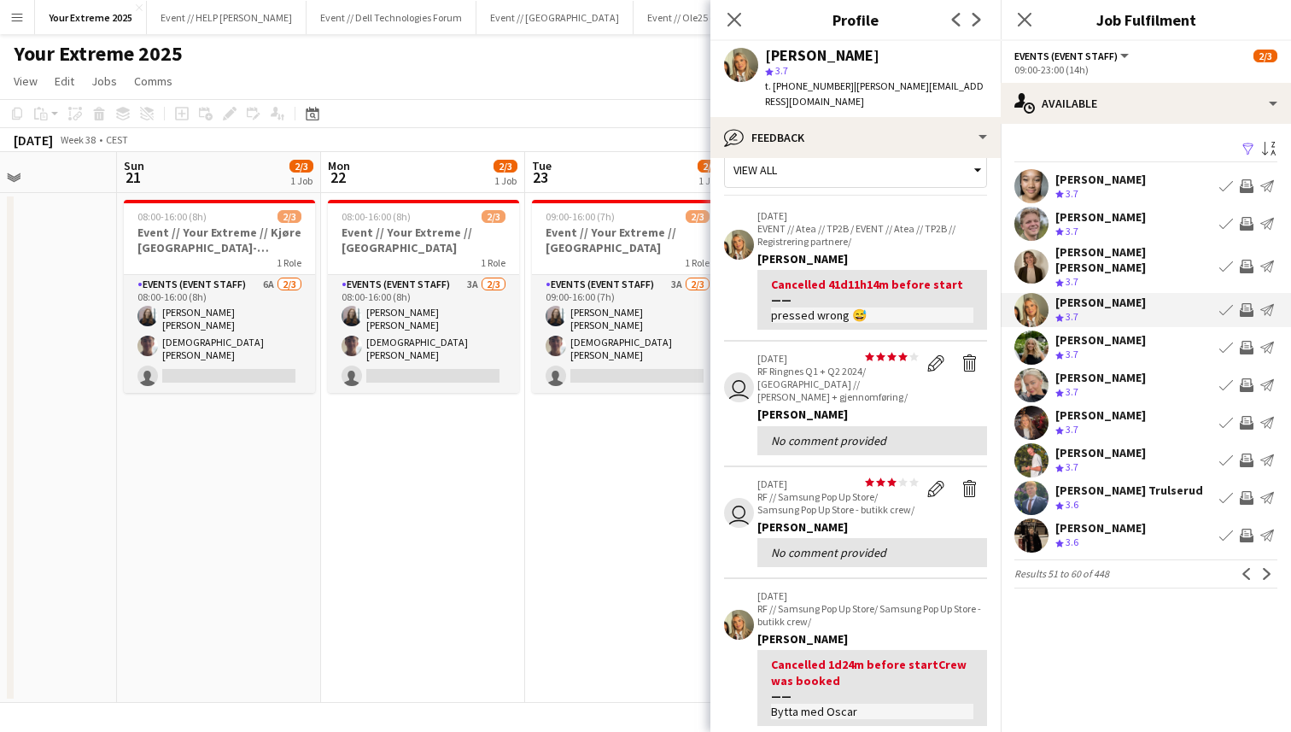
scroll to position [0, 0]
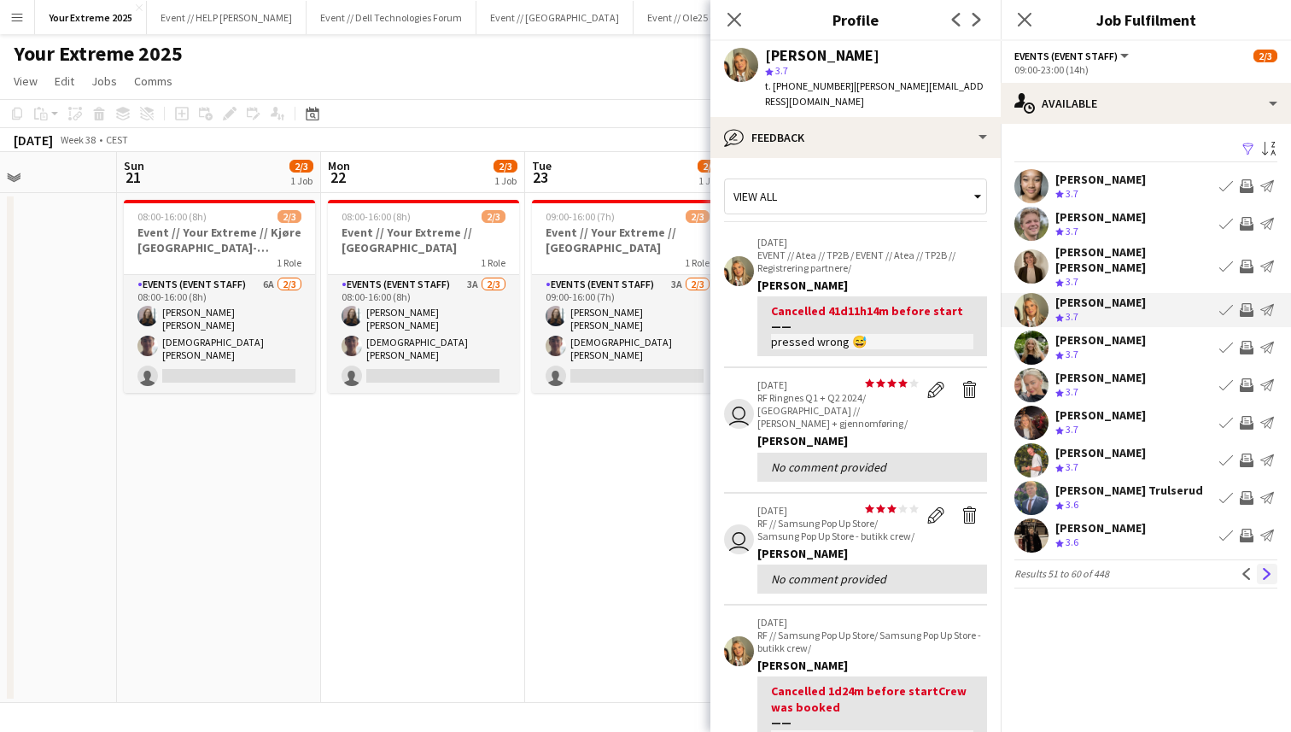
click at [1272, 568] on button "Next" at bounding box center [1267, 574] width 20 height 20
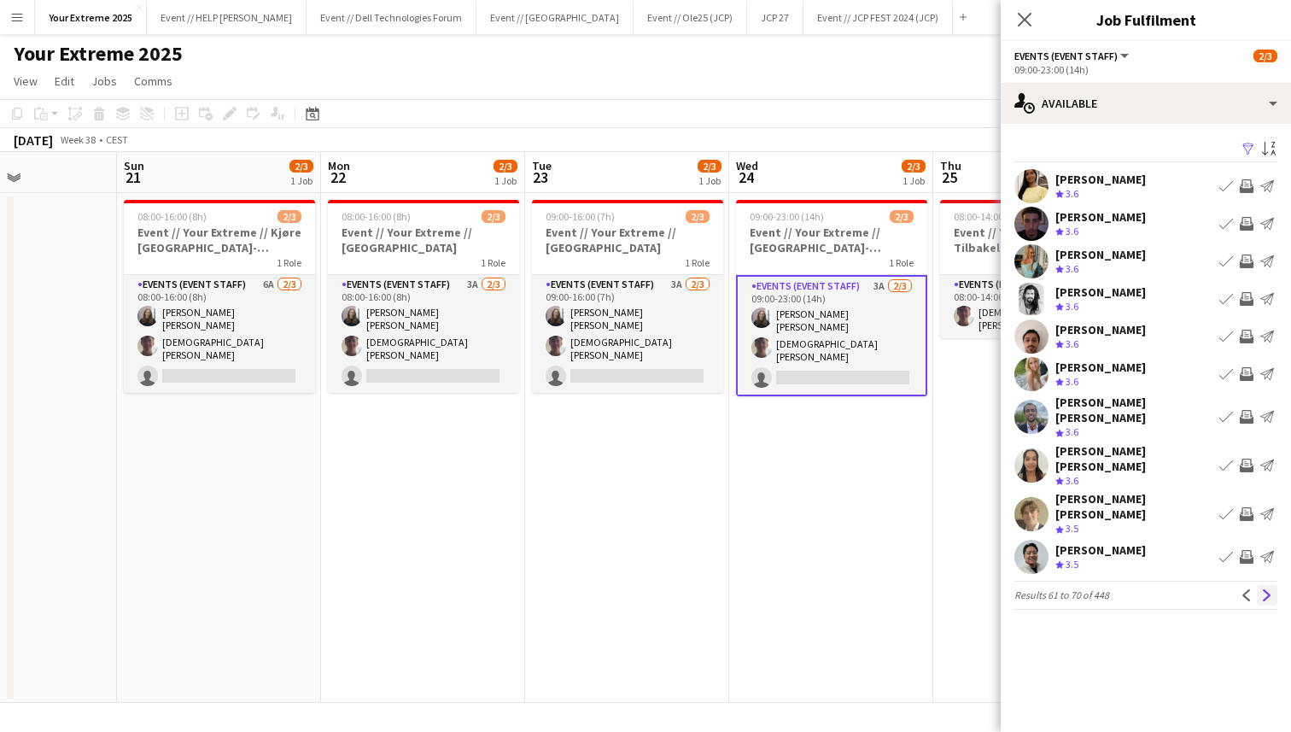
click at [1268, 589] on app-icon "Next" at bounding box center [1267, 595] width 12 height 12
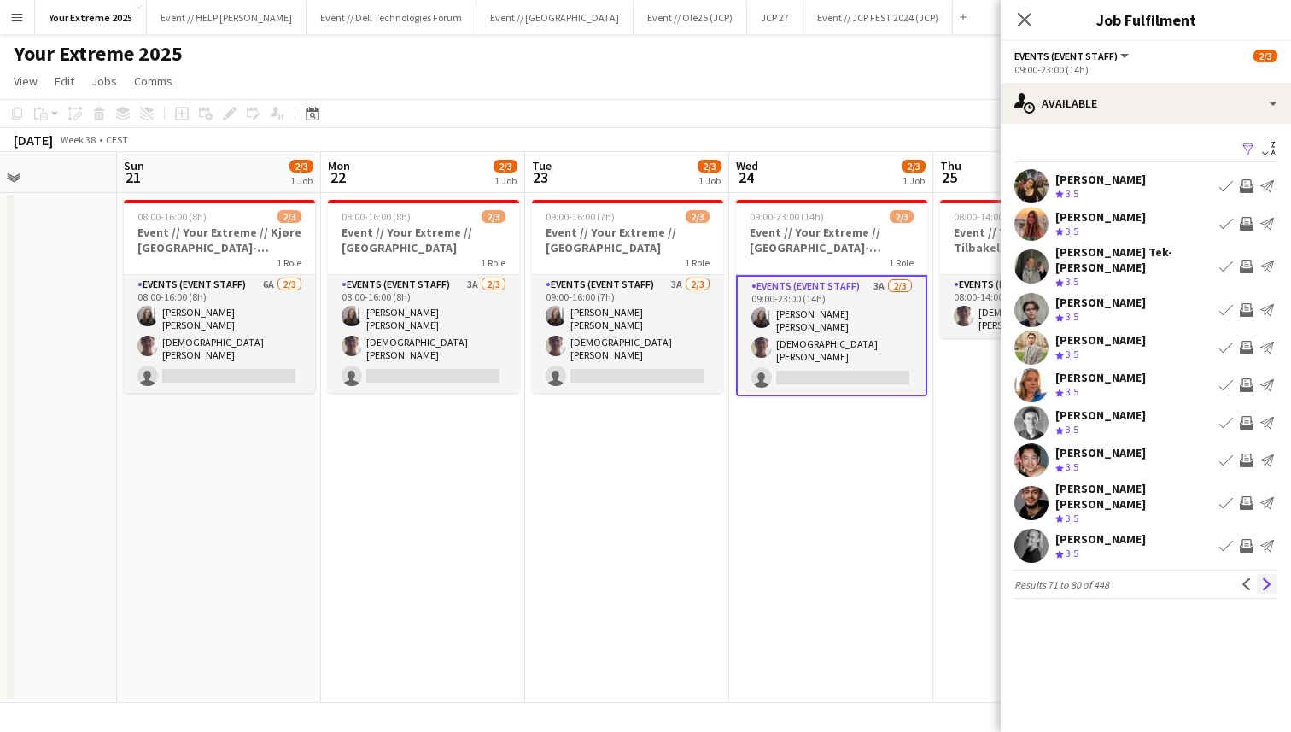
click at [1268, 578] on app-icon "Next" at bounding box center [1267, 584] width 12 height 12
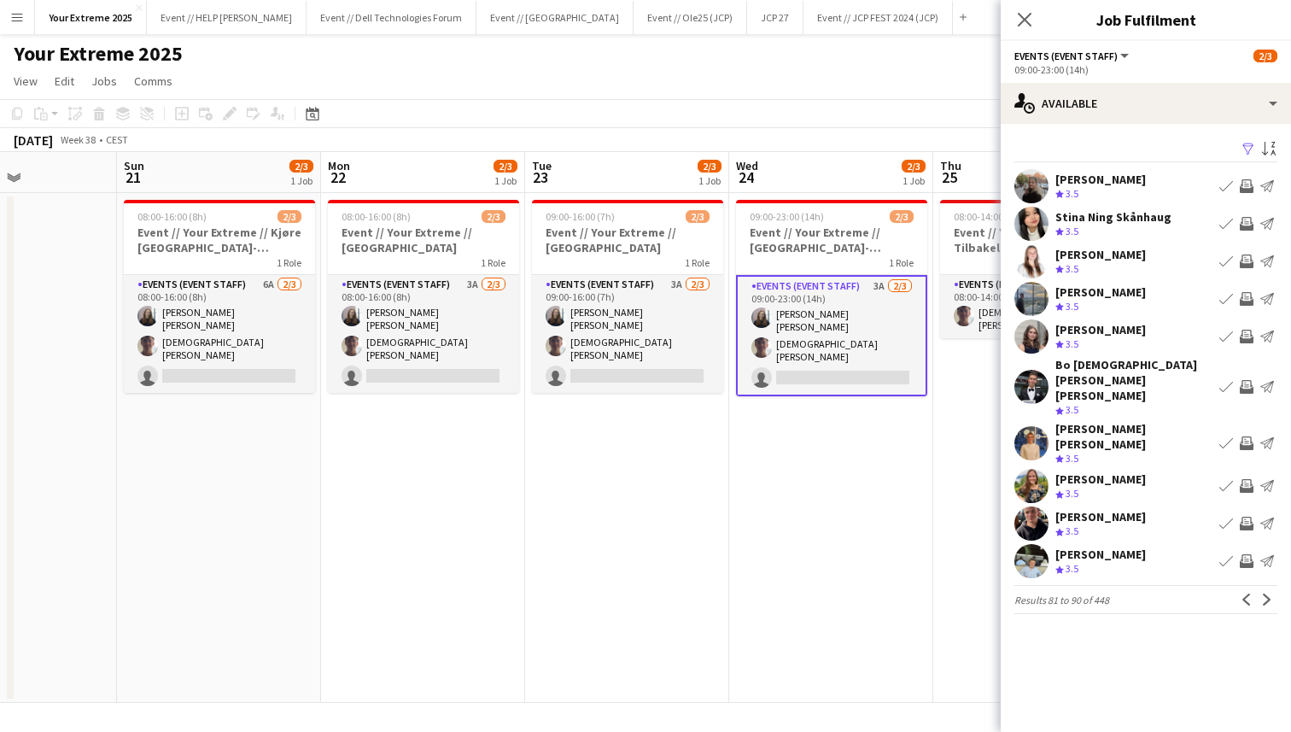
click at [1268, 593] on app-icon "Next" at bounding box center [1267, 599] width 12 height 12
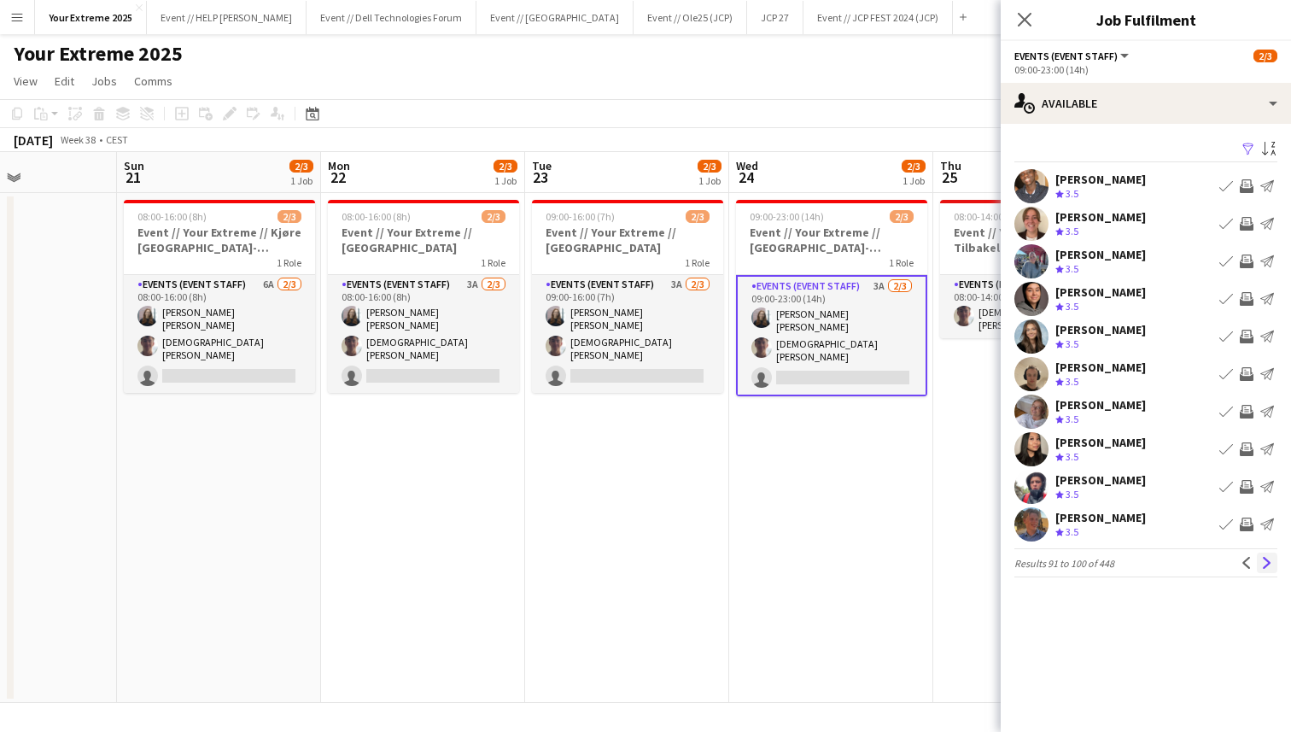
click at [1266, 569] on app-icon "Next" at bounding box center [1267, 563] width 12 height 12
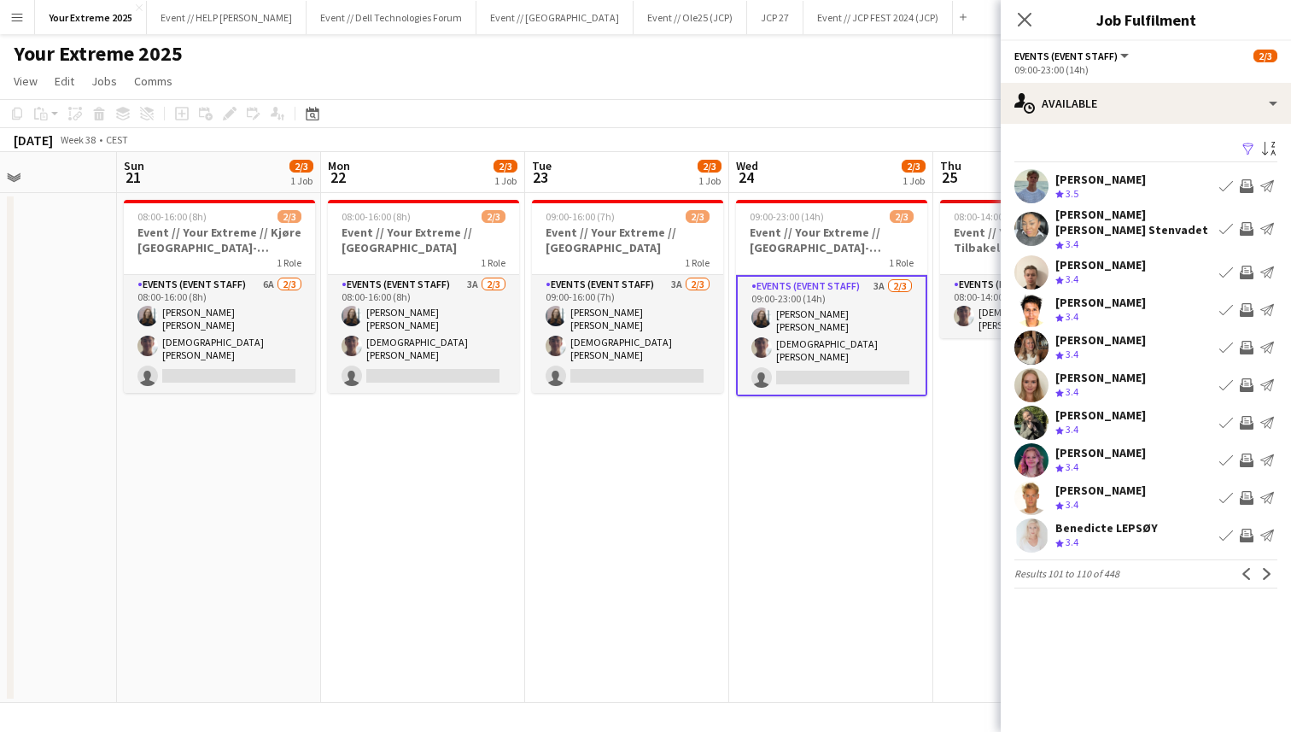
click at [1027, 188] on app-user-avatar at bounding box center [1031, 186] width 34 height 34
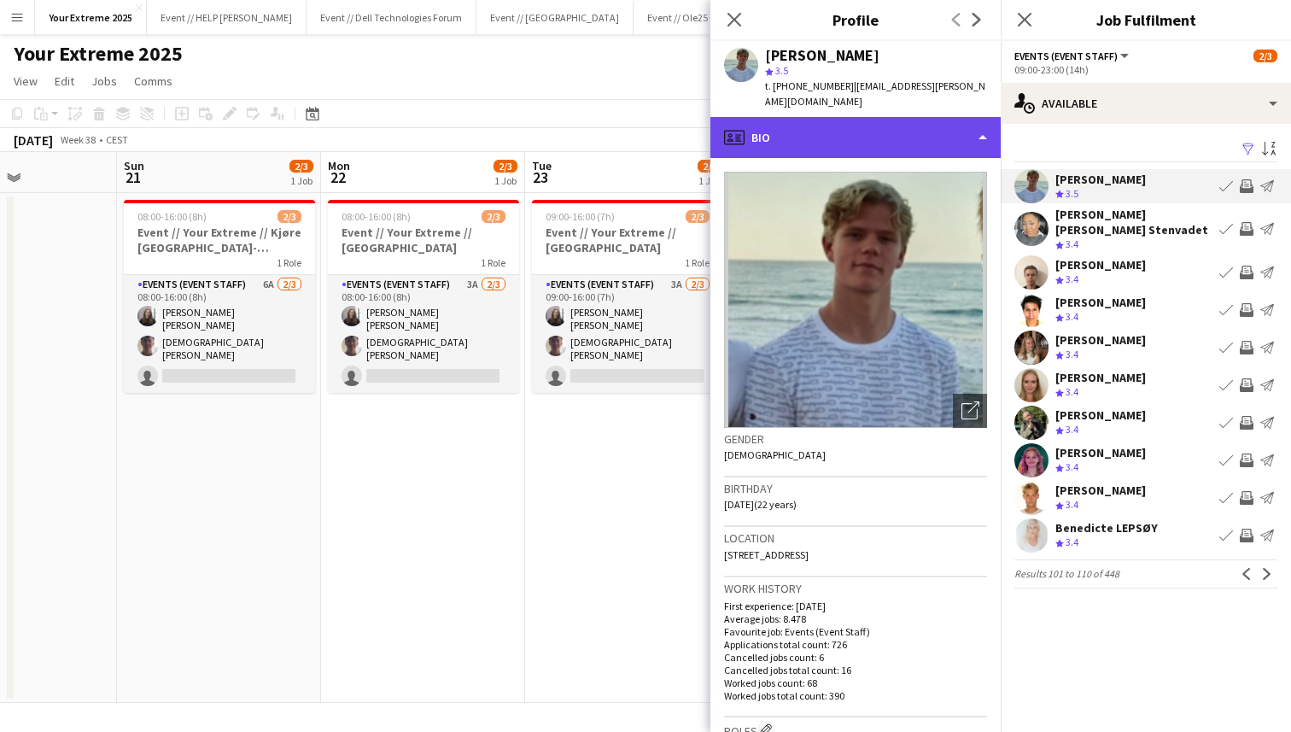
click at [963, 120] on div "profile Bio" at bounding box center [855, 137] width 290 height 41
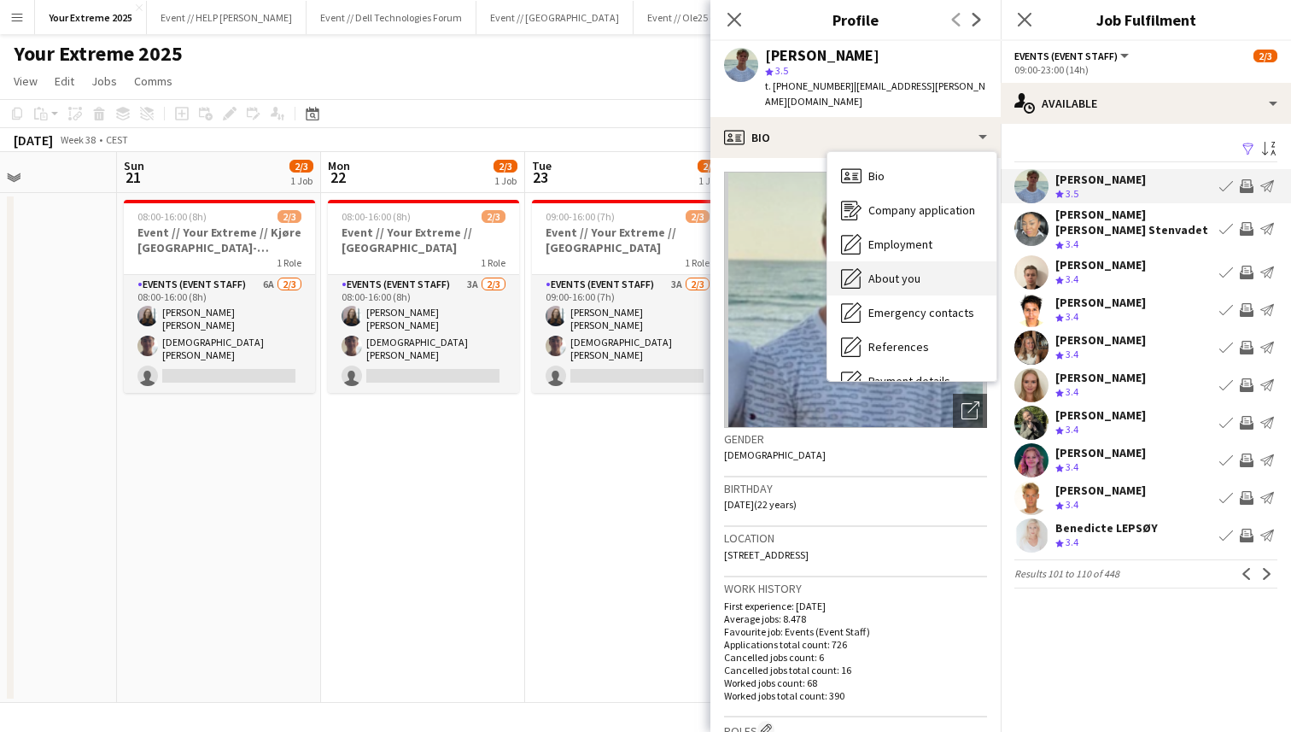
click at [920, 261] on div "About you About you" at bounding box center [911, 278] width 169 height 34
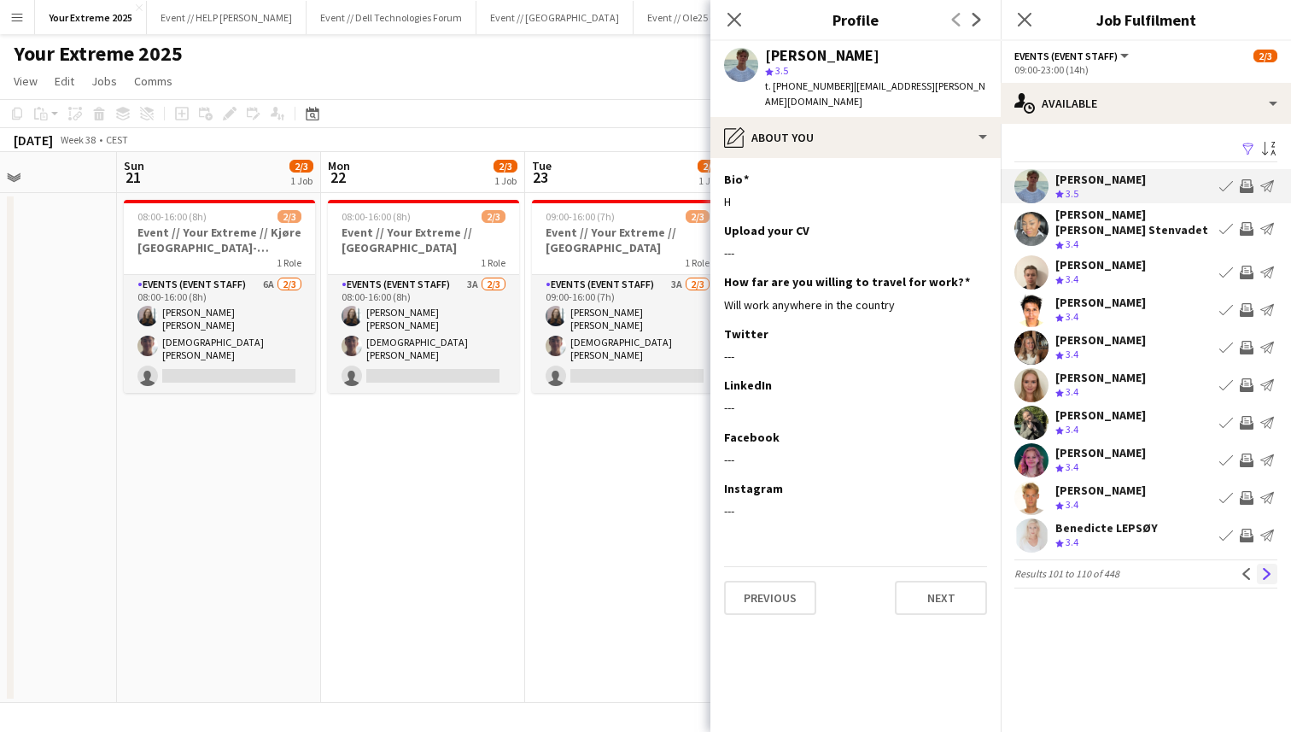
click at [1263, 574] on app-icon "Next" at bounding box center [1267, 574] width 12 height 12
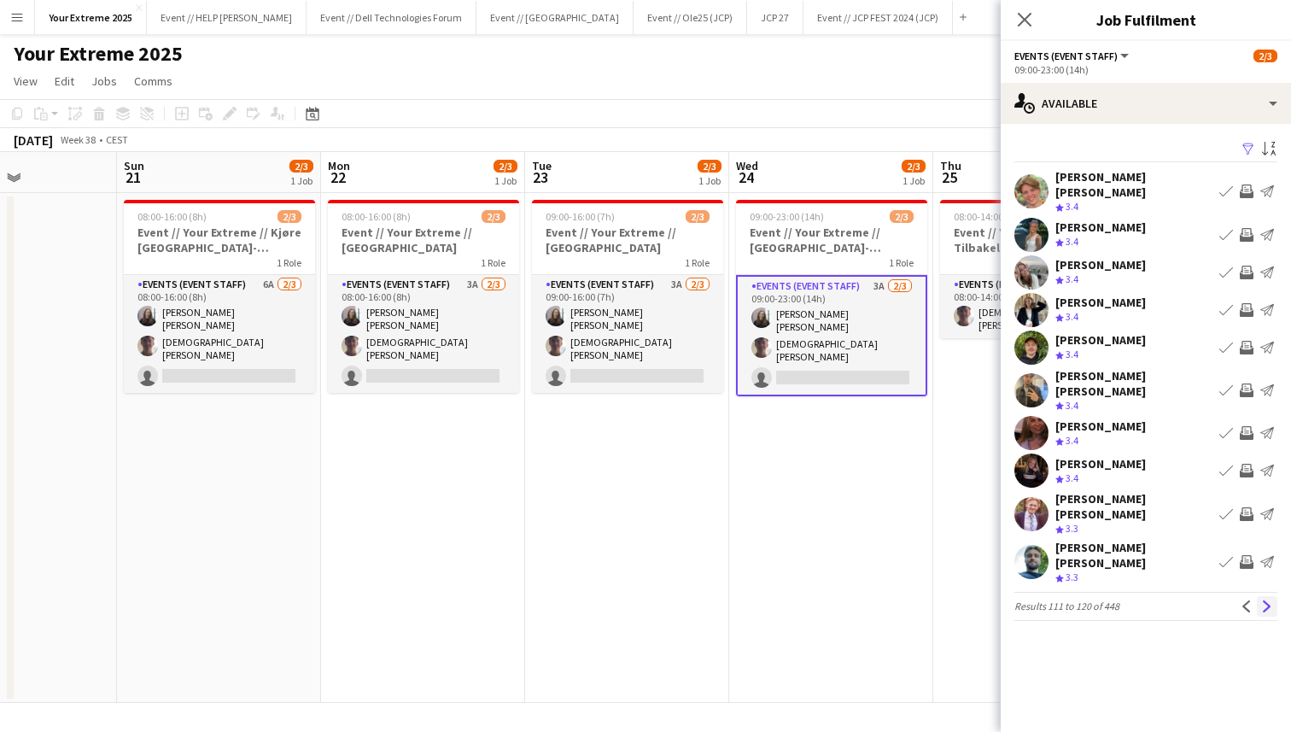
click at [1264, 596] on button "Next" at bounding box center [1267, 606] width 20 height 20
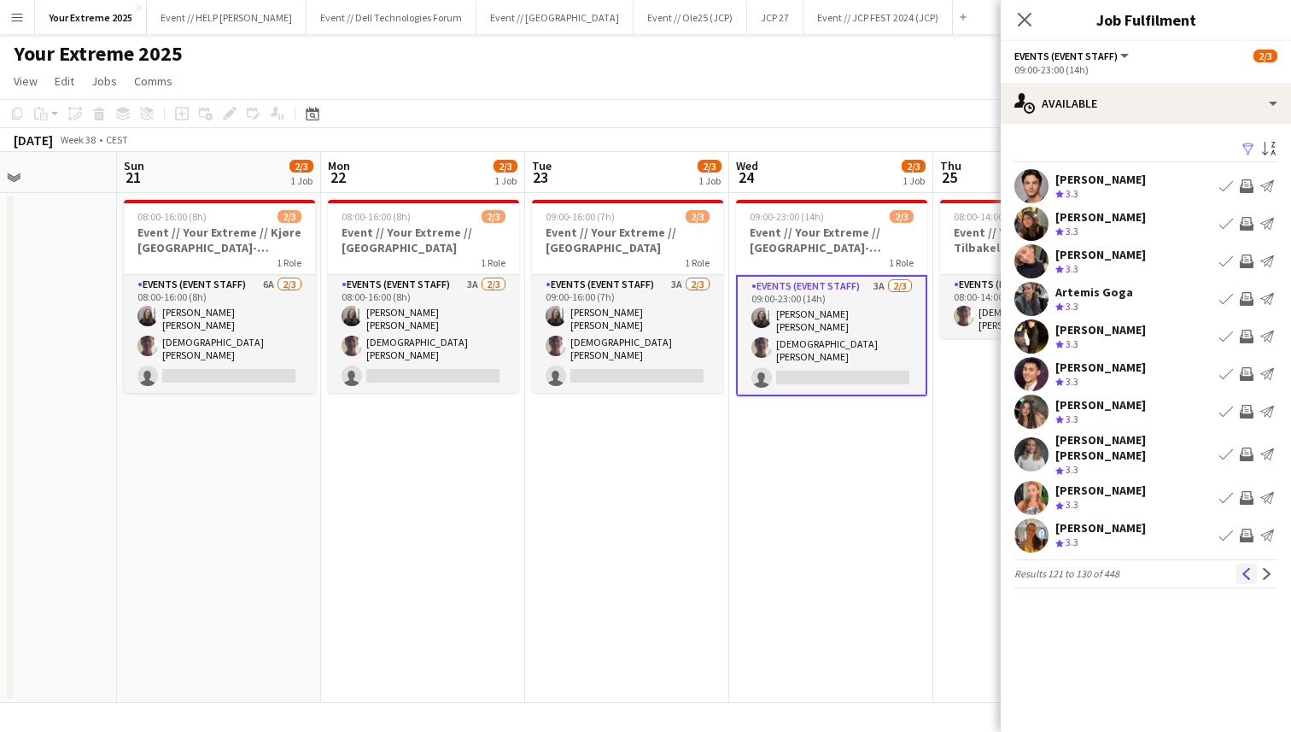
click at [1247, 568] on app-icon "Previous" at bounding box center [1247, 574] width 12 height 12
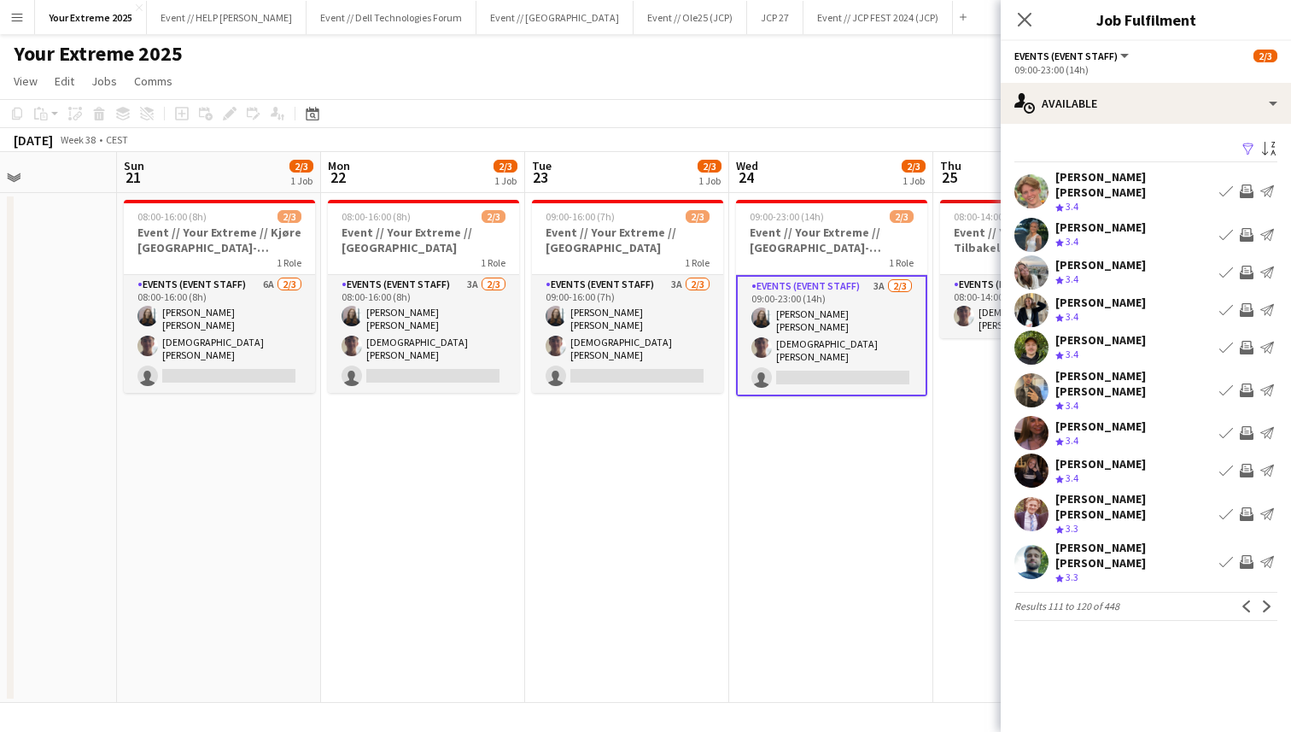
click at [1025, 497] on app-user-avatar at bounding box center [1031, 514] width 34 height 34
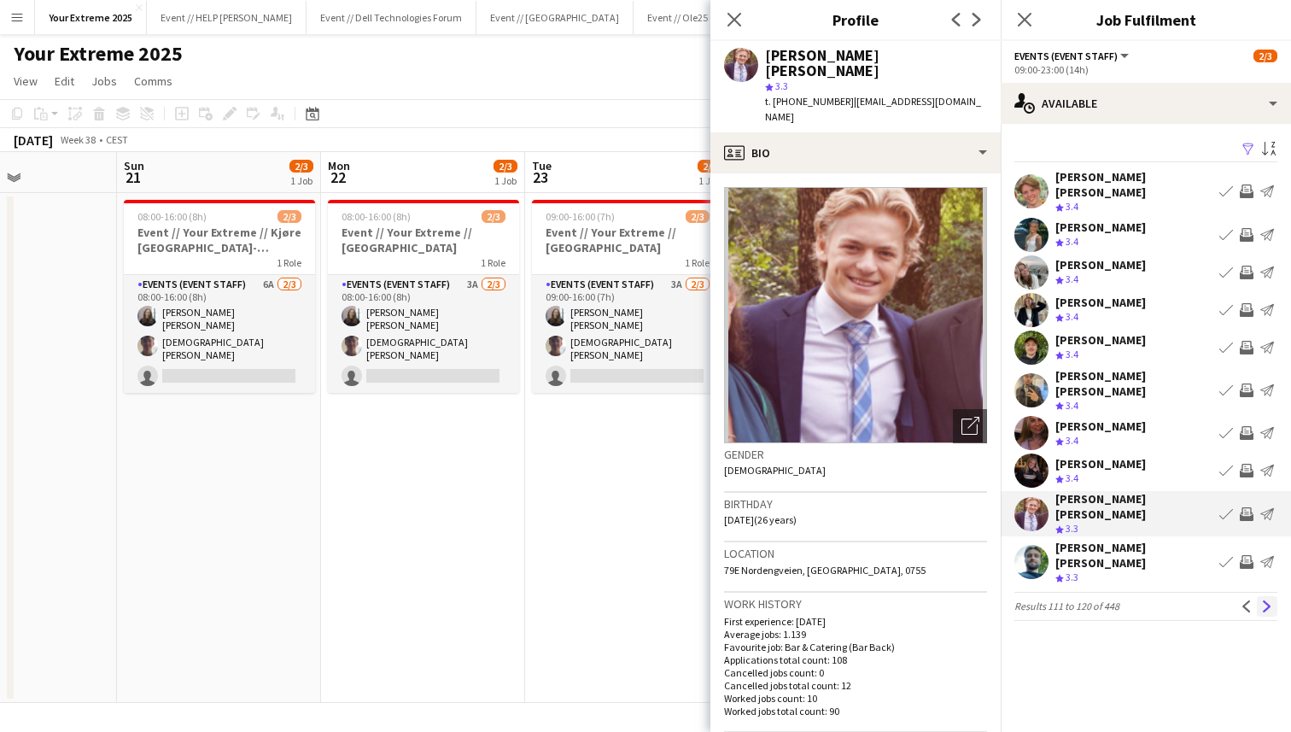
click at [1265, 600] on app-icon "Next" at bounding box center [1267, 606] width 12 height 12
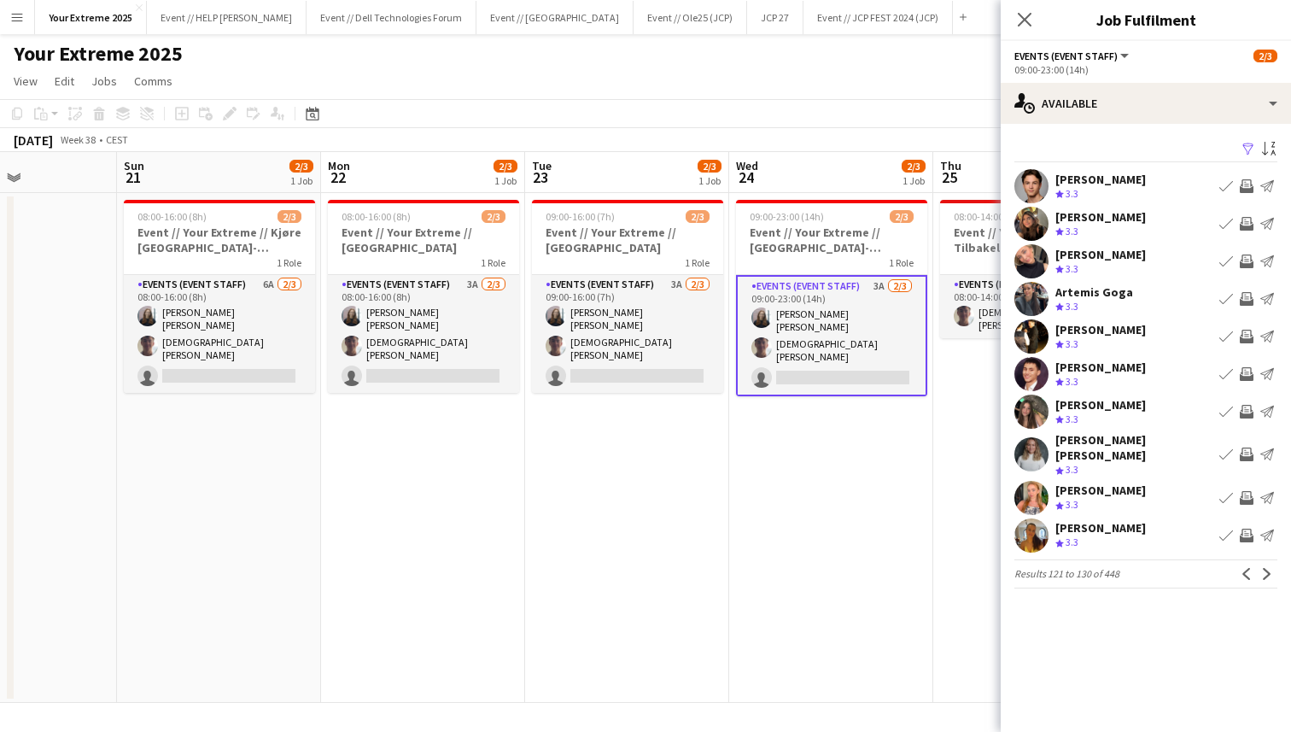
click at [1265, 568] on app-icon "Next" at bounding box center [1267, 574] width 12 height 12
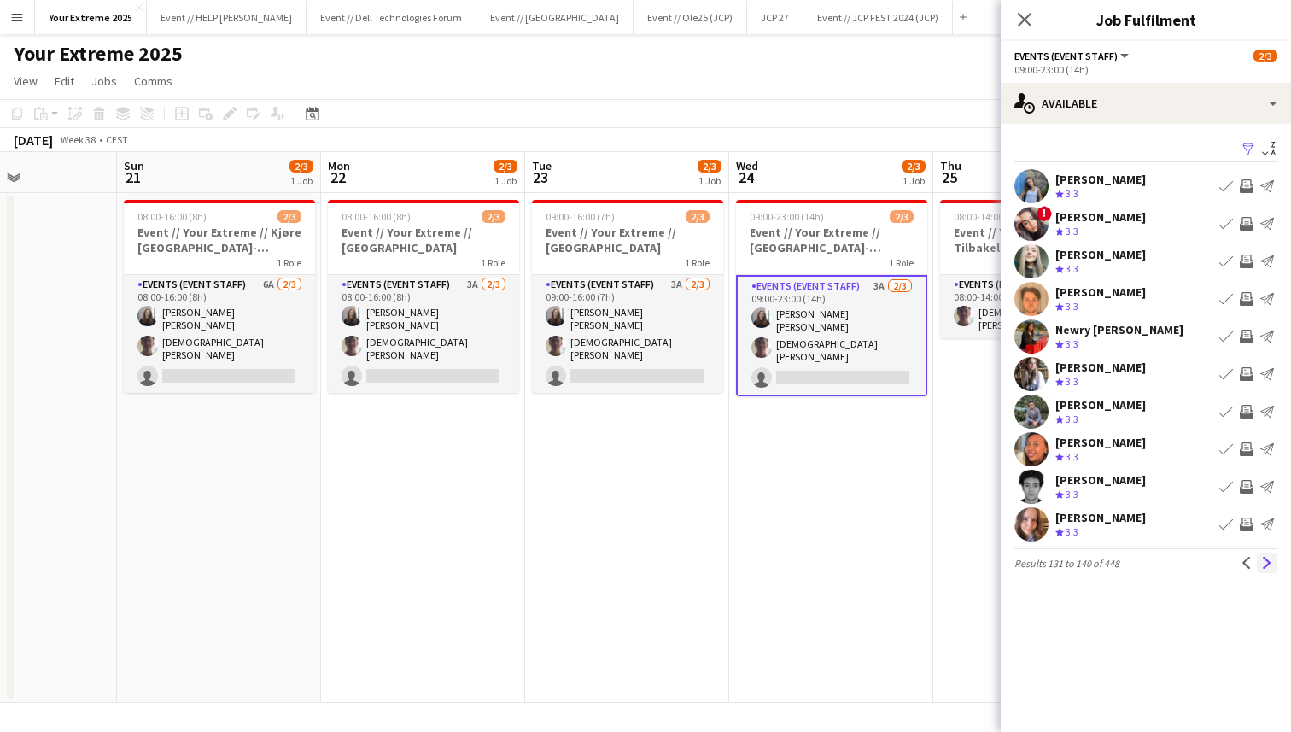
click at [1264, 566] on app-icon "Next" at bounding box center [1267, 563] width 12 height 12
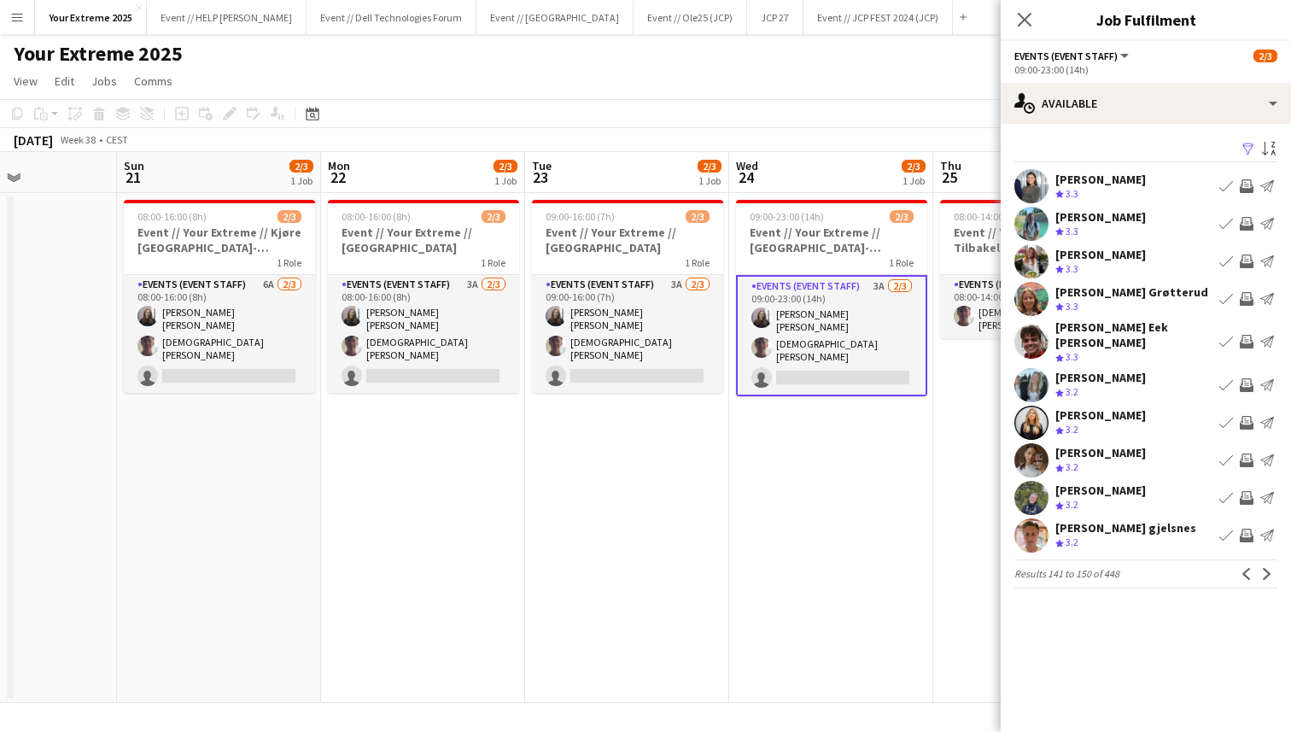
click at [1264, 568] on app-icon "Next" at bounding box center [1267, 574] width 12 height 12
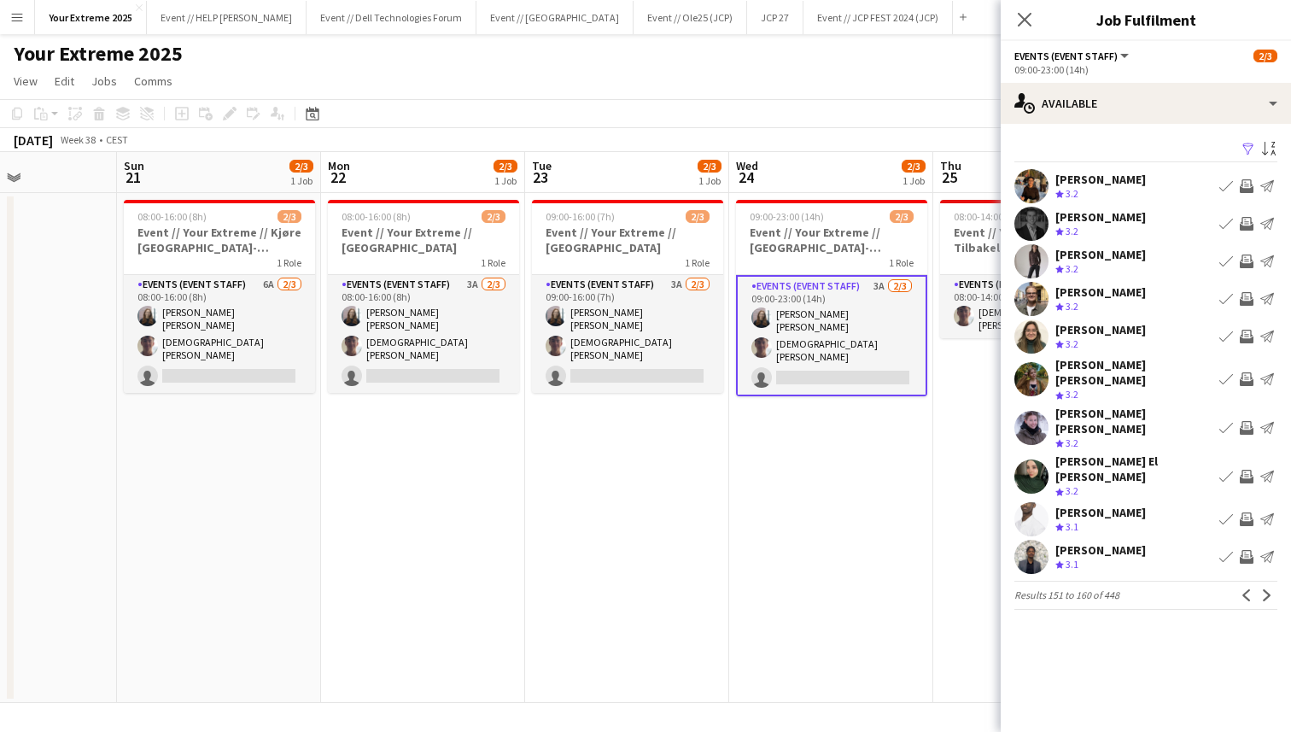
click at [1264, 589] on app-icon "Next" at bounding box center [1267, 595] width 12 height 12
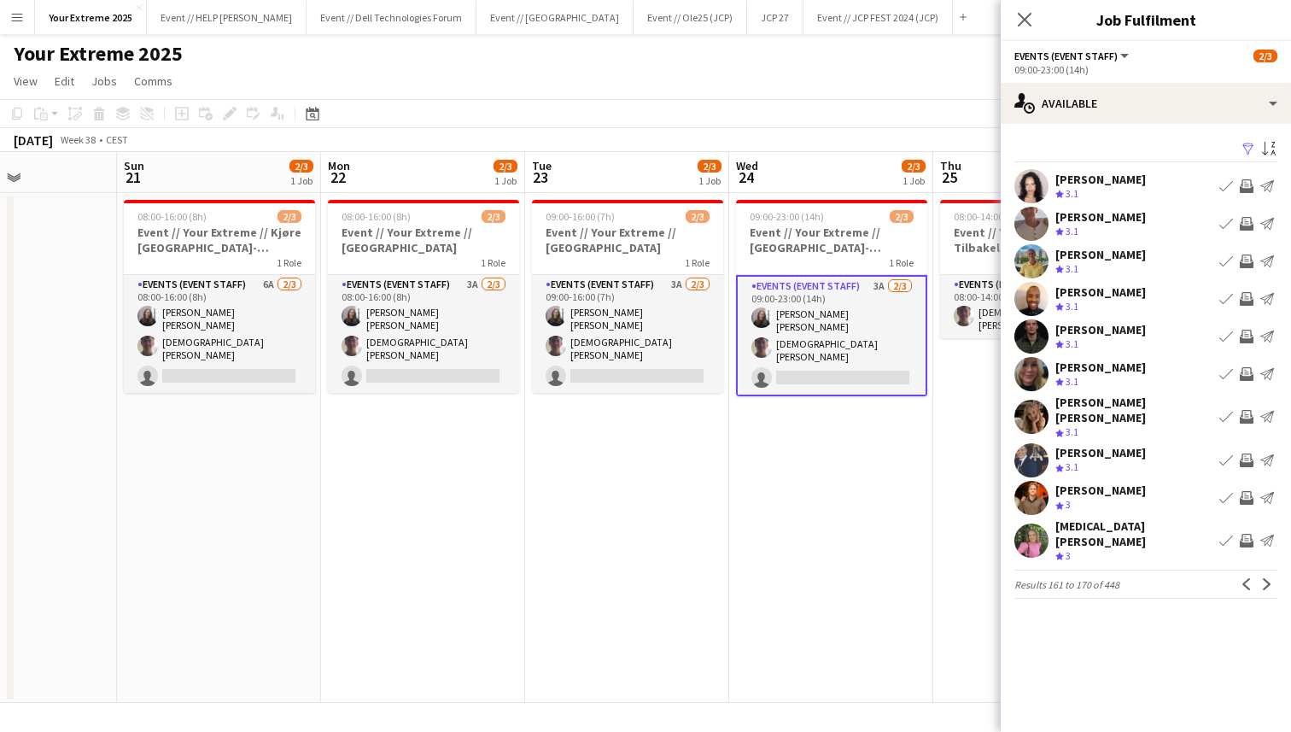
click at [908, 449] on app-date-cell "09:00-23:00 (14h) 2/3 Event // Your Extreme // [GEOGRAPHIC_DATA]-[GEOGRAPHIC_DA…" at bounding box center [831, 448] width 204 height 510
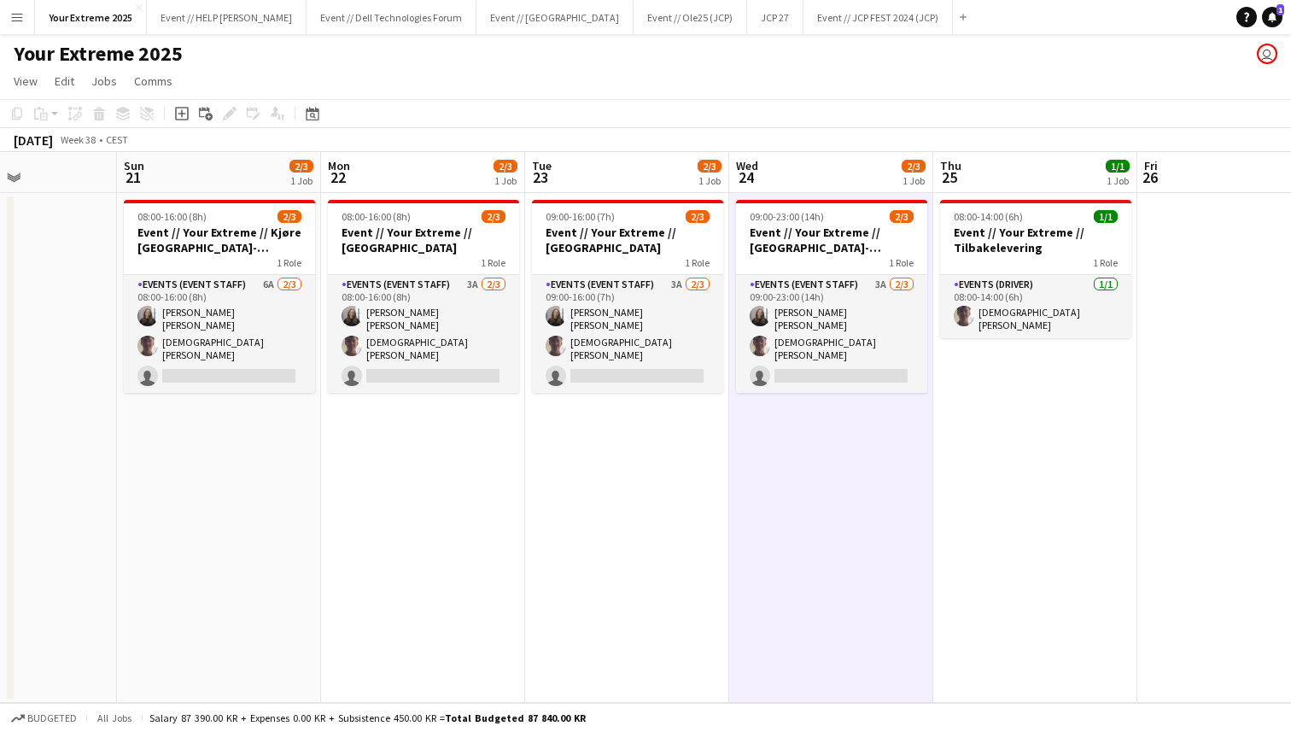
click at [721, 73] on app-page-menu "View Day view expanded Day view collapsed Month view Date picker Jump to [DATE]…" at bounding box center [645, 83] width 1291 height 32
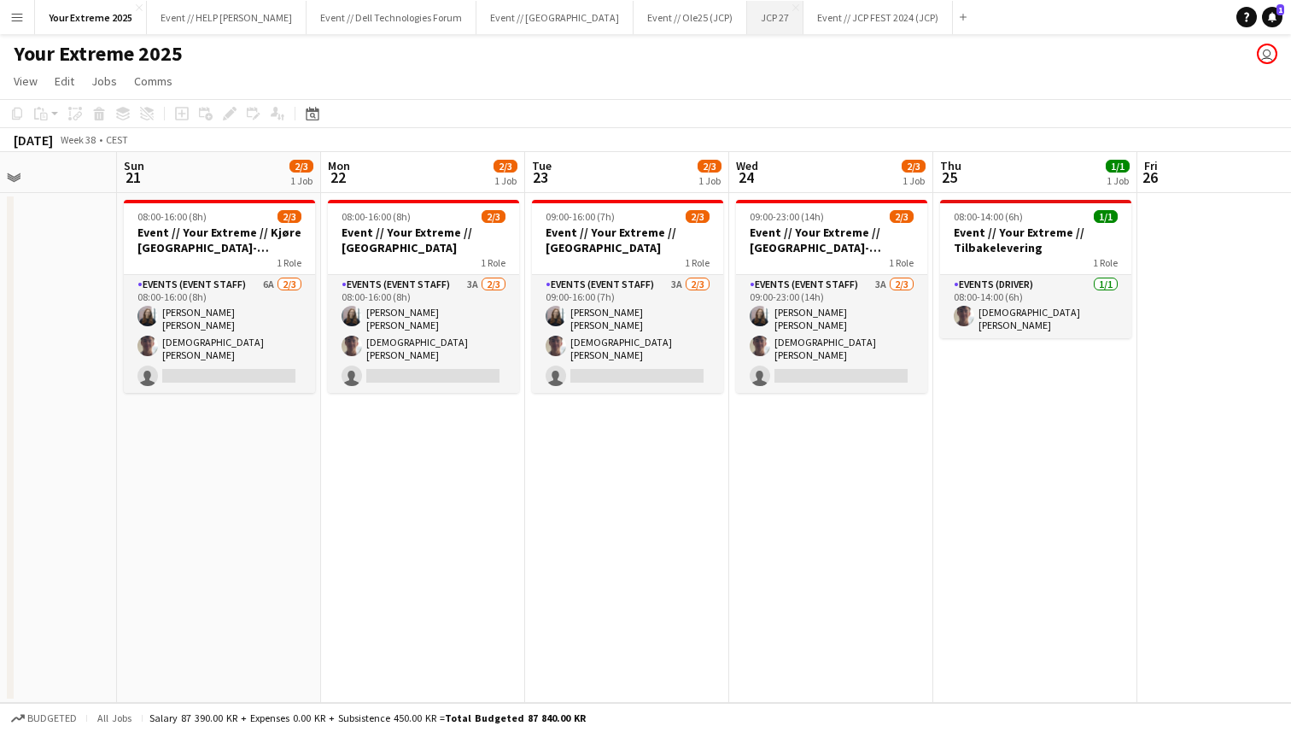
click at [747, 15] on button "JCP 27 Close" at bounding box center [775, 17] width 56 height 33
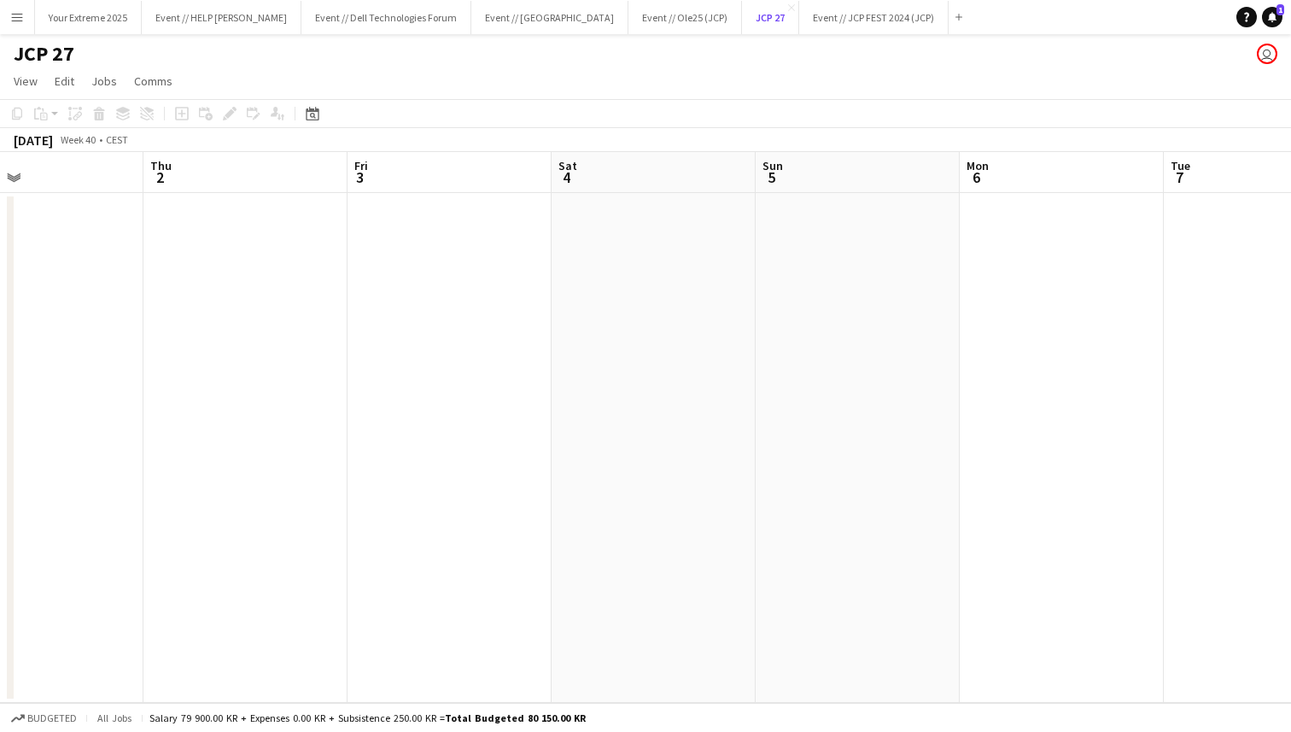
scroll to position [0, 437]
click at [671, 447] on app-date-cell at bounding box center [685, 448] width 204 height 510
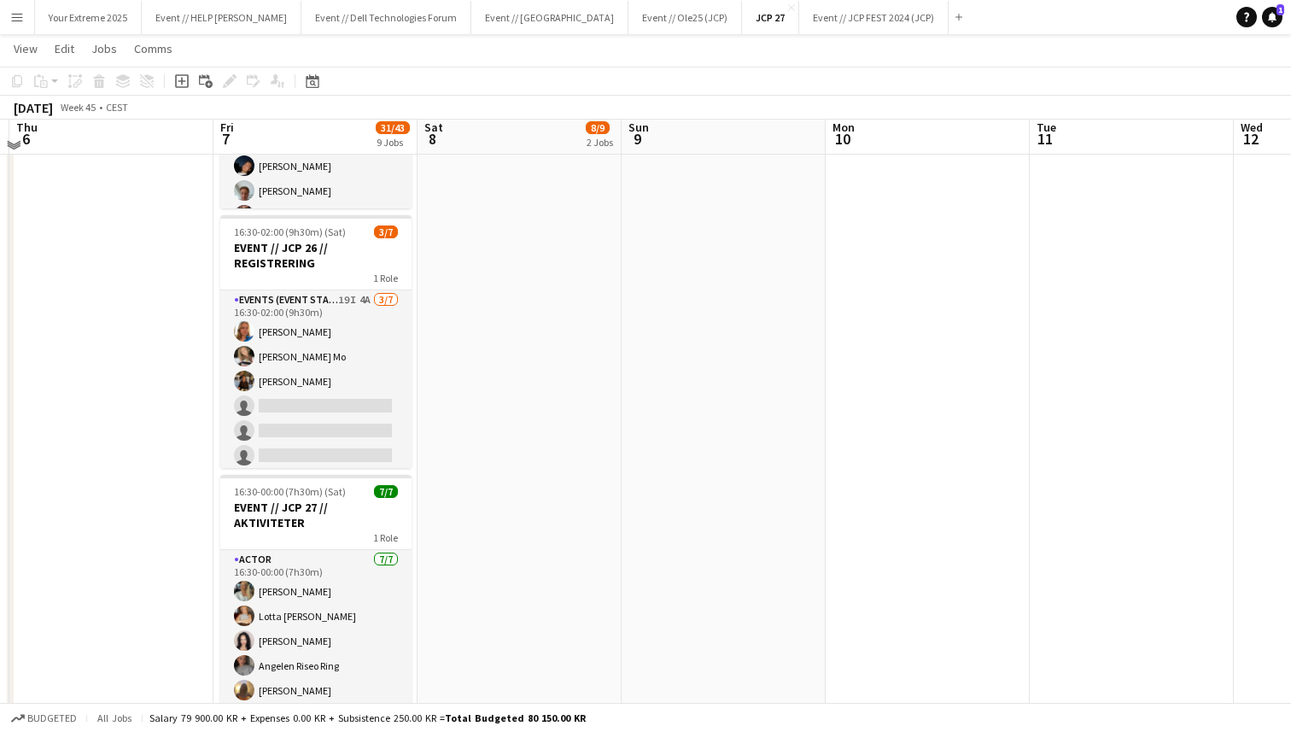
scroll to position [717, 0]
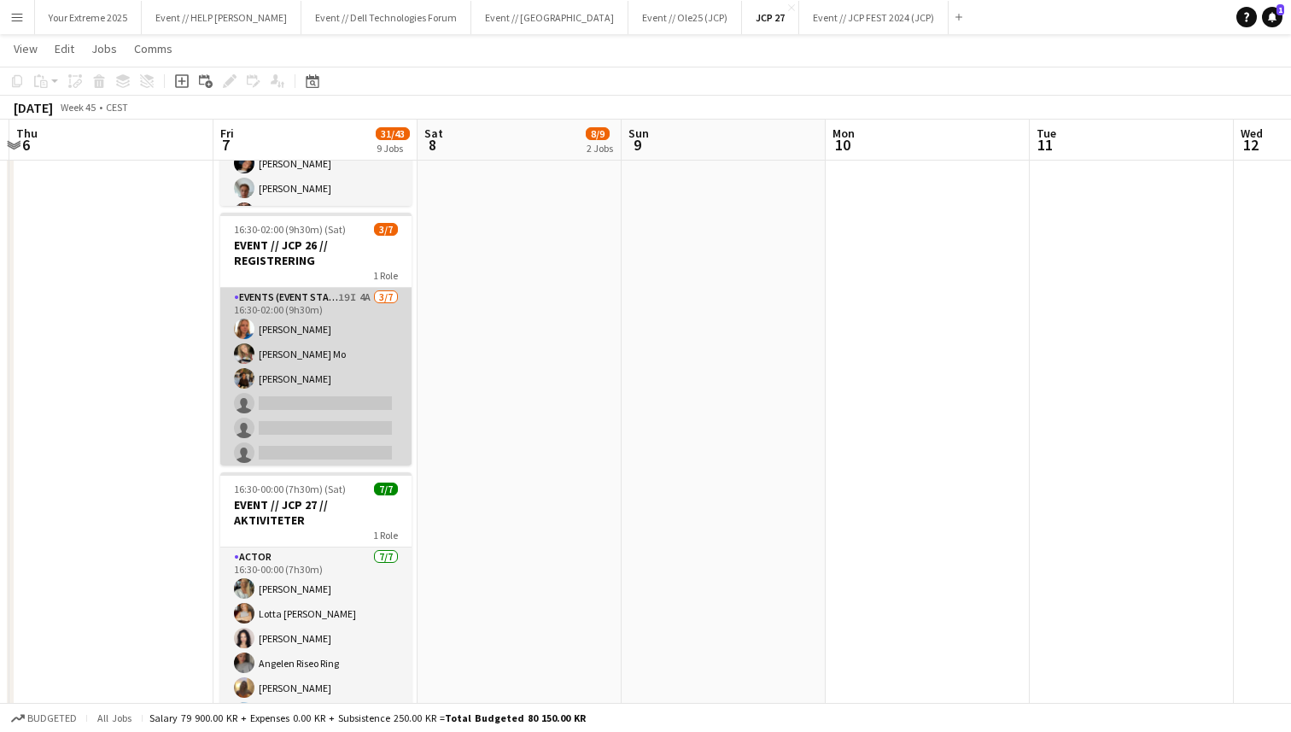
click at [308, 441] on app-card-role "Events (Event Staff) 19I 4A [DATE] 16:30-02:00 (9h30m) Amalie Gravnås [PERSON_N…" at bounding box center [315, 391] width 191 height 207
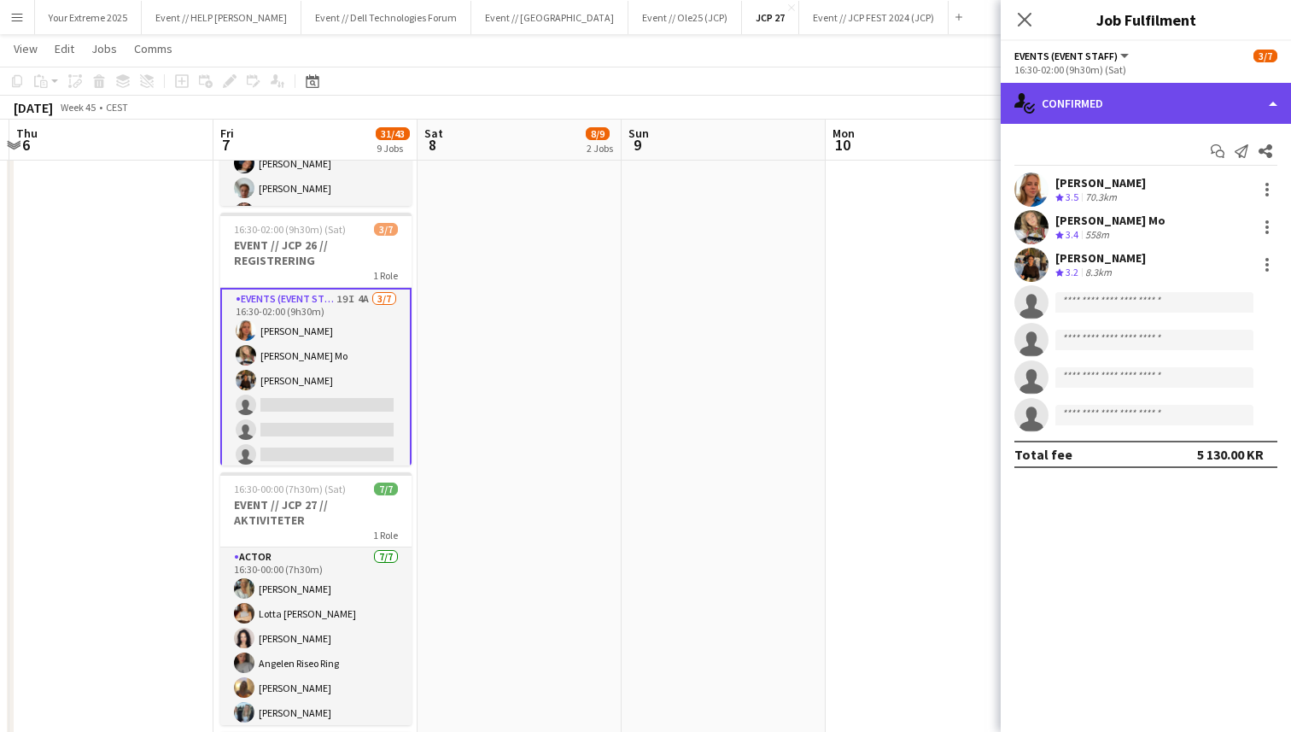
click at [1172, 102] on div "single-neutral-actions-check-2 Confirmed" at bounding box center [1146, 103] width 290 height 41
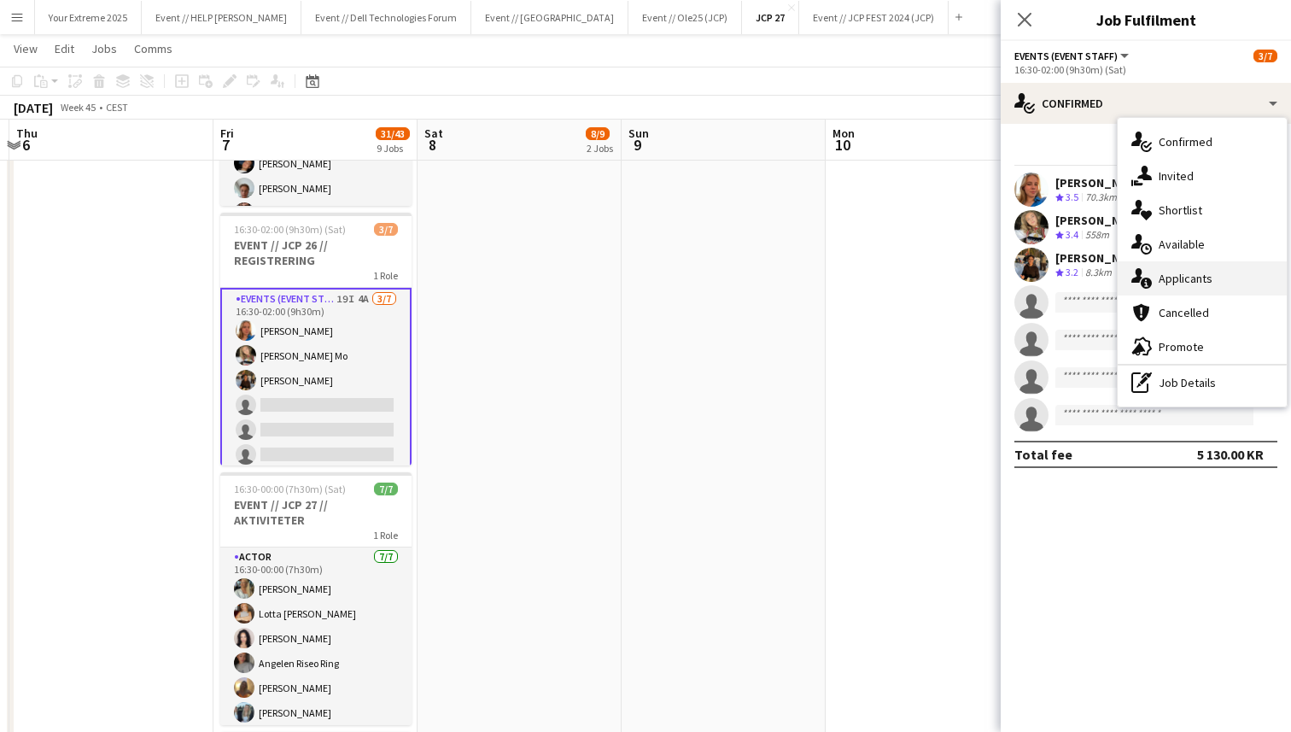
click at [1190, 273] on span "Applicants" at bounding box center [1186, 278] width 54 height 15
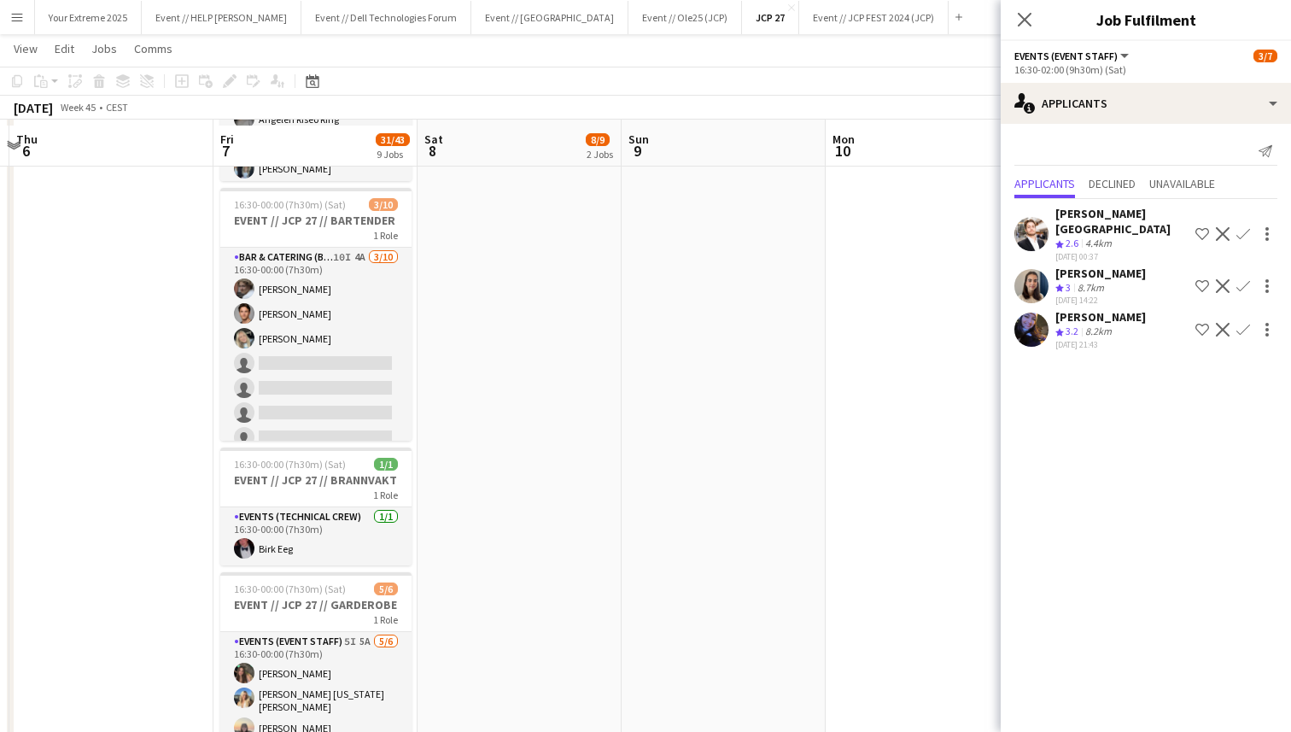
scroll to position [1269, 0]
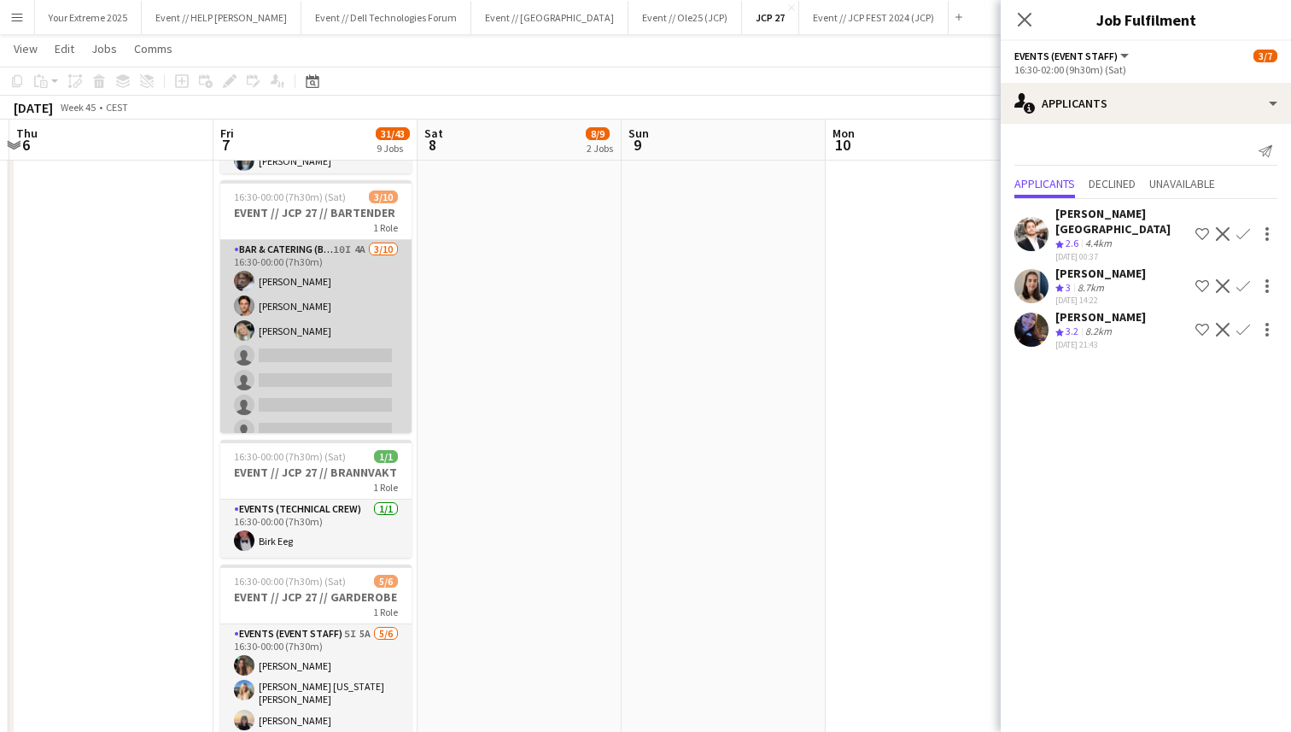
click at [286, 384] on app-card-role "Bar & Catering (Bar Tender) 10I 4A [DATE] 16:30-00:00 (7h30m) [PERSON_NAME] [PE…" at bounding box center [315, 380] width 191 height 281
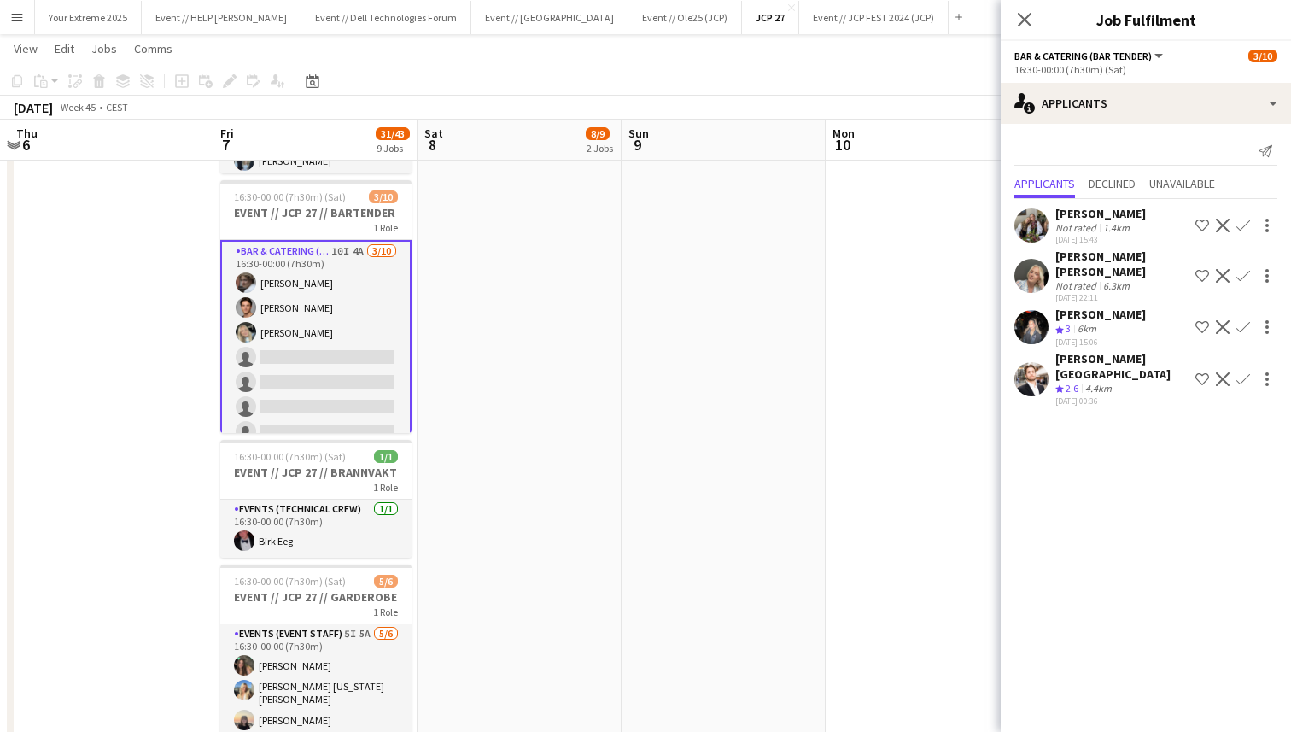
click at [1031, 269] on app-user-avatar at bounding box center [1031, 276] width 34 height 34
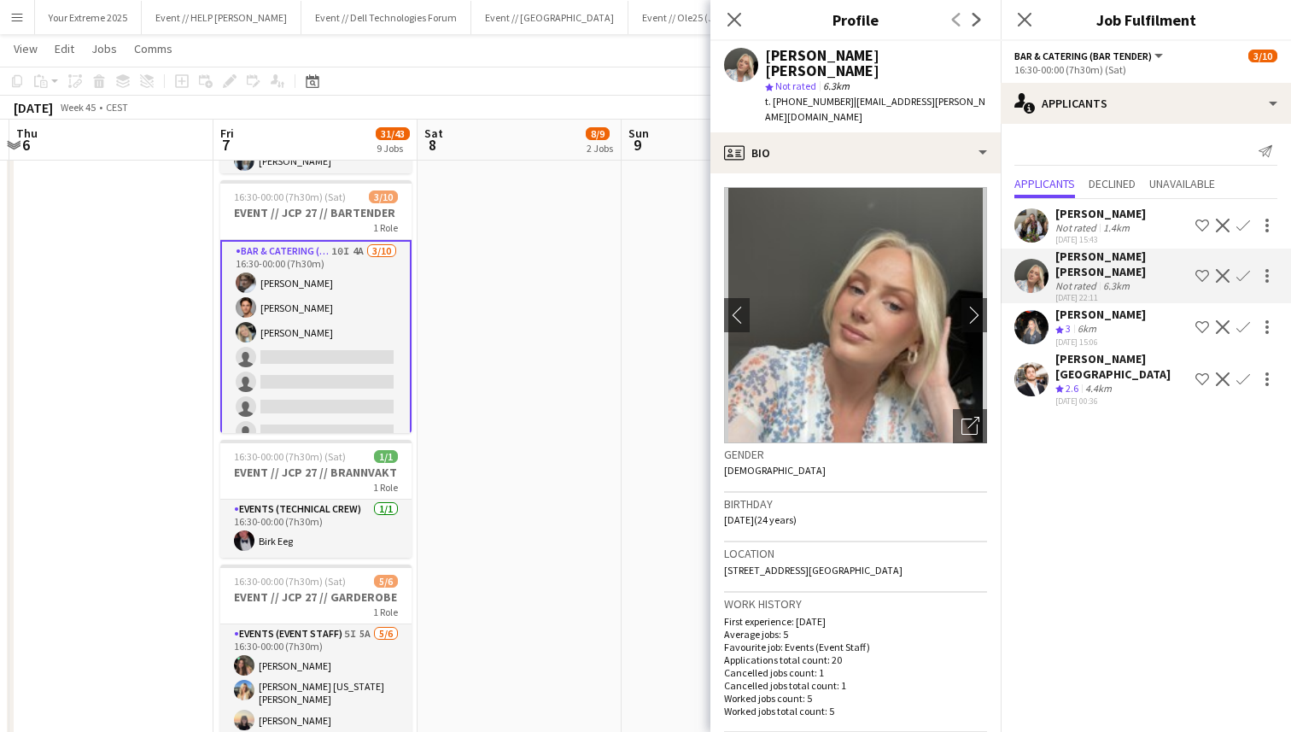
click at [1033, 219] on app-user-avatar at bounding box center [1031, 225] width 34 height 34
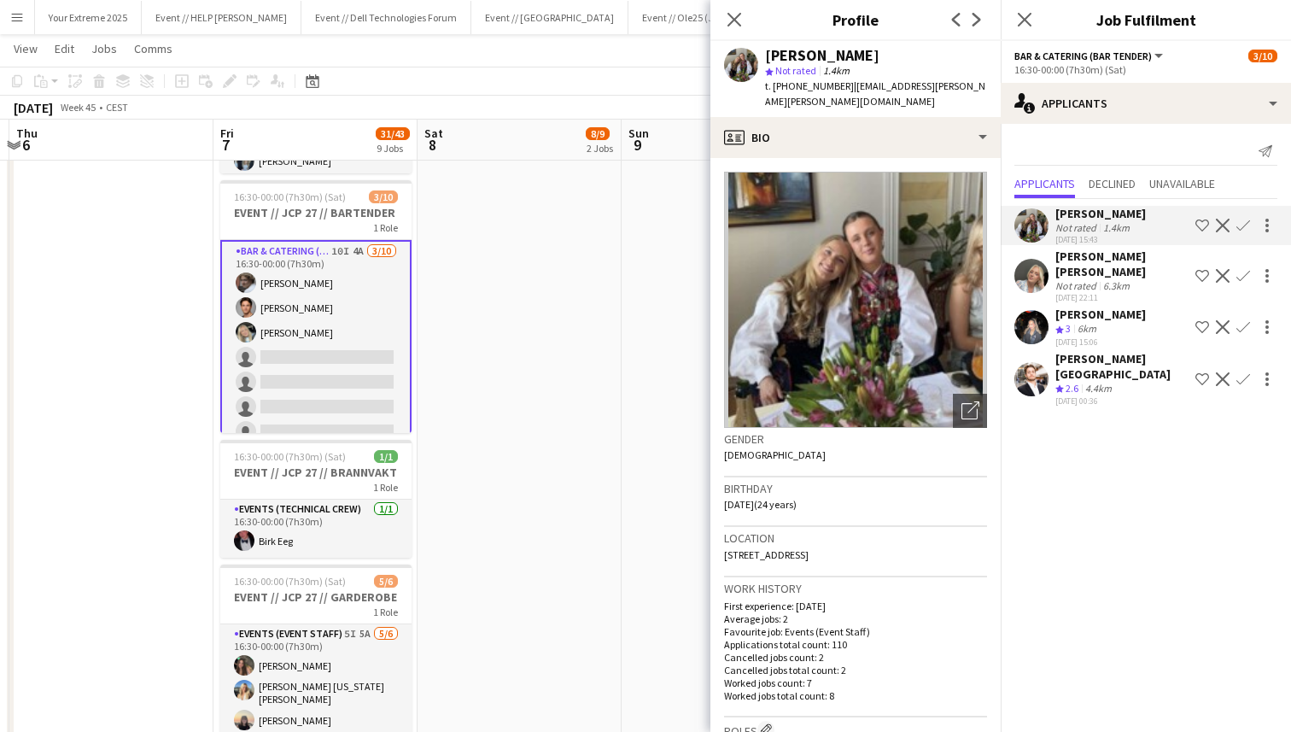
click at [1030, 259] on app-user-avatar at bounding box center [1031, 276] width 34 height 34
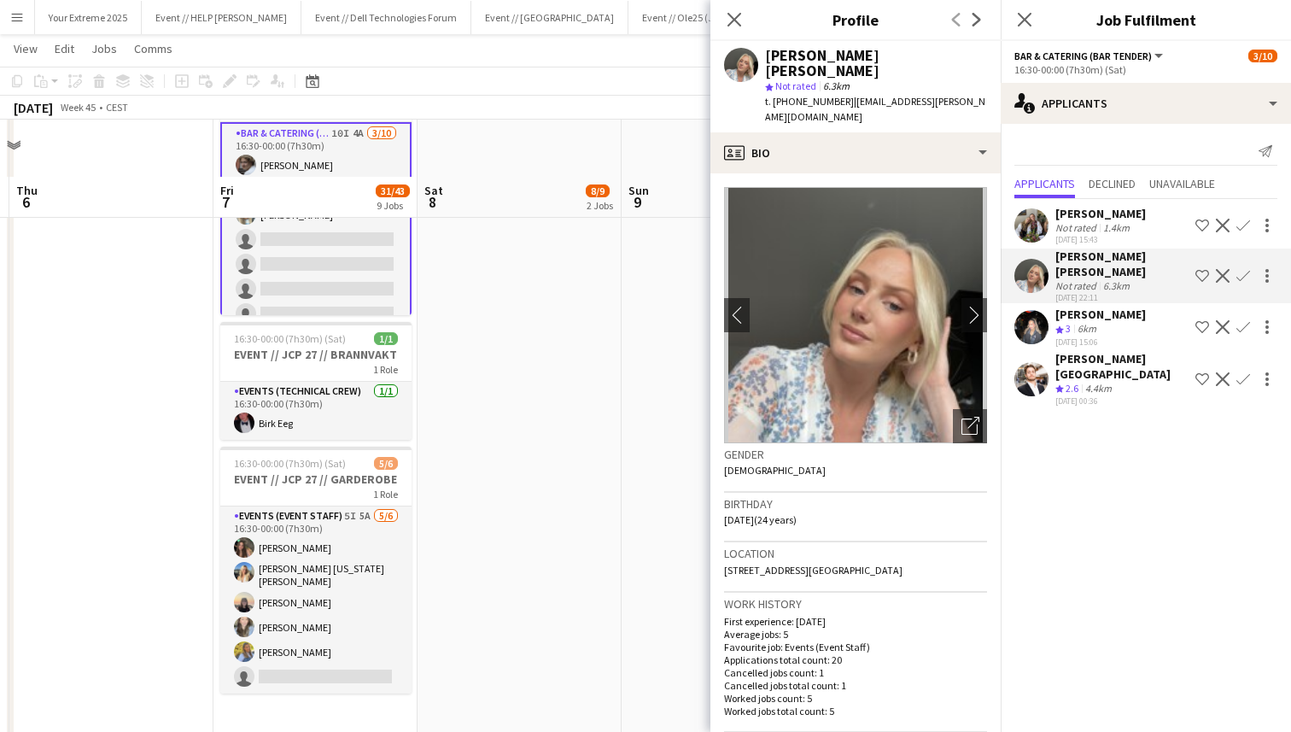
scroll to position [1469, 0]
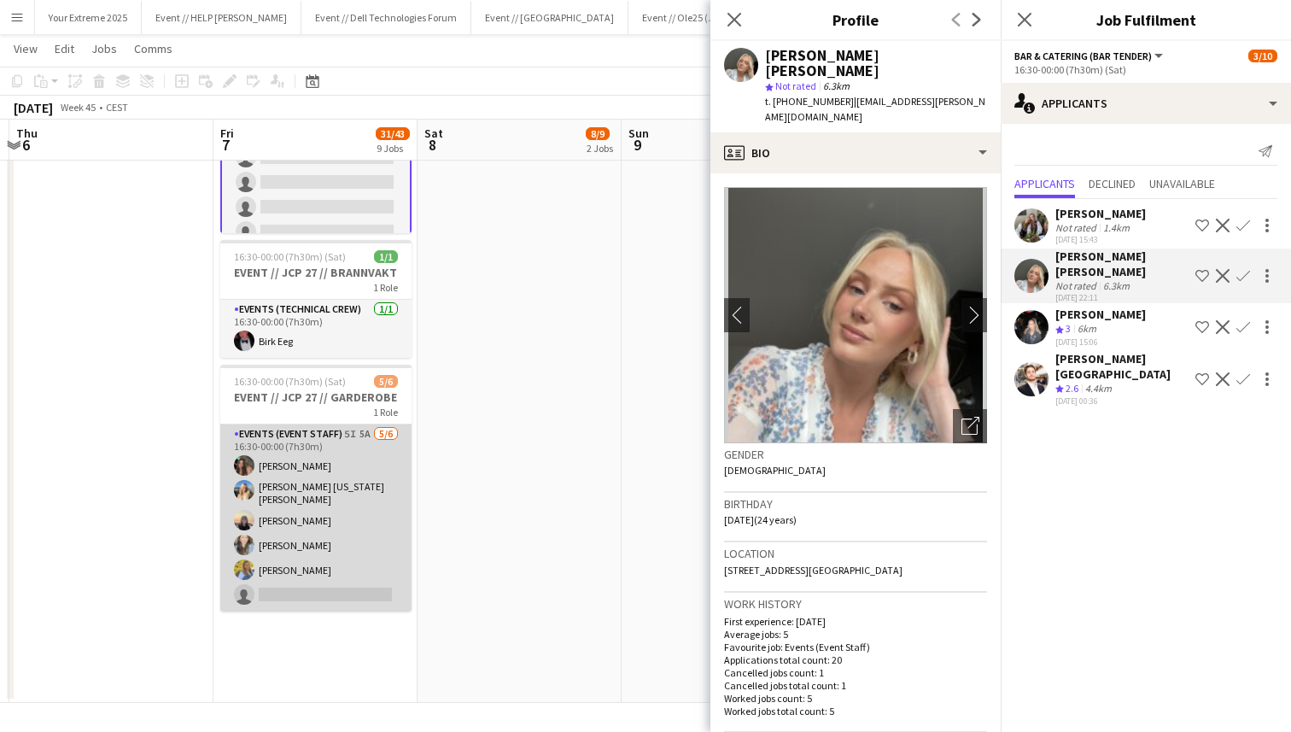
click at [359, 590] on app-card-role "Events (Event Staff) 5I 5A [DATE] 16:30-00:00 (7h30m) [PERSON_NAME] [PERSON_NAM…" at bounding box center [315, 517] width 191 height 187
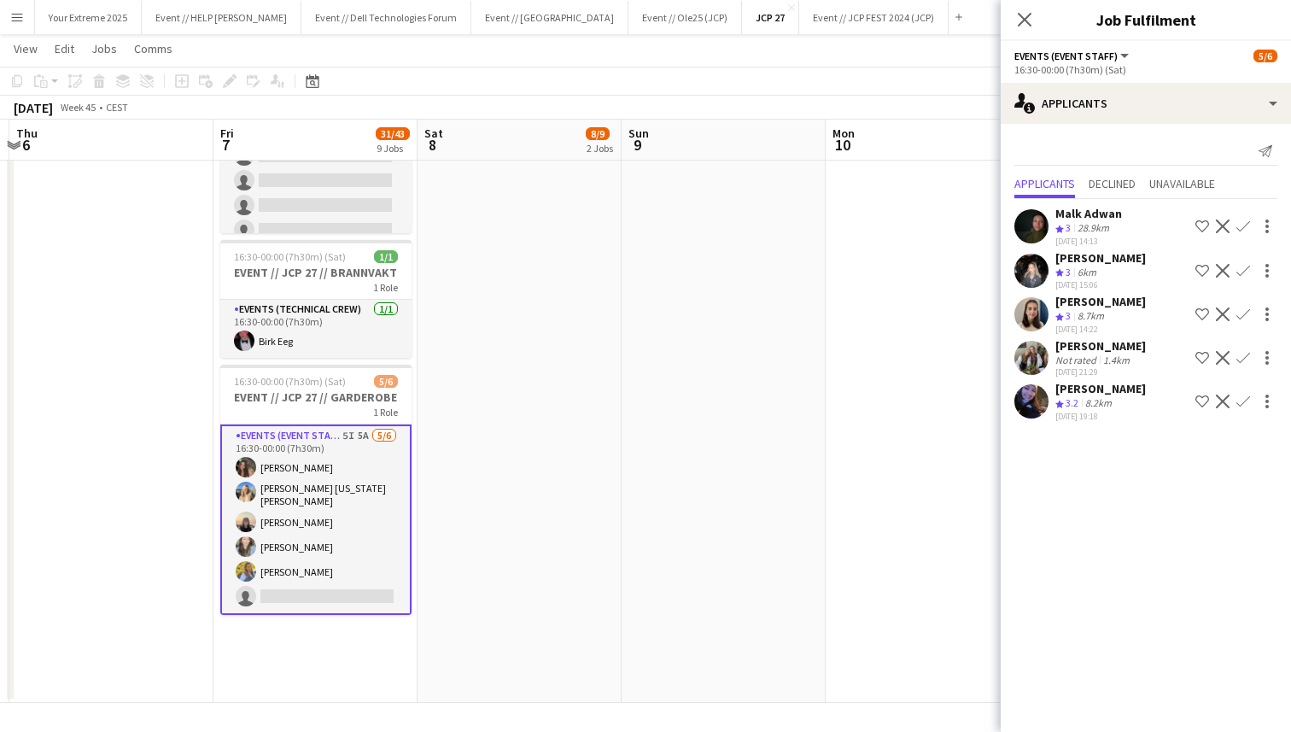
click at [1025, 359] on app-user-avatar at bounding box center [1031, 358] width 34 height 34
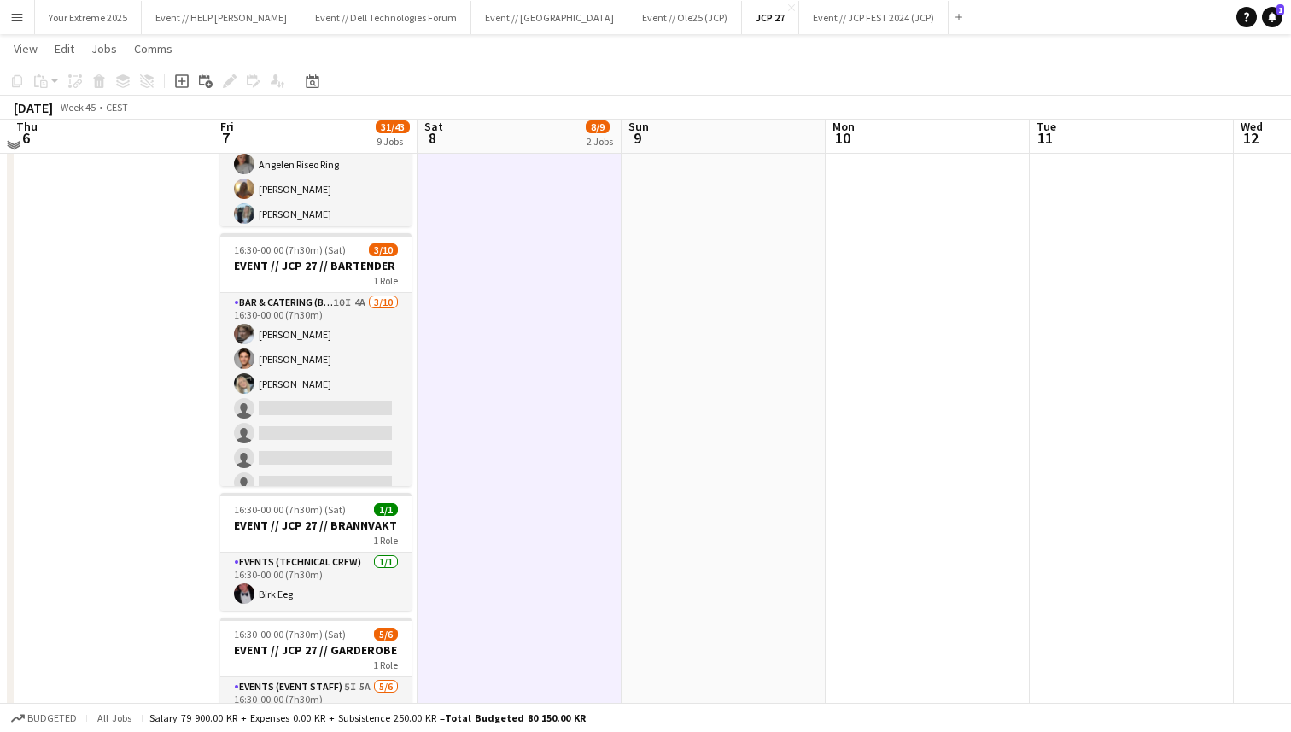
scroll to position [1207, 0]
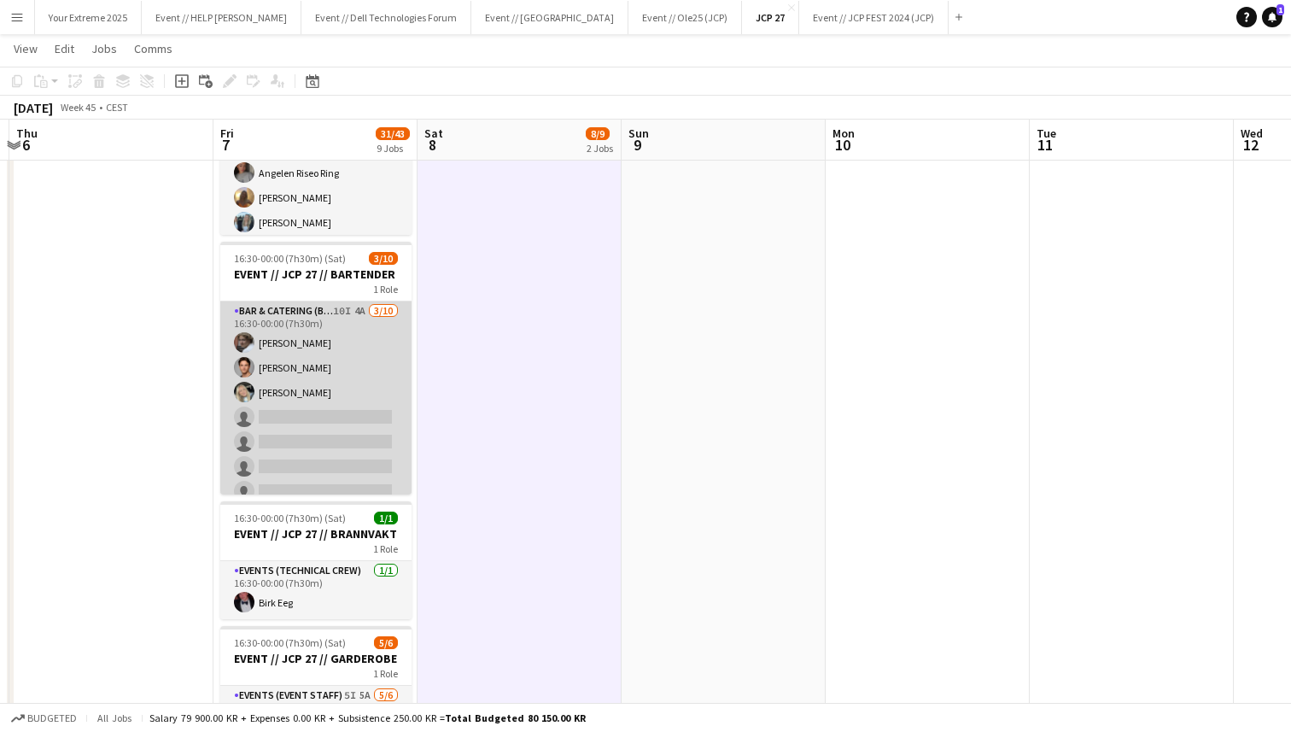
click at [346, 441] on app-card-role "Bar & Catering (Bar Tender) 10I 4A [DATE] 16:30-00:00 (7h30m) [PERSON_NAME] [PE…" at bounding box center [315, 441] width 191 height 281
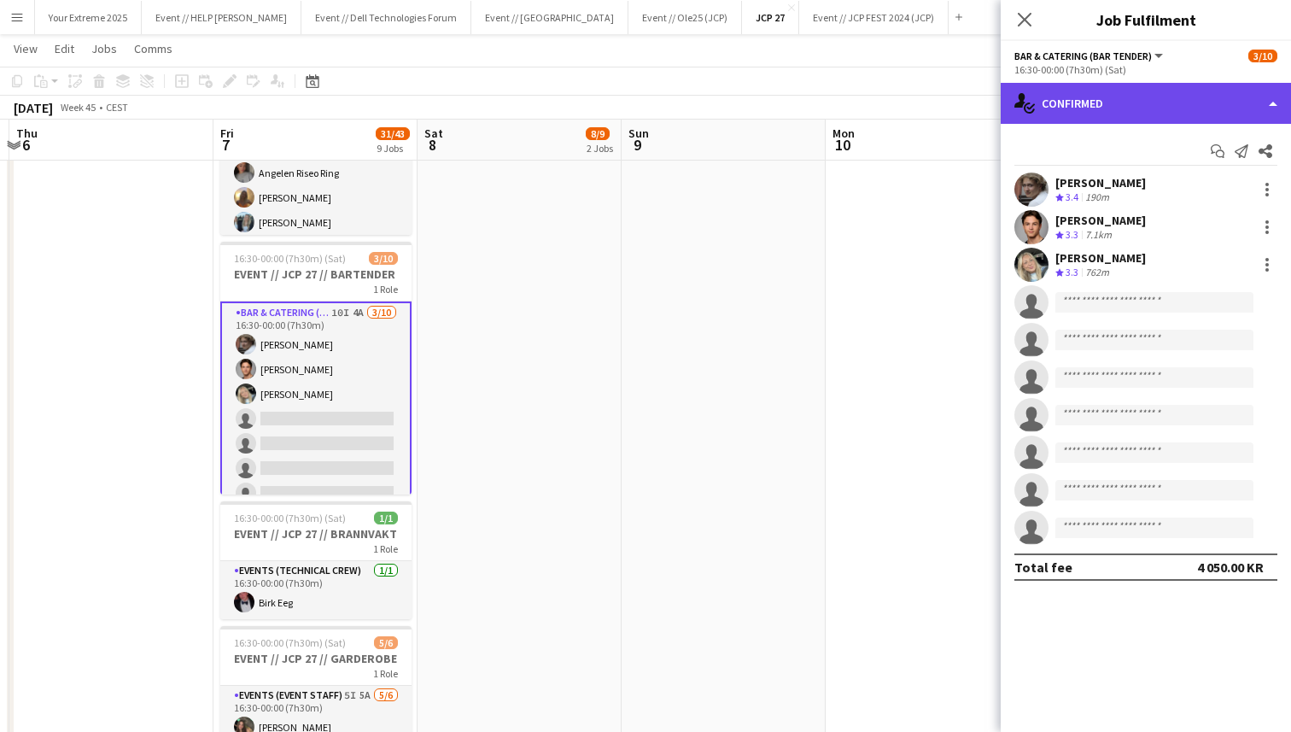
click at [1175, 107] on div "single-neutral-actions-check-2 Confirmed" at bounding box center [1146, 103] width 290 height 41
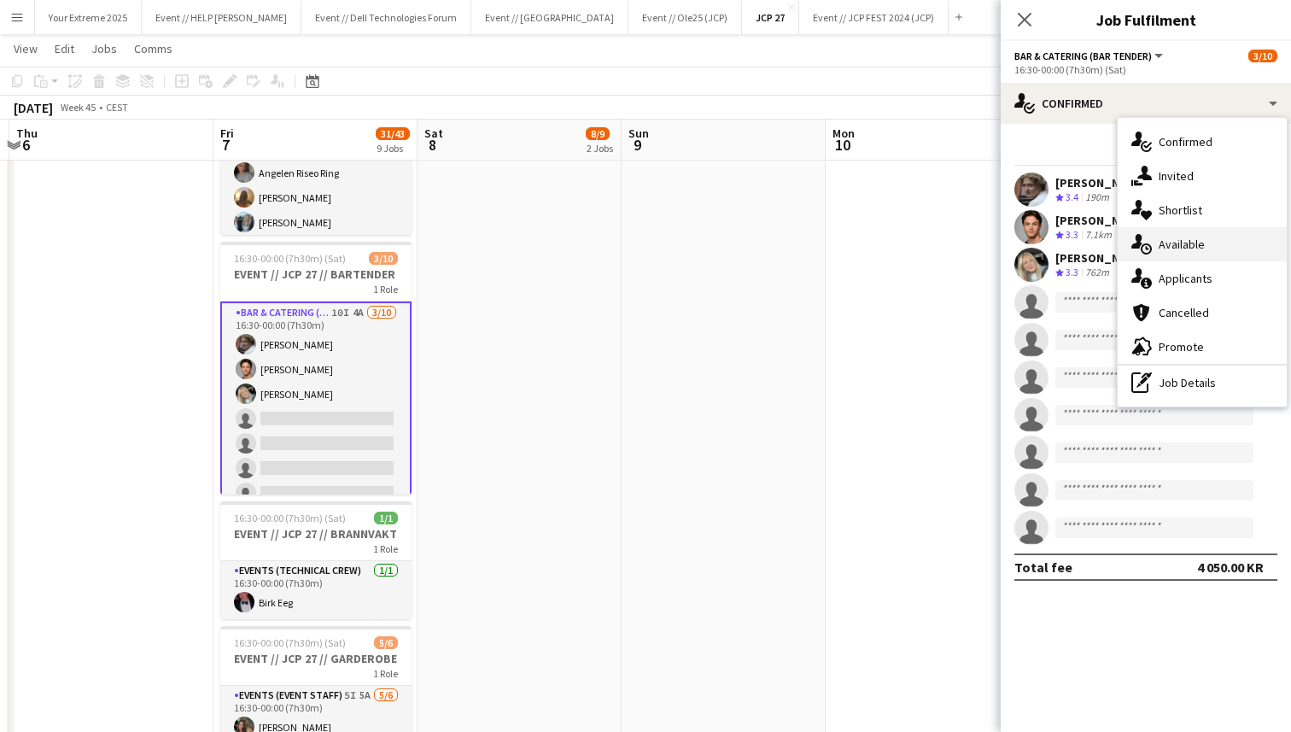
click at [1190, 248] on span "Available" at bounding box center [1182, 244] width 46 height 15
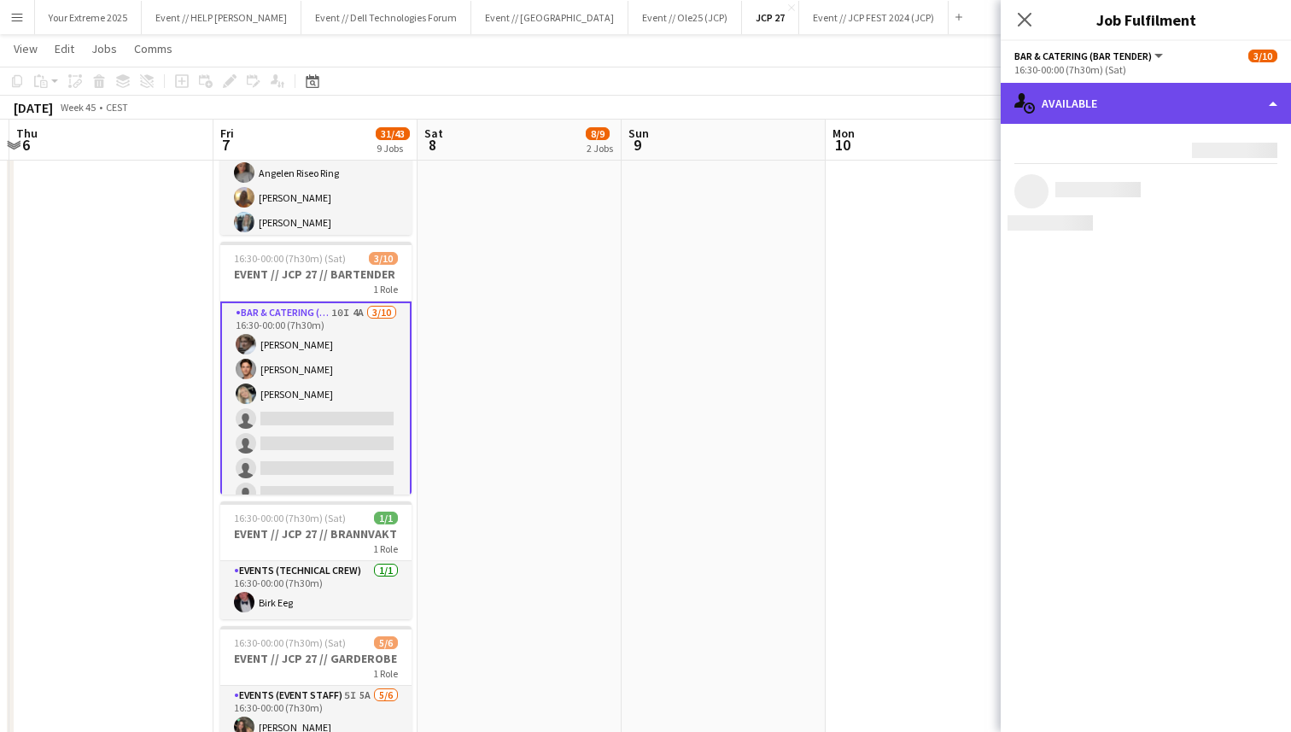
click at [1200, 112] on div "single-neutral-actions-upload Available" at bounding box center [1146, 103] width 290 height 41
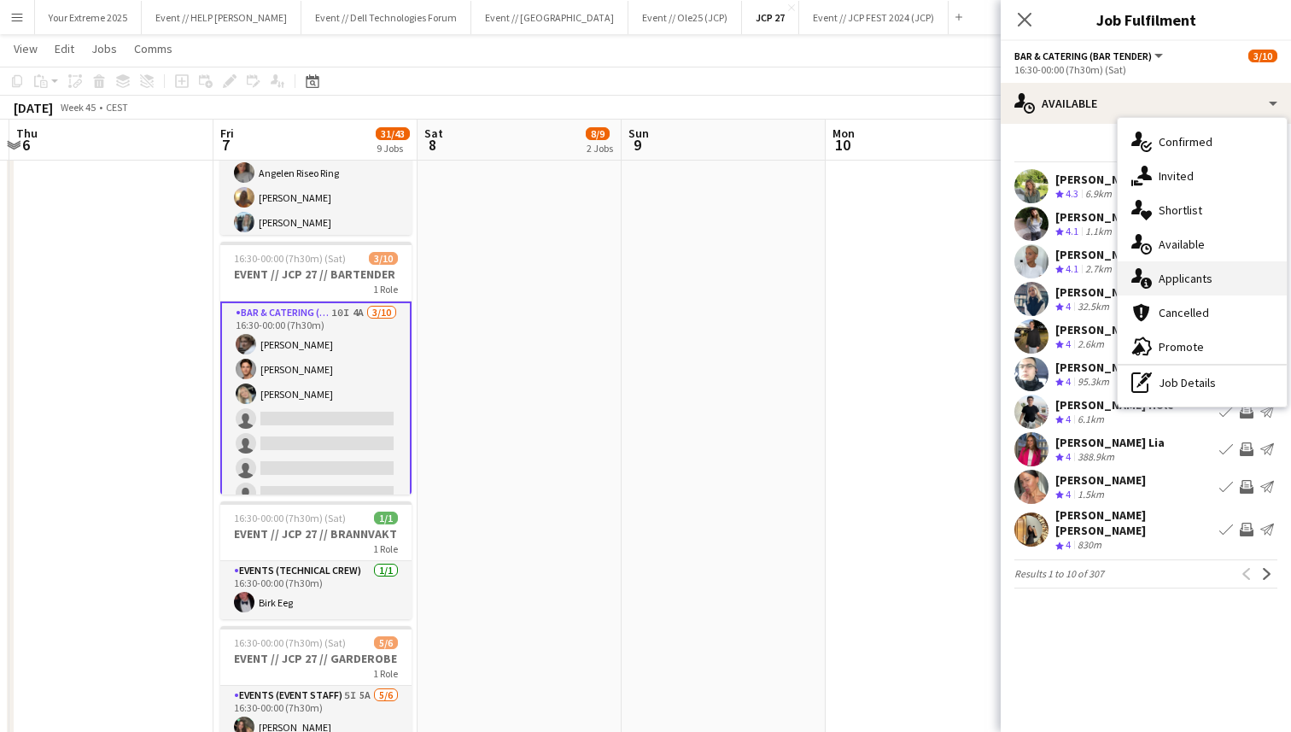
click at [1189, 279] on span "Applicants" at bounding box center [1186, 278] width 54 height 15
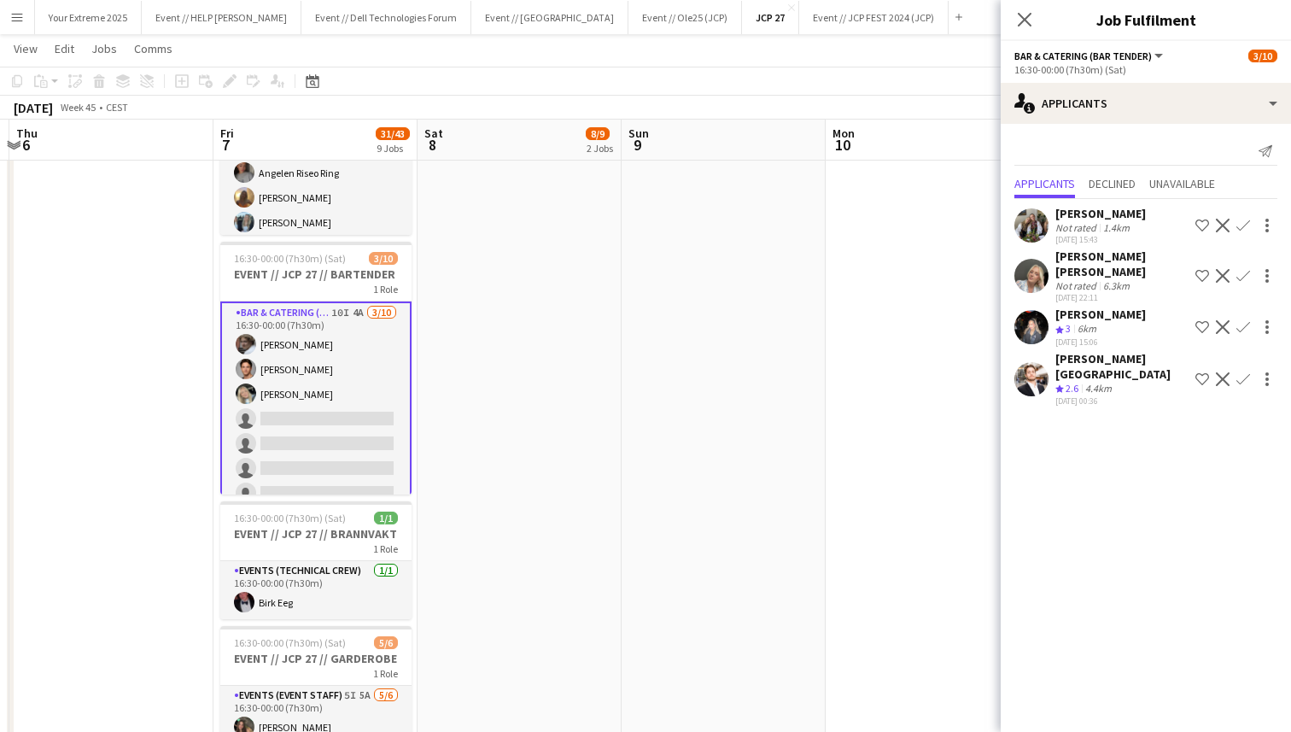
click at [1029, 266] on app-user-avatar at bounding box center [1031, 276] width 34 height 34
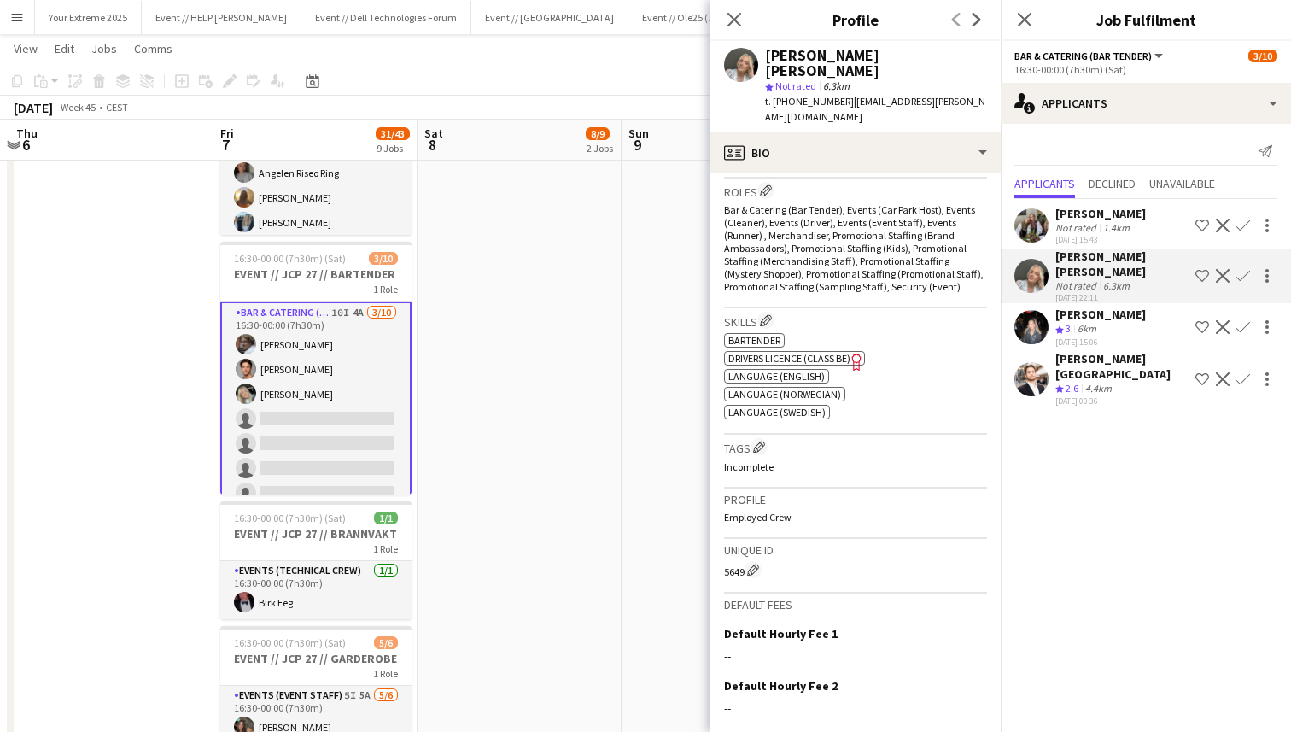
scroll to position [523, 0]
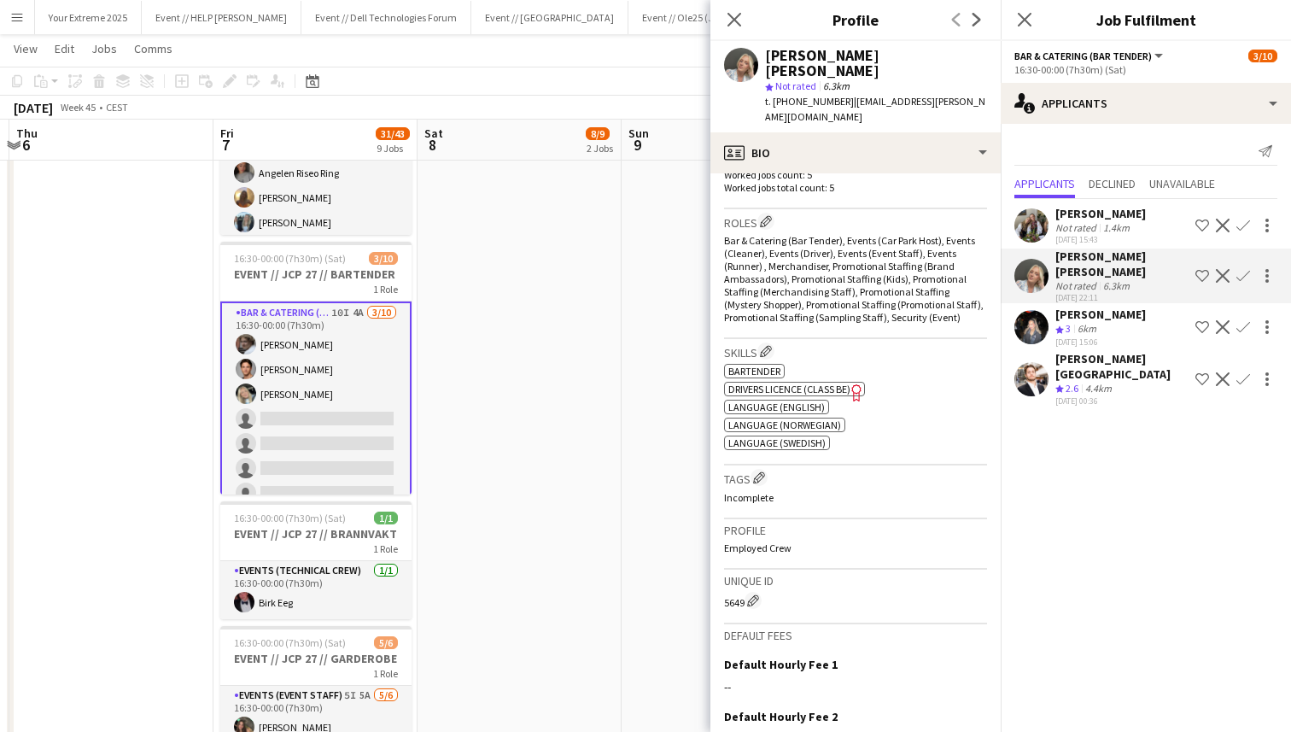
click at [1237, 269] on app-icon "Confirm" at bounding box center [1243, 276] width 14 height 14
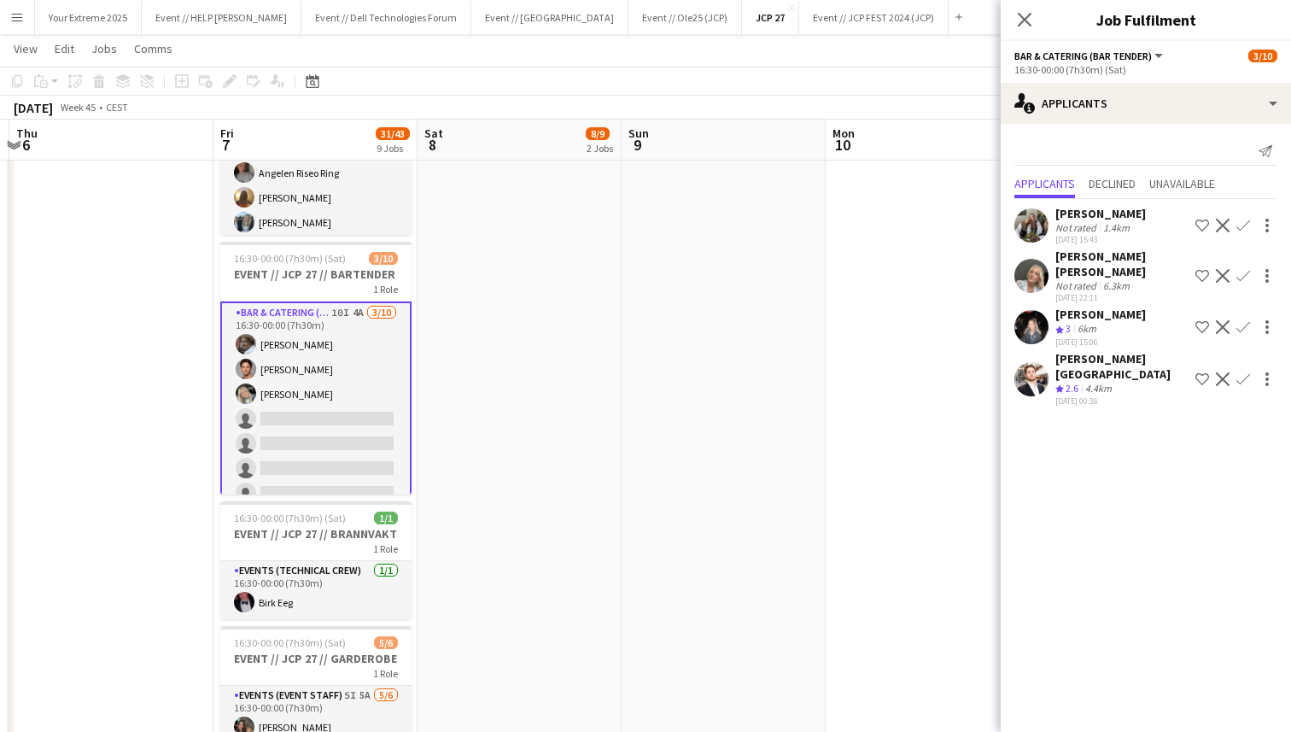
click at [1240, 269] on app-icon "Confirm" at bounding box center [1243, 276] width 14 height 14
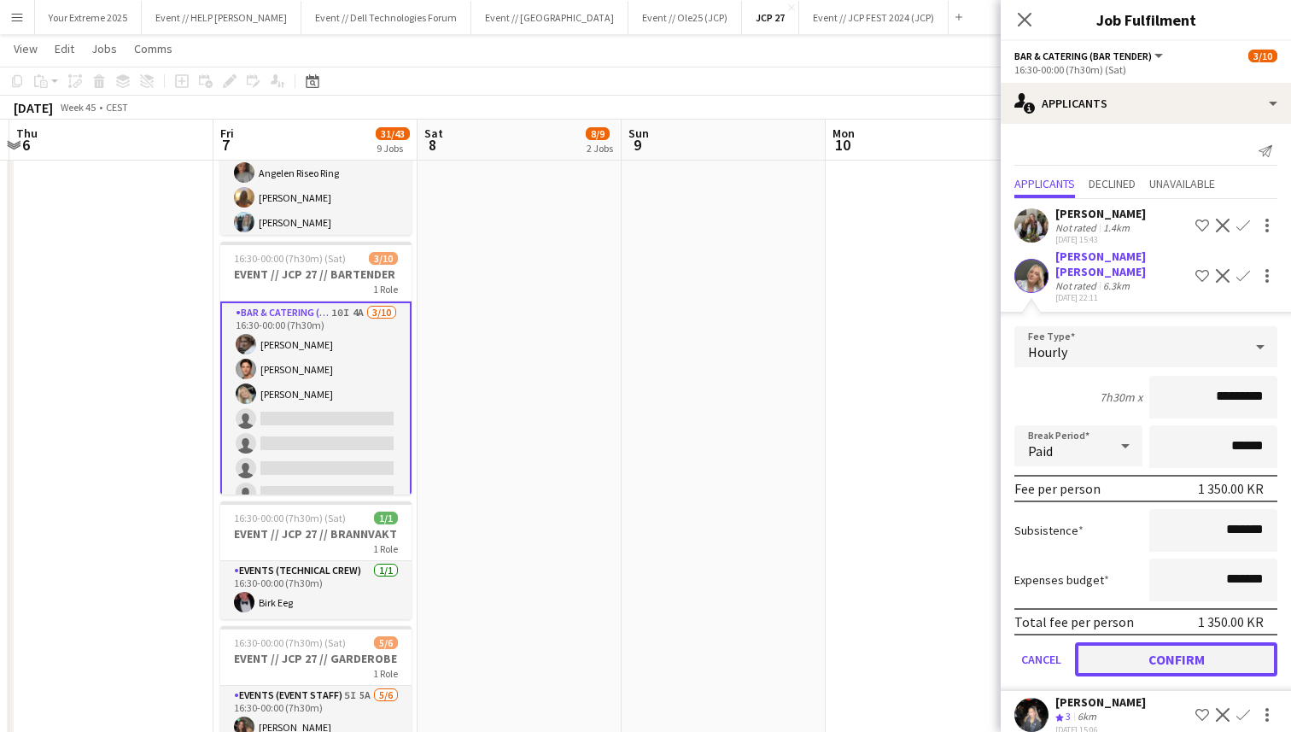
click at [1163, 642] on button "Confirm" at bounding box center [1176, 659] width 202 height 34
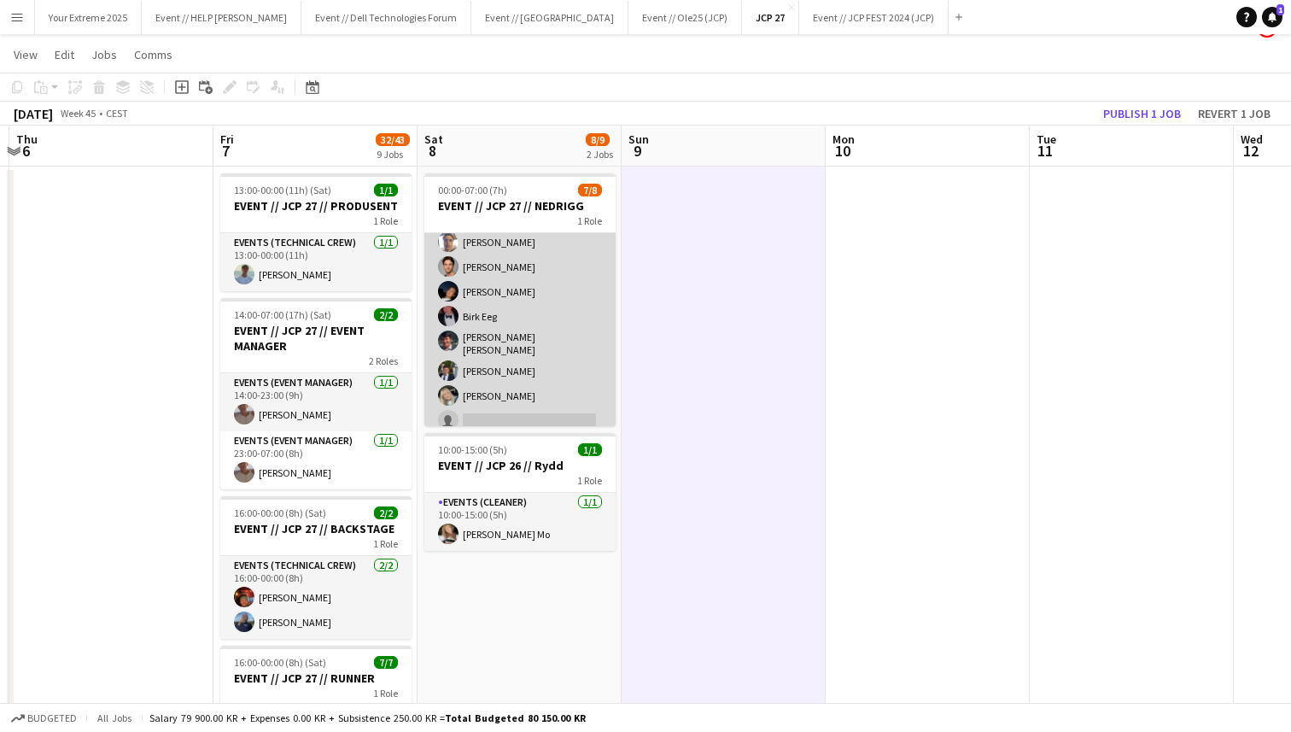
scroll to position [38, 0]
click at [536, 405] on app-card-role "Events (Rigger) 15I 1A [DATE] 00:00-07:00 (7h) [PERSON_NAME] Eeg [PERSON_NAME] …" at bounding box center [519, 313] width 191 height 237
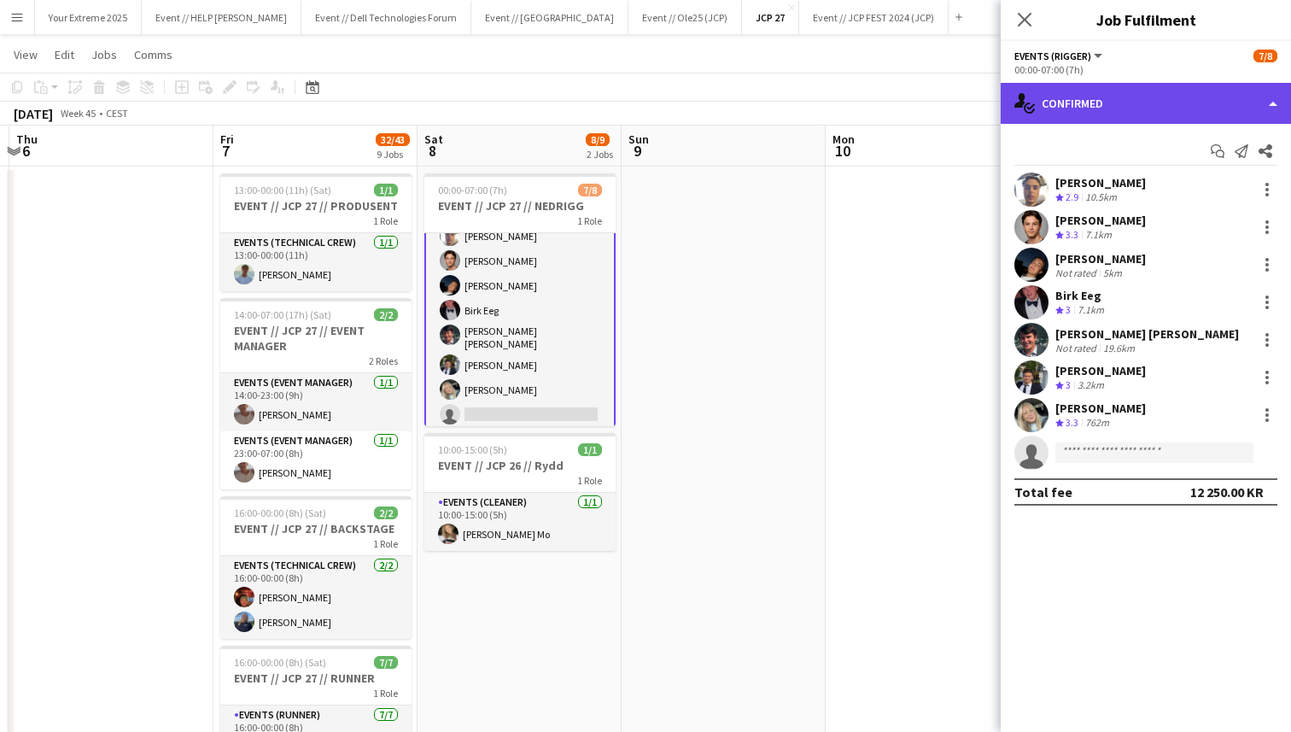
click at [1167, 104] on div "single-neutral-actions-check-2 Confirmed" at bounding box center [1146, 103] width 290 height 41
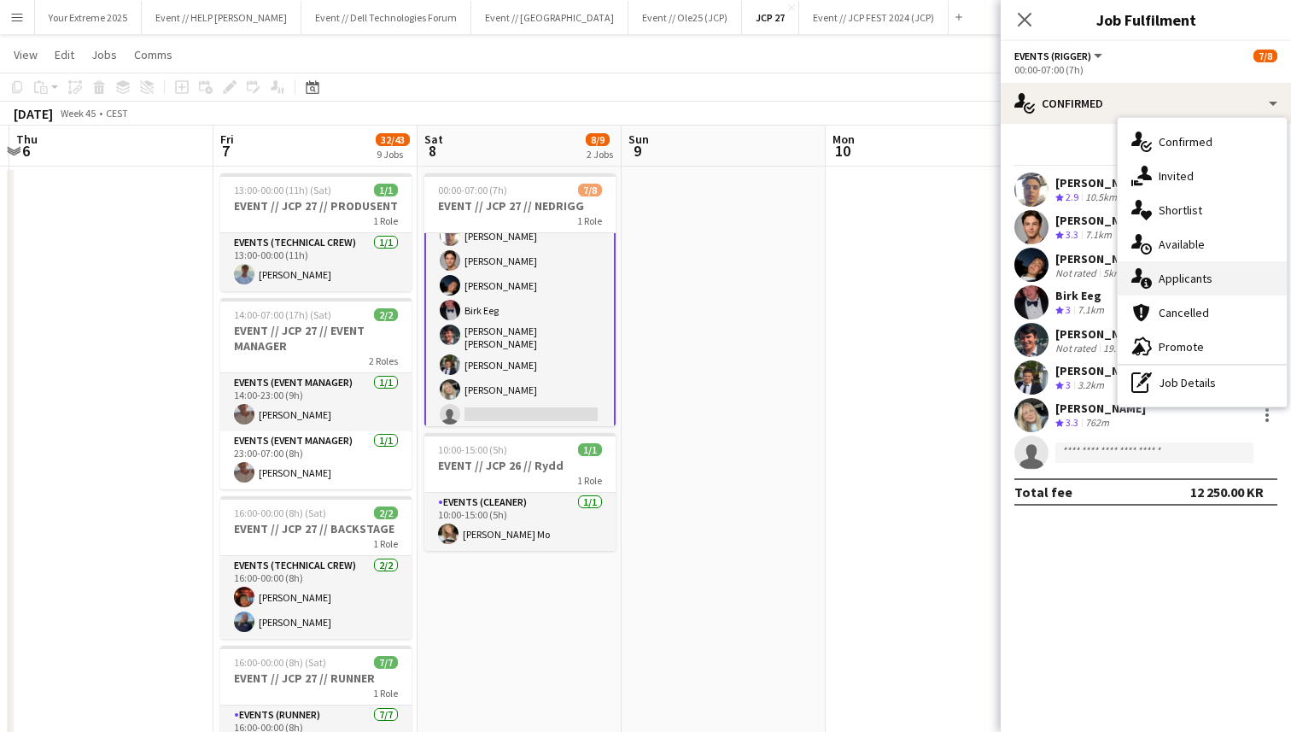
click at [1179, 283] on span "Applicants" at bounding box center [1186, 278] width 54 height 15
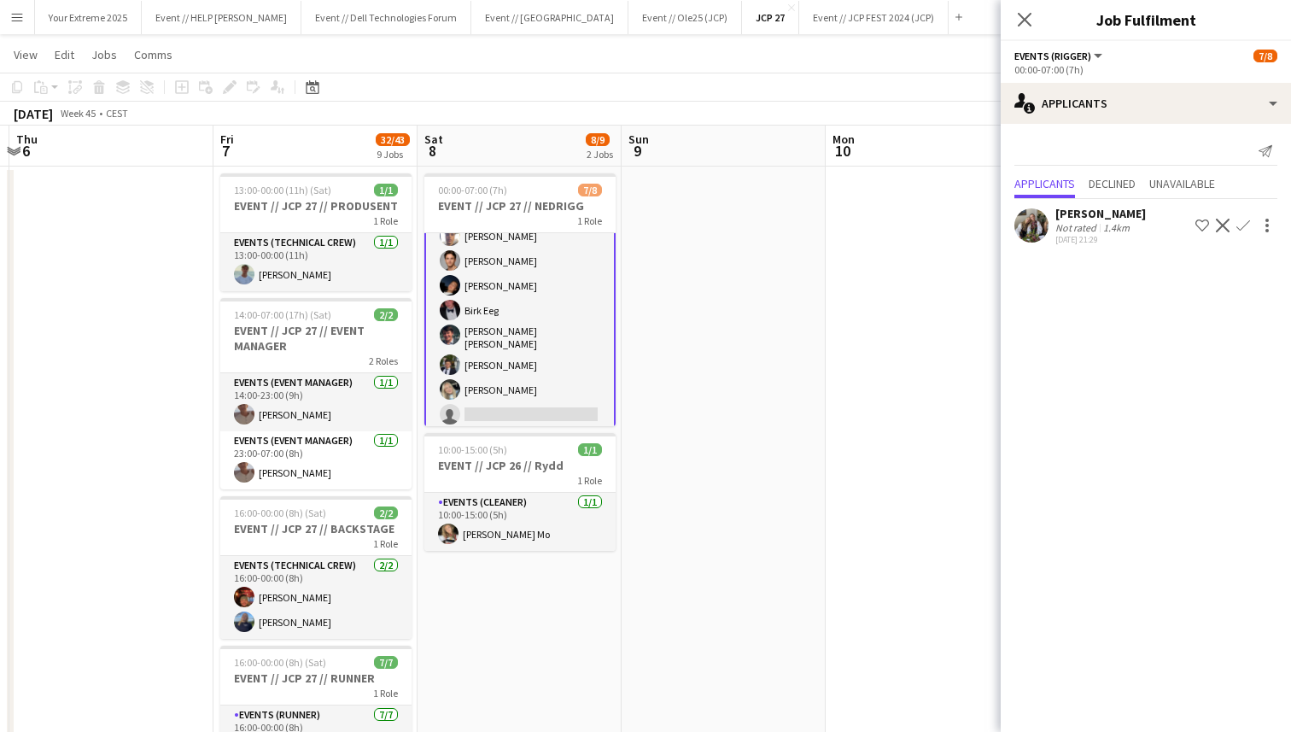
click at [1031, 222] on app-user-avatar at bounding box center [1031, 225] width 34 height 34
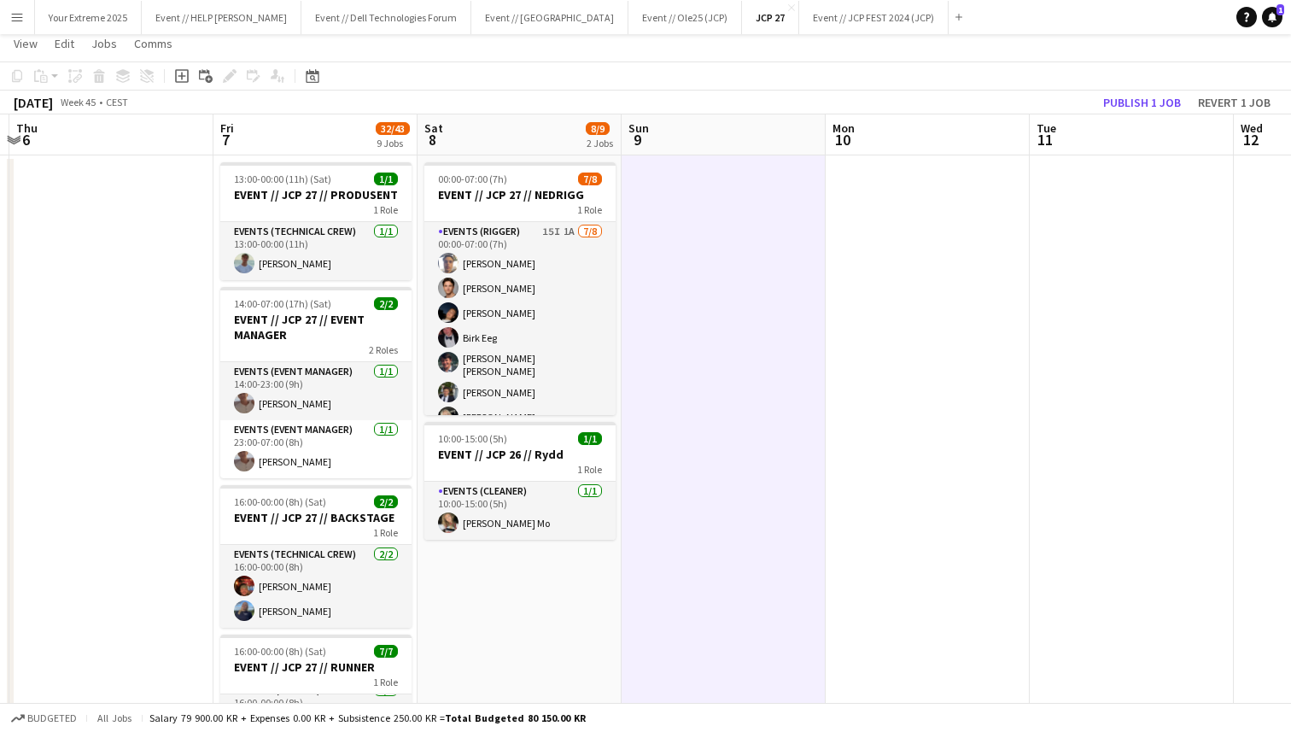
scroll to position [0, 0]
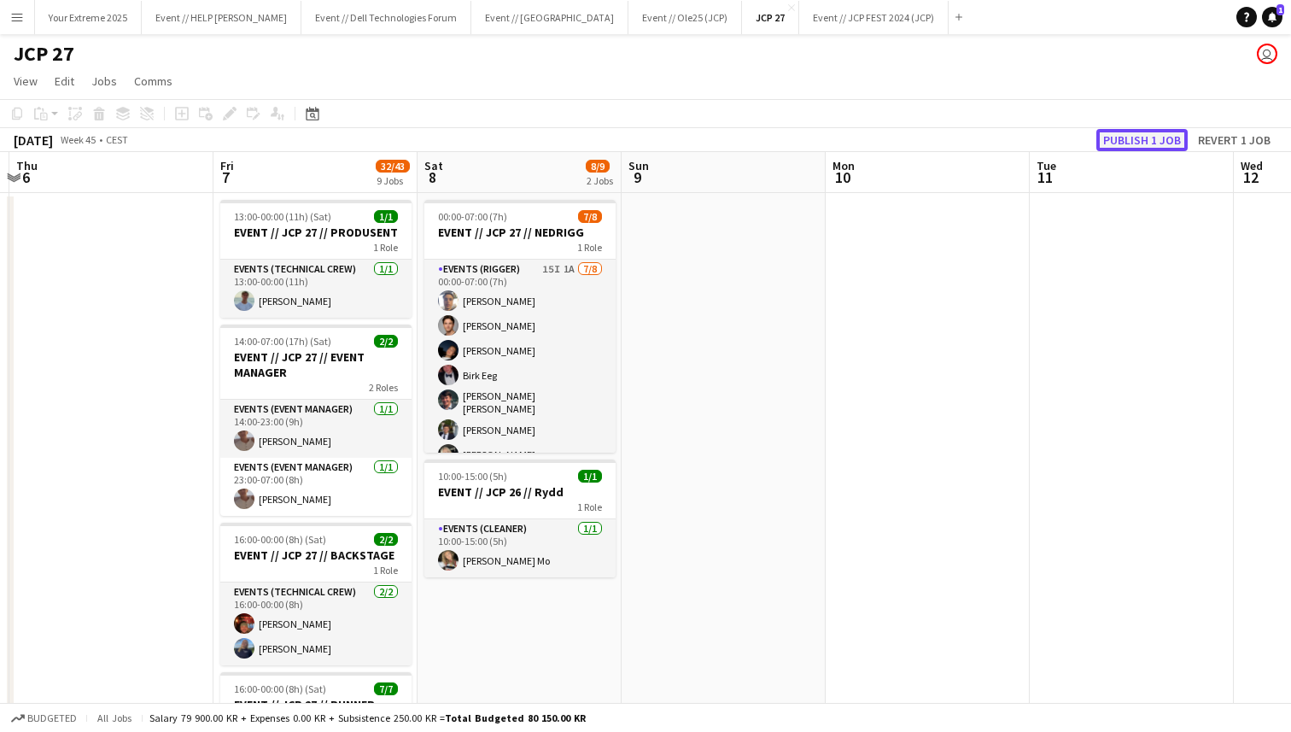
click at [1142, 144] on button "Publish 1 job" at bounding box center [1141, 140] width 91 height 22
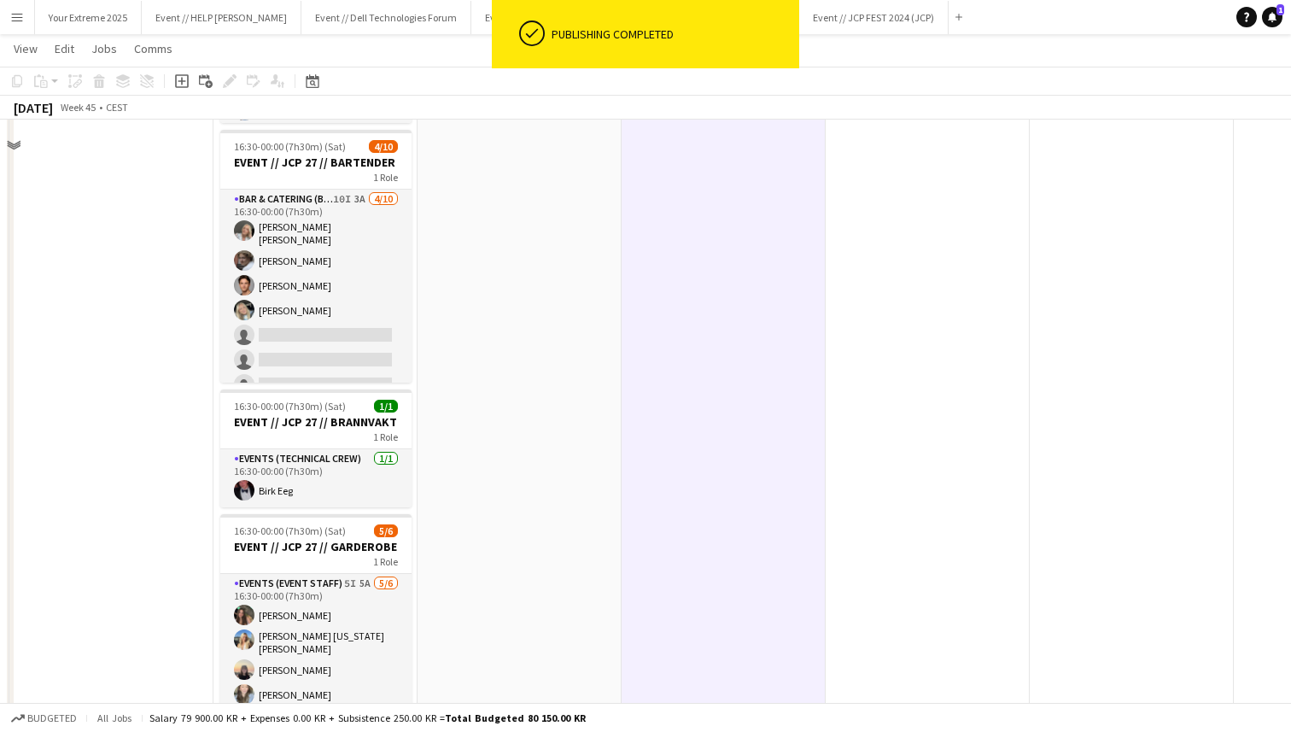
scroll to position [1469, 0]
